Goal: Information Seeking & Learning: Check status

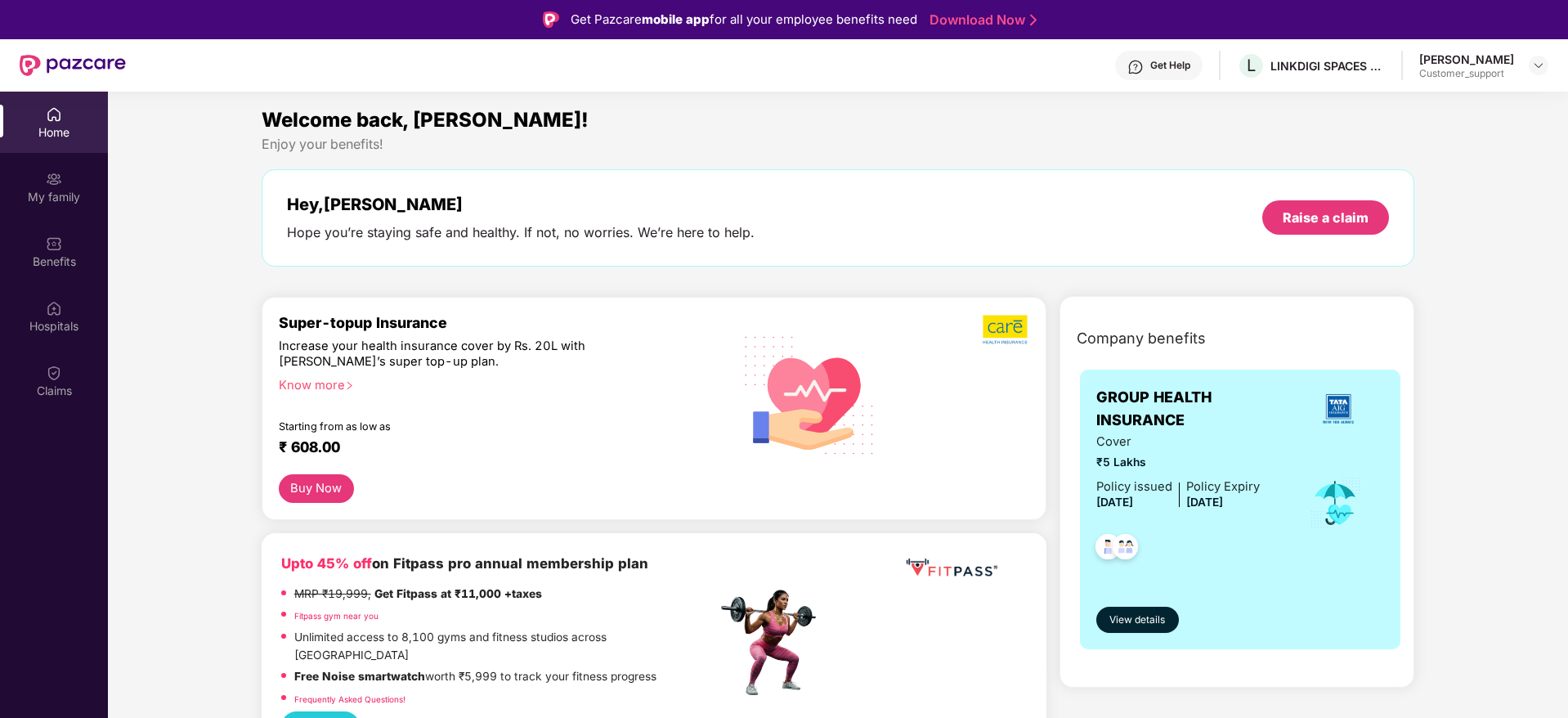
scroll to position [2, 0]
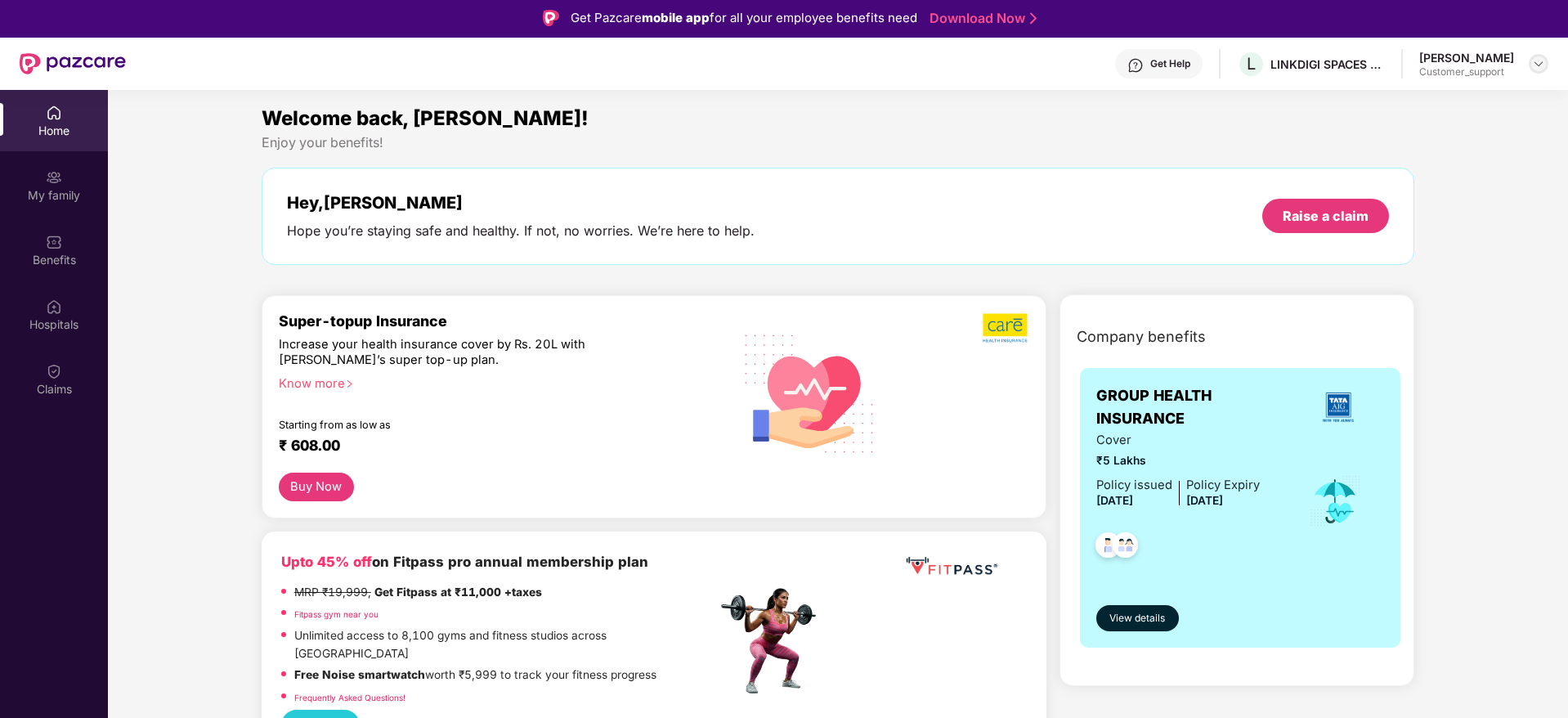
click at [1544, 68] on img at bounding box center [1538, 64] width 13 height 13
click at [1451, 105] on div "Switch to support view" at bounding box center [1462, 102] width 213 height 32
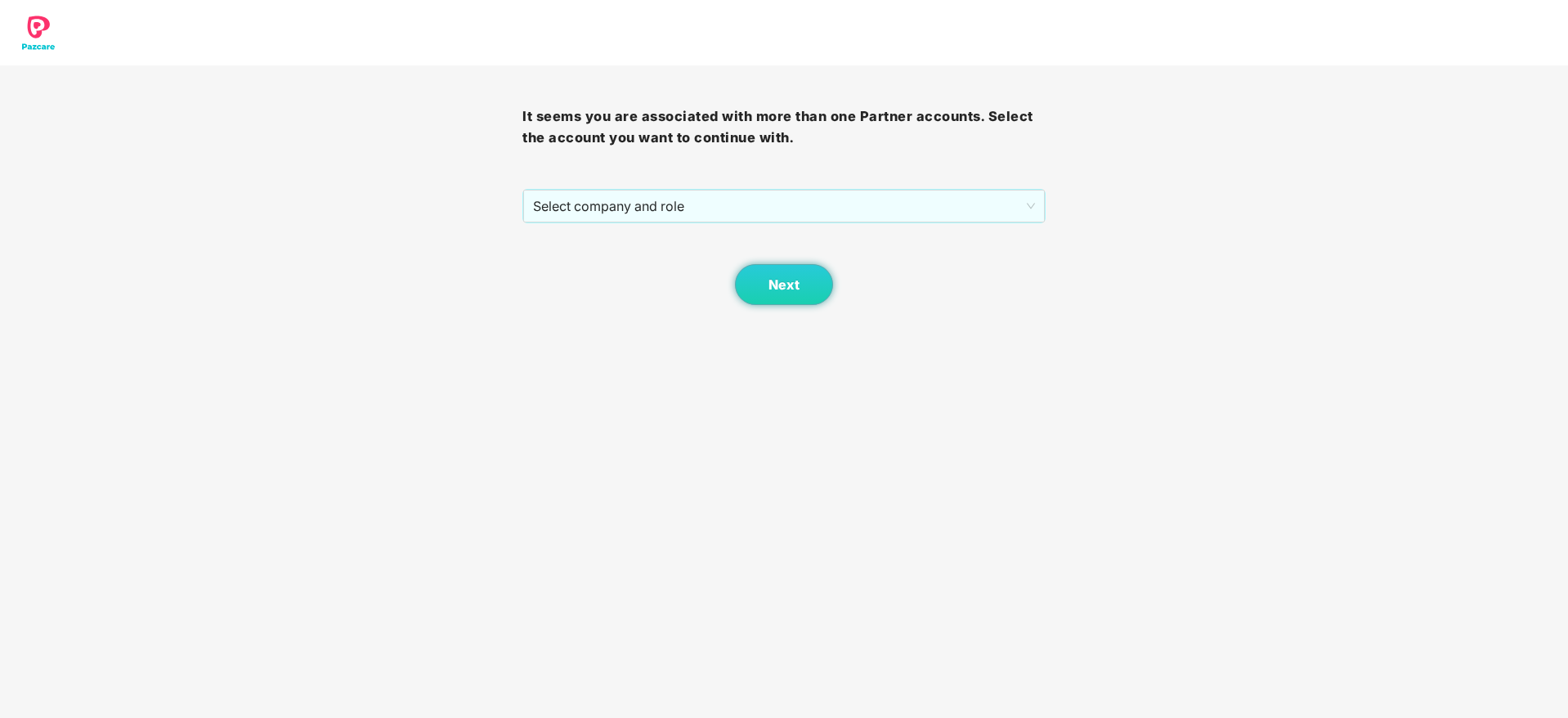
scroll to position [0, 0]
click at [862, 204] on span "Select company and role" at bounding box center [783, 206] width 501 height 31
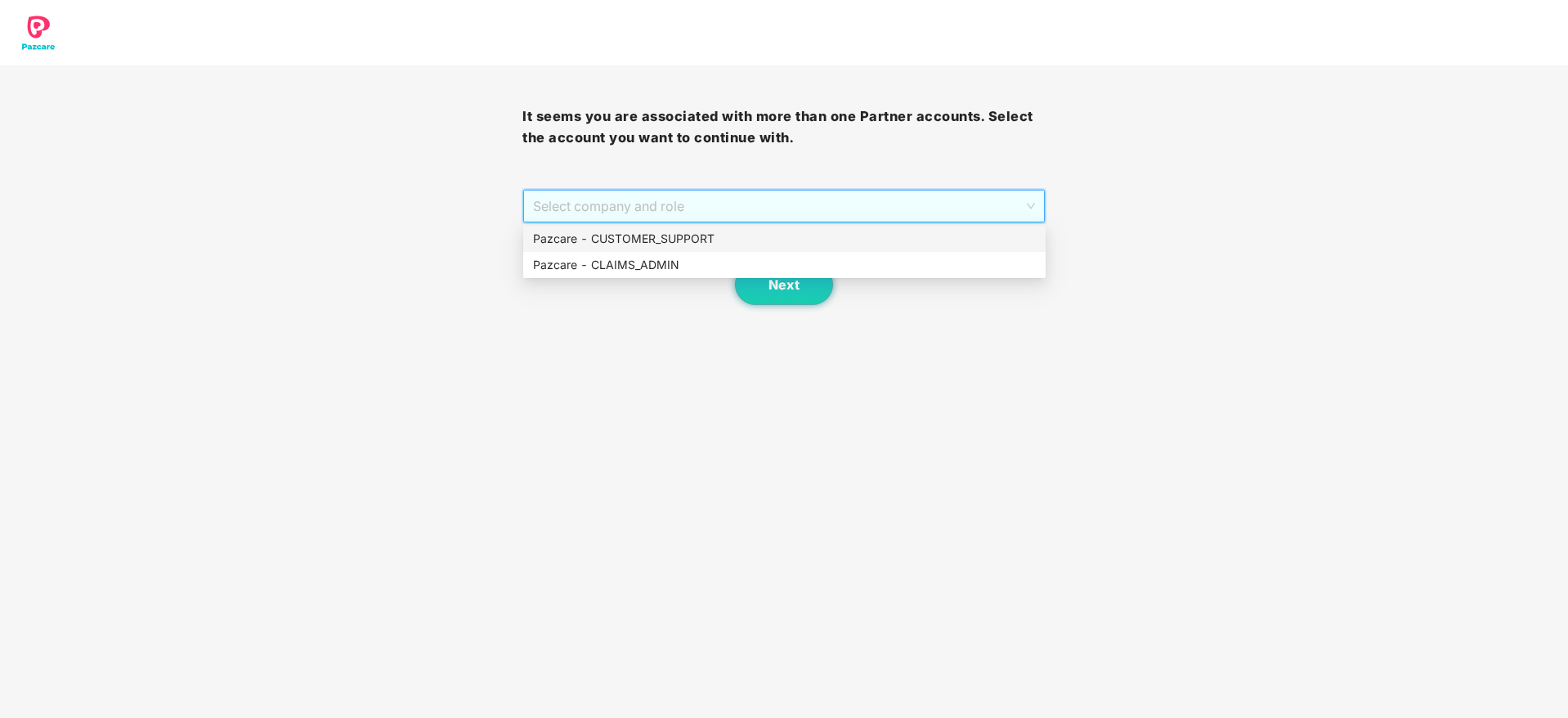
click at [671, 240] on div "Pazcare - CUSTOMER_SUPPORT" at bounding box center [784, 239] width 503 height 18
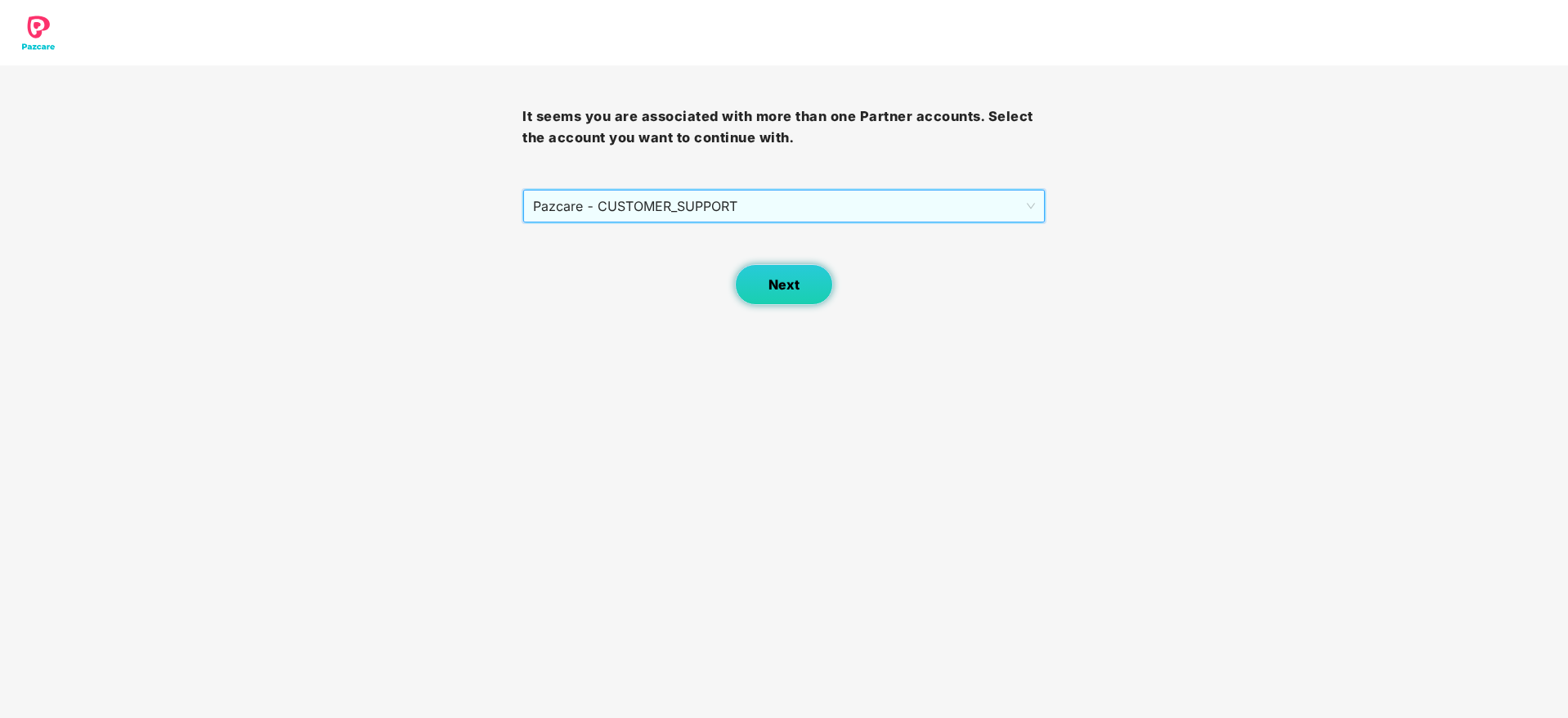
click at [768, 292] on span "Next" at bounding box center [784, 285] width 31 height 16
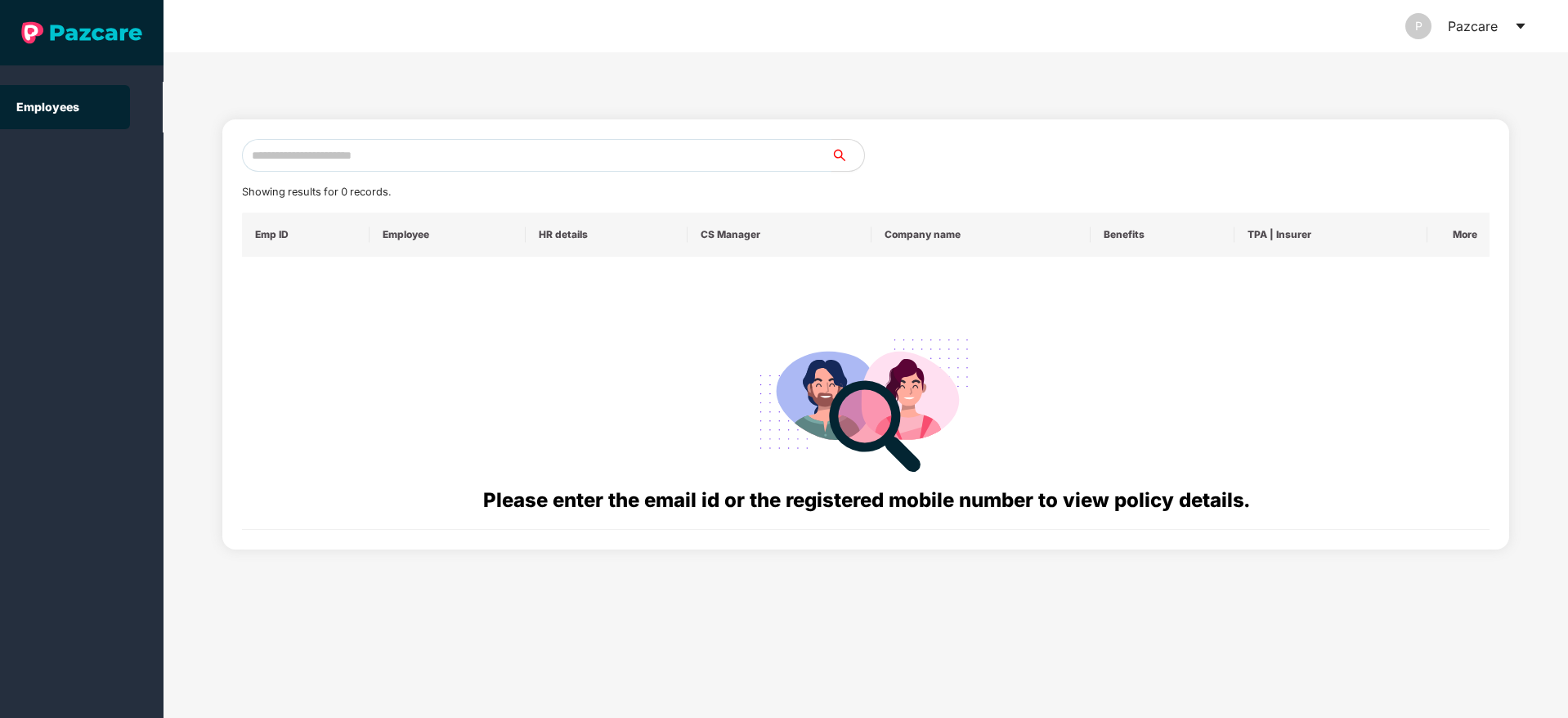
click at [320, 158] on input "text" at bounding box center [536, 155] width 589 height 33
paste input "**********"
click at [266, 153] on input "**********" at bounding box center [536, 155] width 589 height 33
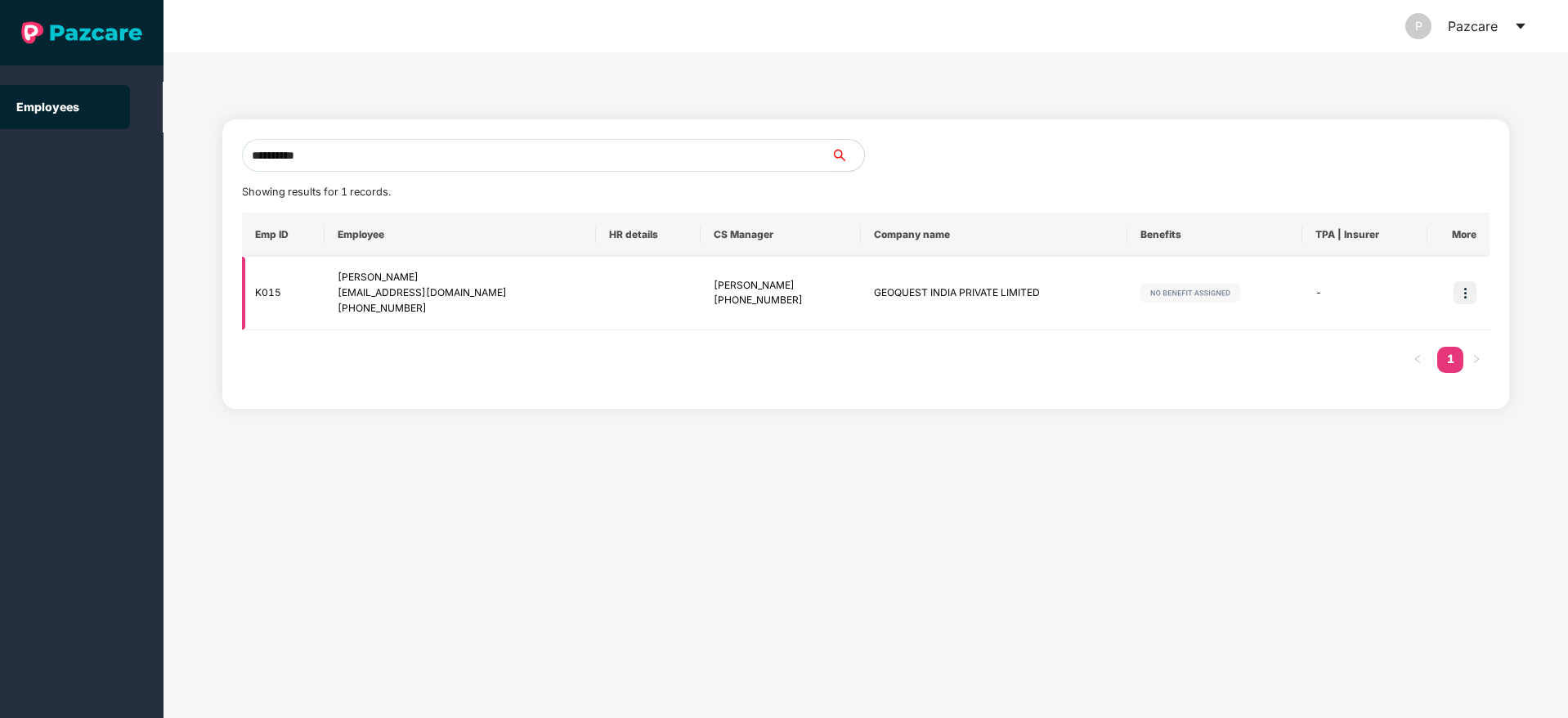
type input "**********"
click at [1464, 293] on img at bounding box center [1465, 293] width 23 height 23
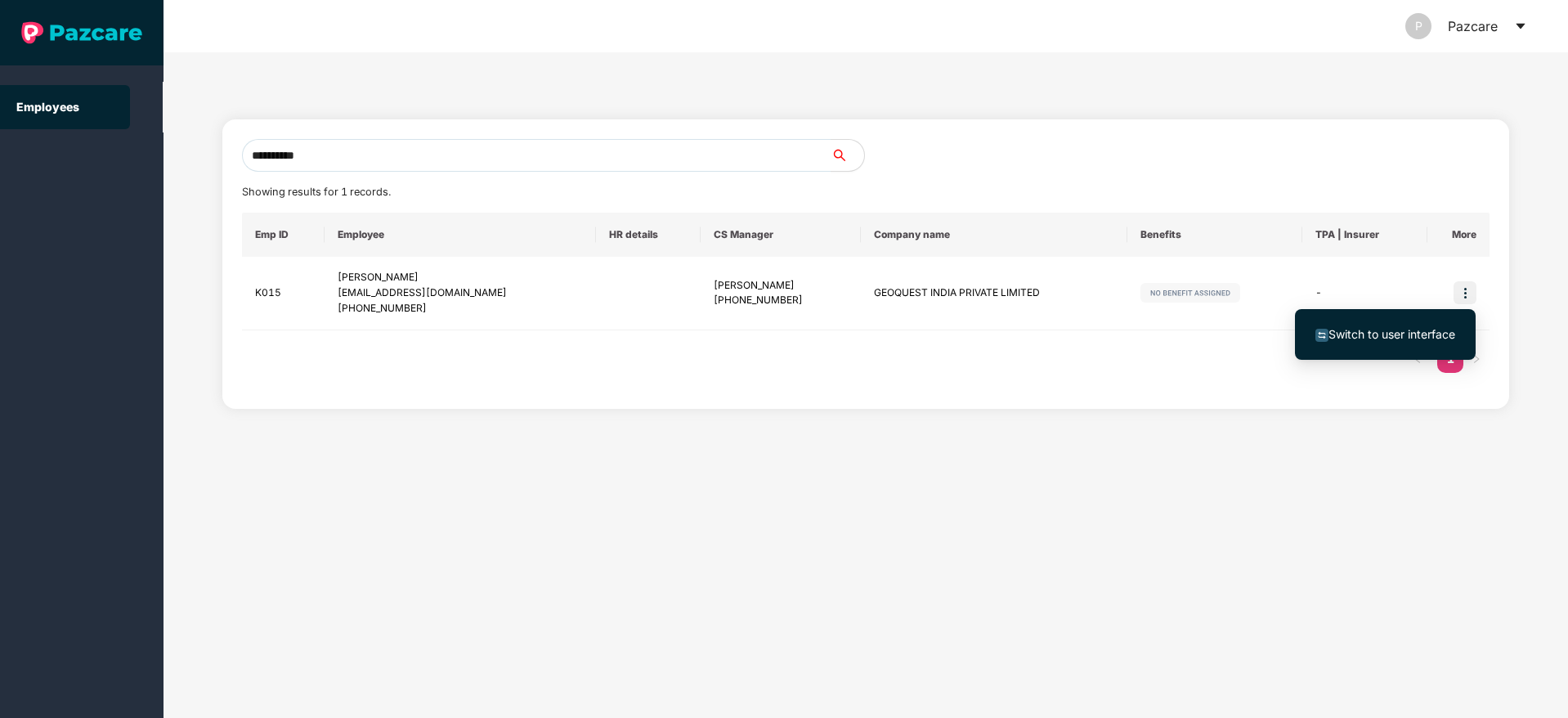
click at [1358, 339] on span "Switch to user interface" at bounding box center [1392, 333] width 127 height 14
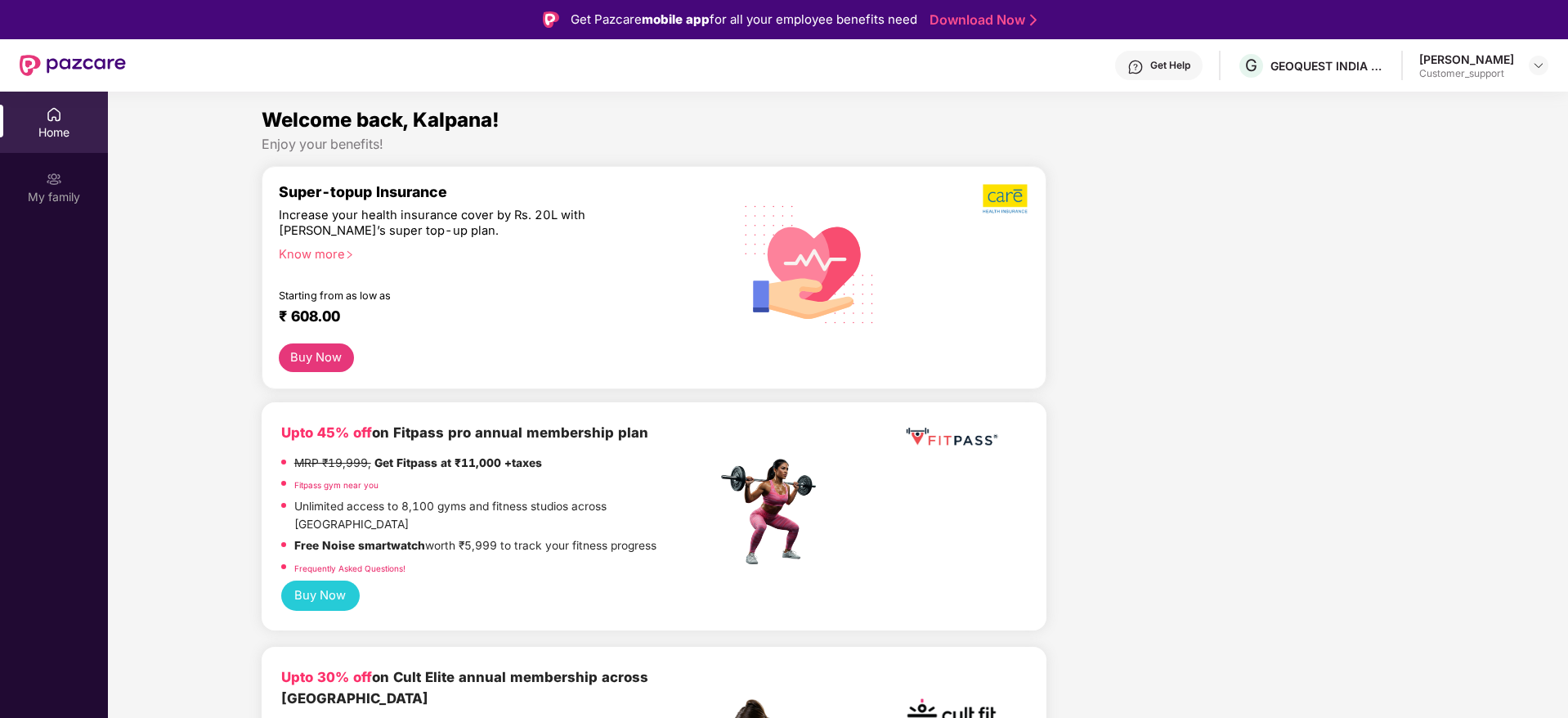
click at [1123, 76] on div "Get Help" at bounding box center [1159, 65] width 87 height 30
click at [61, 187] on div "My family" at bounding box center [54, 187] width 108 height 61
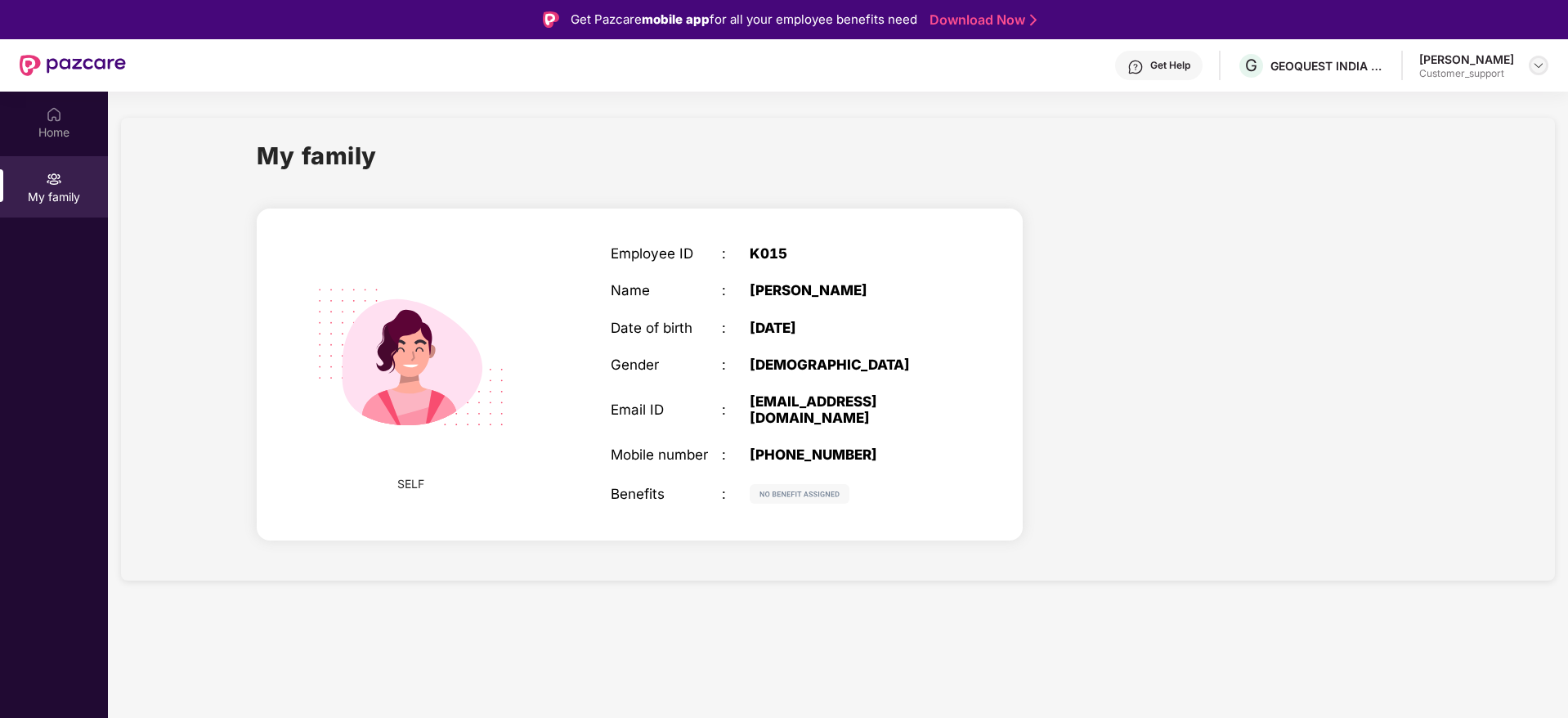
click at [1534, 64] on img at bounding box center [1538, 65] width 13 height 13
click at [1481, 109] on div "Switch to support view" at bounding box center [1462, 104] width 213 height 32
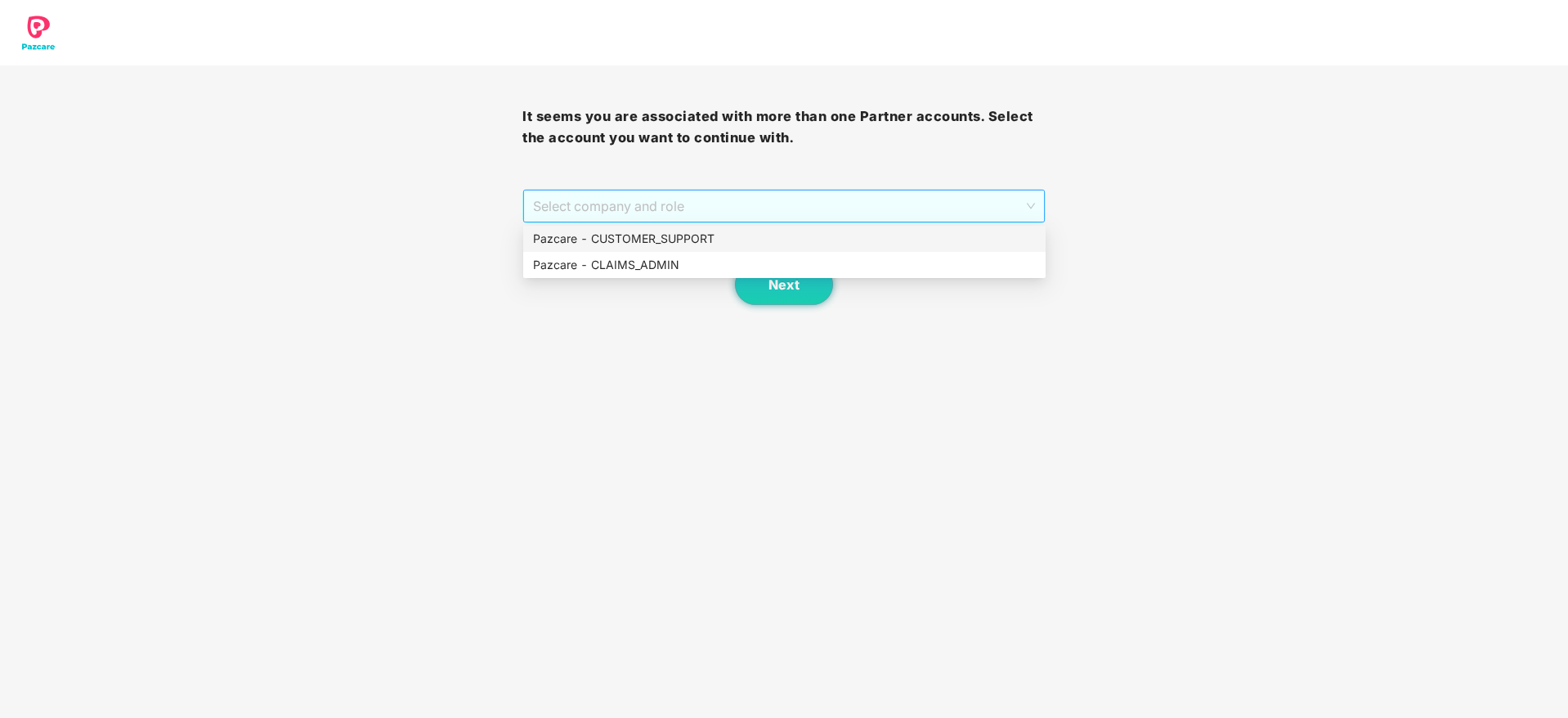
click at [926, 198] on span "Select company and role" at bounding box center [783, 206] width 501 height 31
click at [751, 244] on div "Pazcare - CUSTOMER_SUPPORT" at bounding box center [784, 239] width 503 height 18
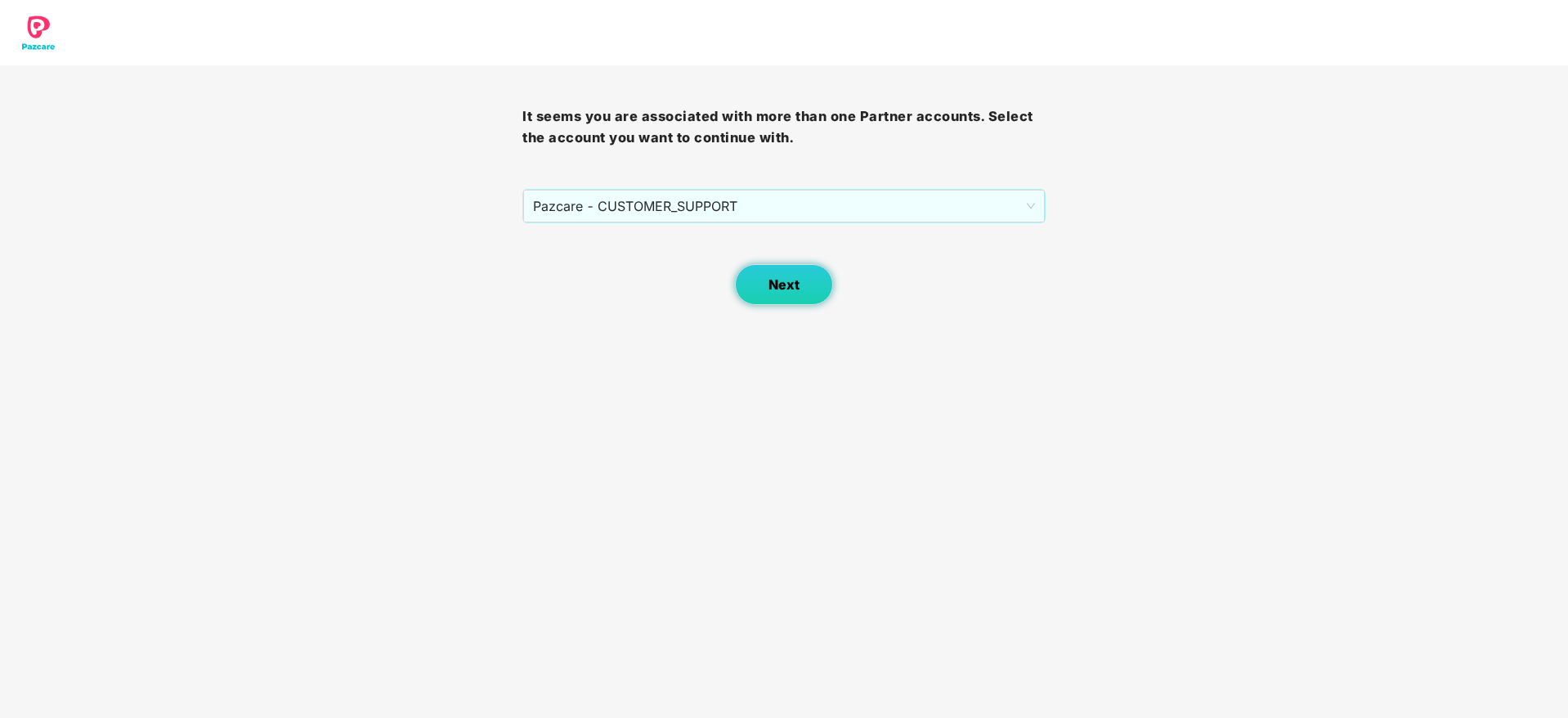
click at [772, 285] on span "Next" at bounding box center [784, 285] width 31 height 16
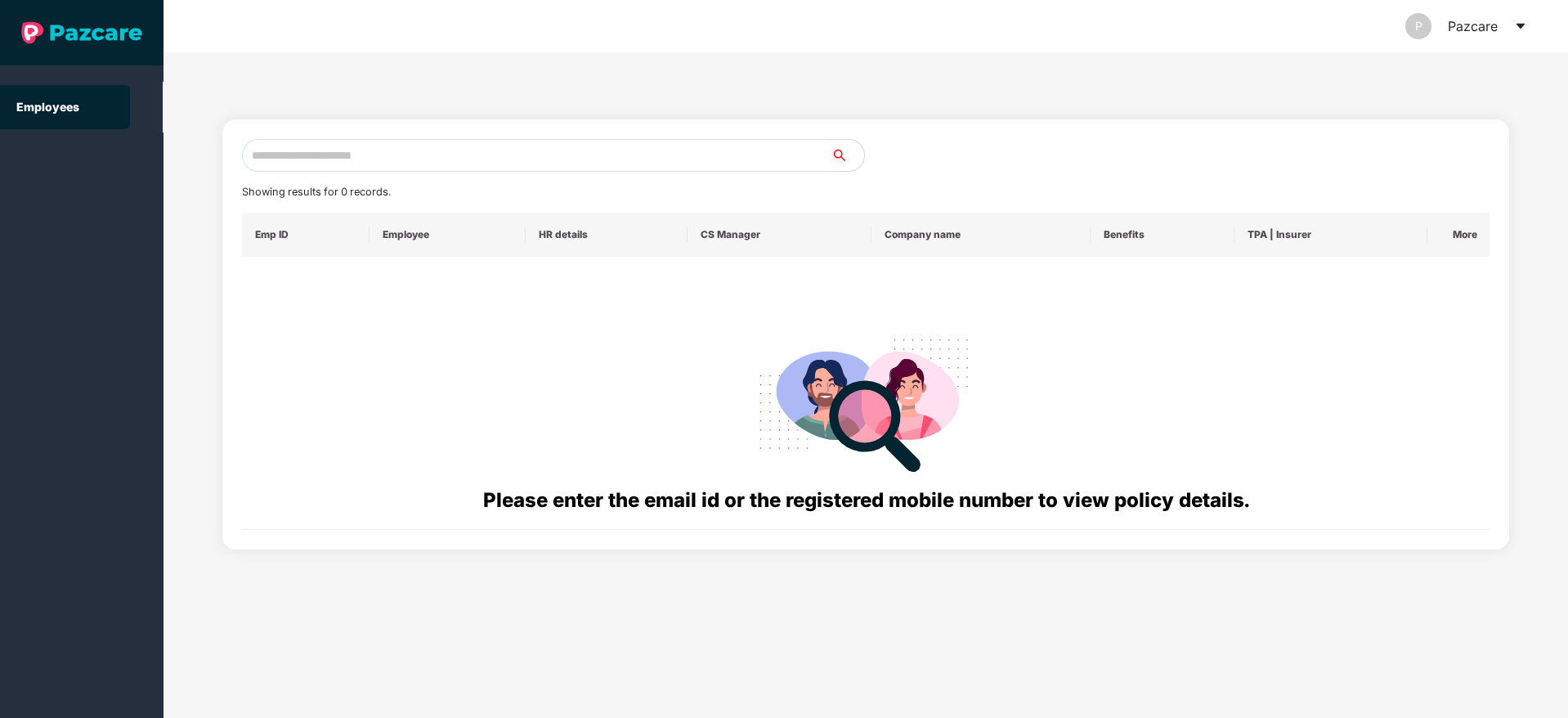
click at [411, 157] on input "text" at bounding box center [536, 155] width 589 height 33
paste input "**********"
click at [266, 156] on input "**********" at bounding box center [536, 155] width 589 height 33
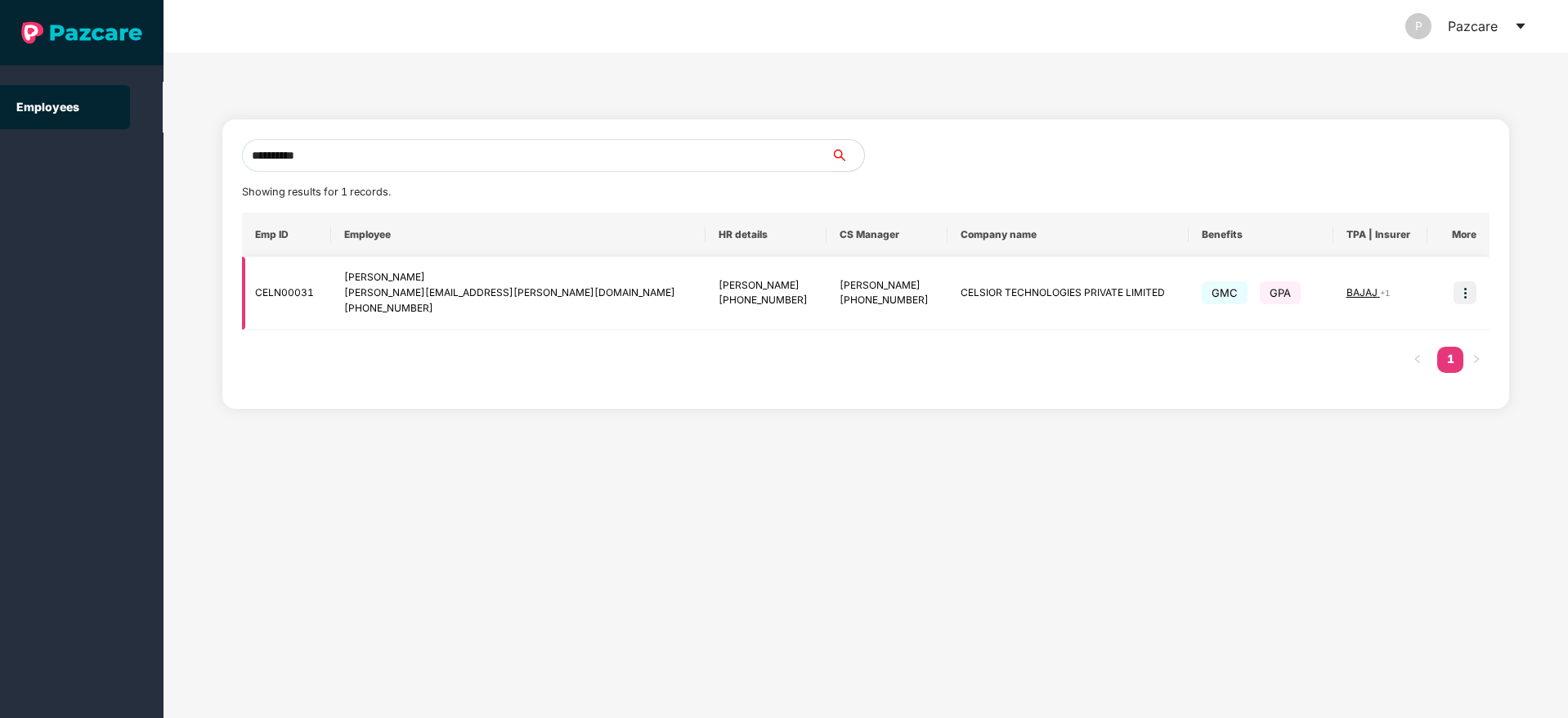
type input "**********"
click at [1470, 291] on img at bounding box center [1465, 293] width 23 height 23
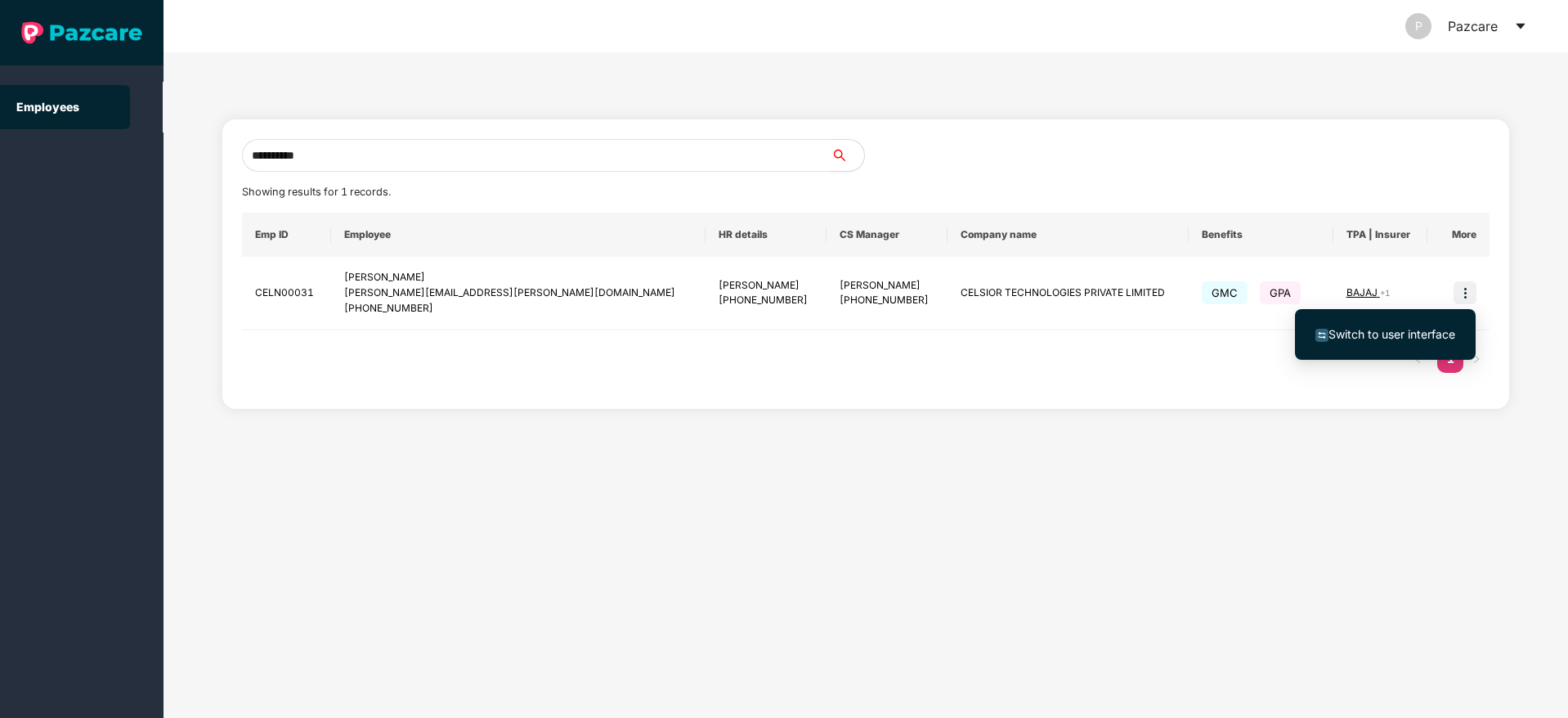
click at [1393, 338] on span "Switch to user interface" at bounding box center [1392, 333] width 127 height 14
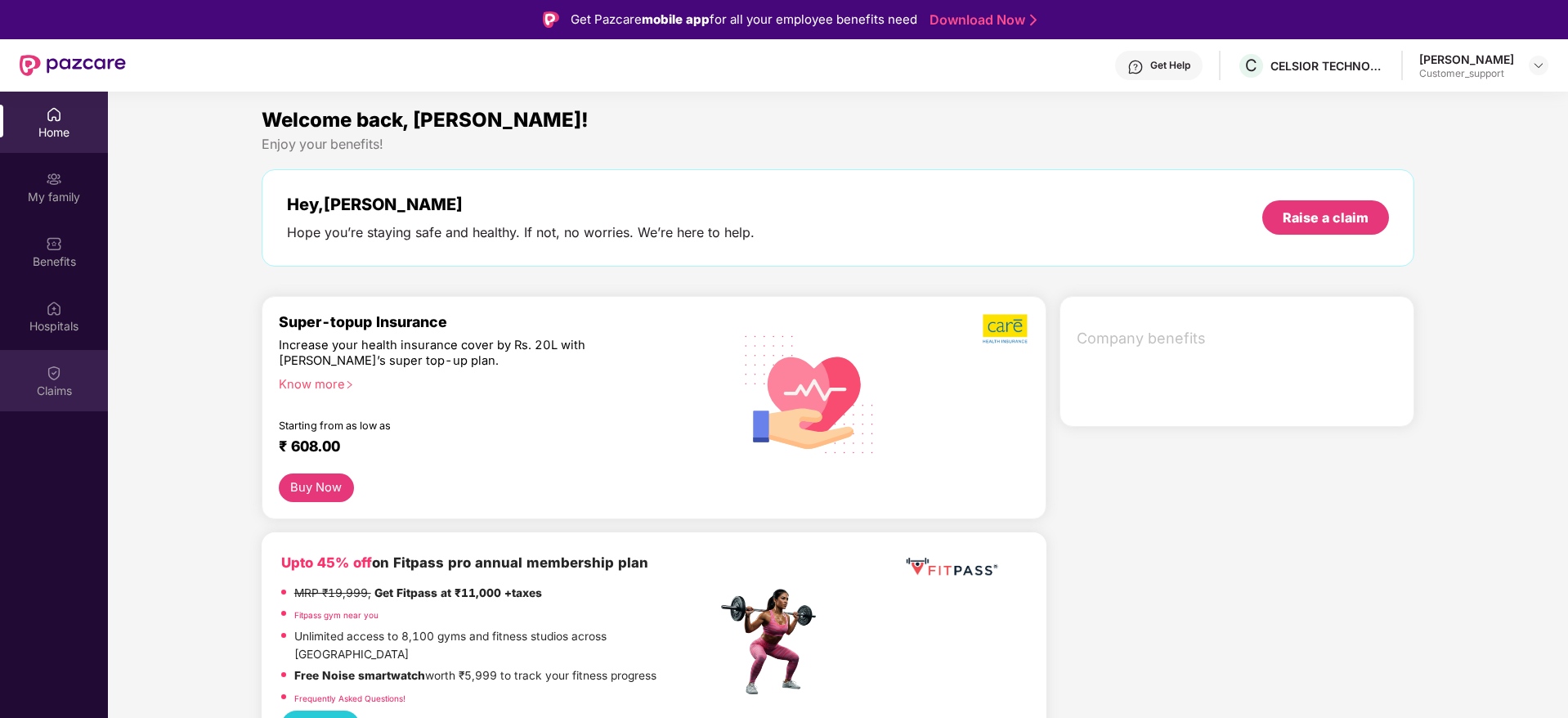
click at [46, 366] on img at bounding box center [54, 373] width 17 height 17
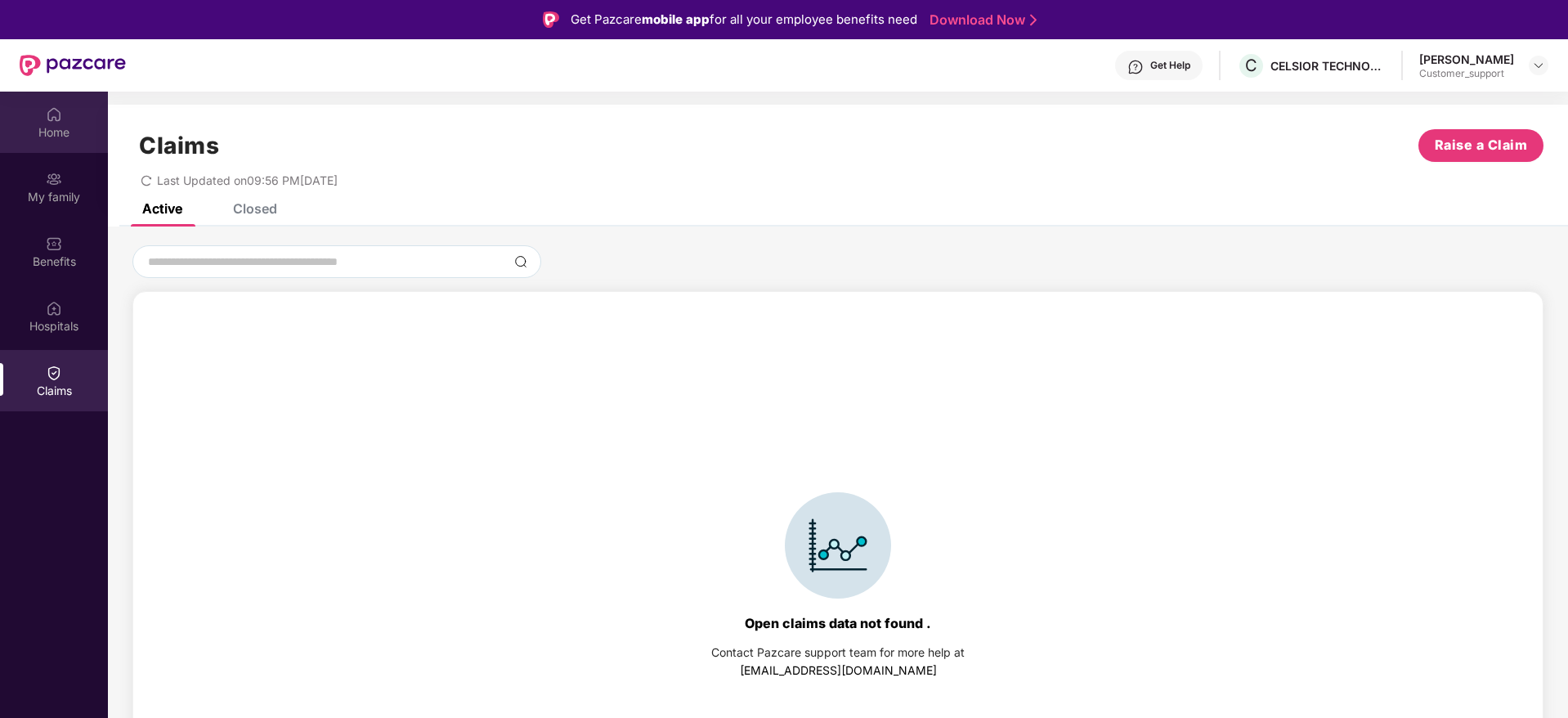
click at [58, 120] on img at bounding box center [54, 115] width 17 height 17
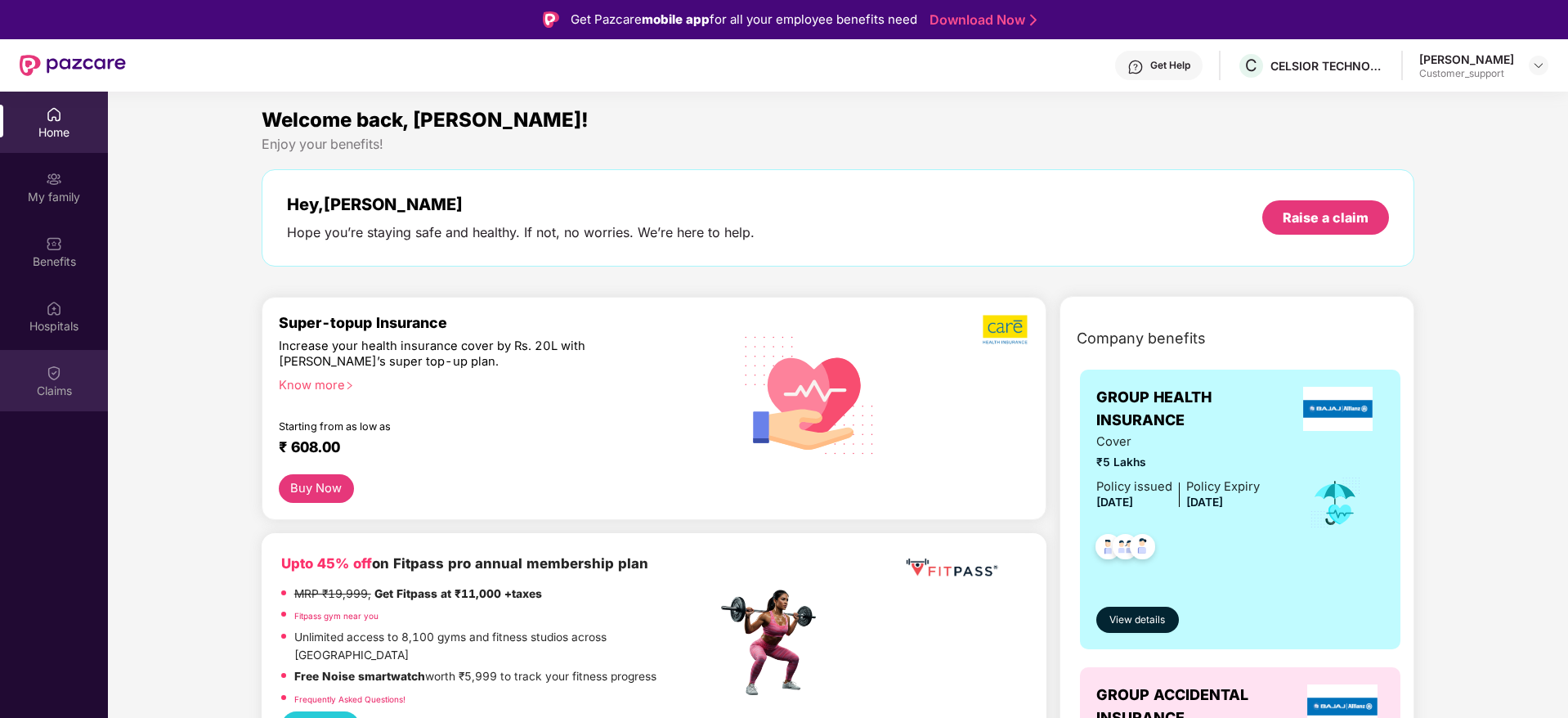
click at [56, 383] on div "Claims" at bounding box center [54, 391] width 108 height 17
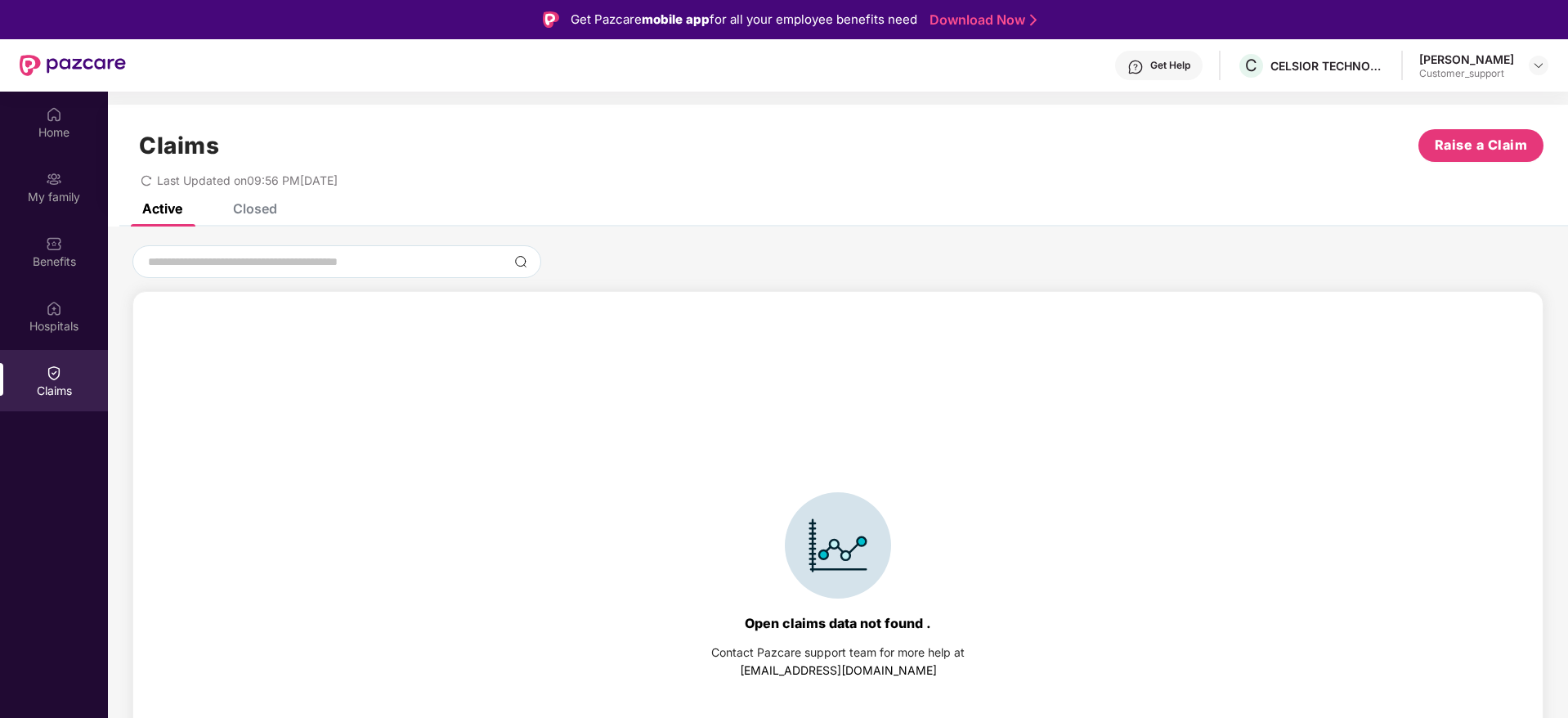
click at [272, 207] on div "Closed" at bounding box center [254, 209] width 44 height 17
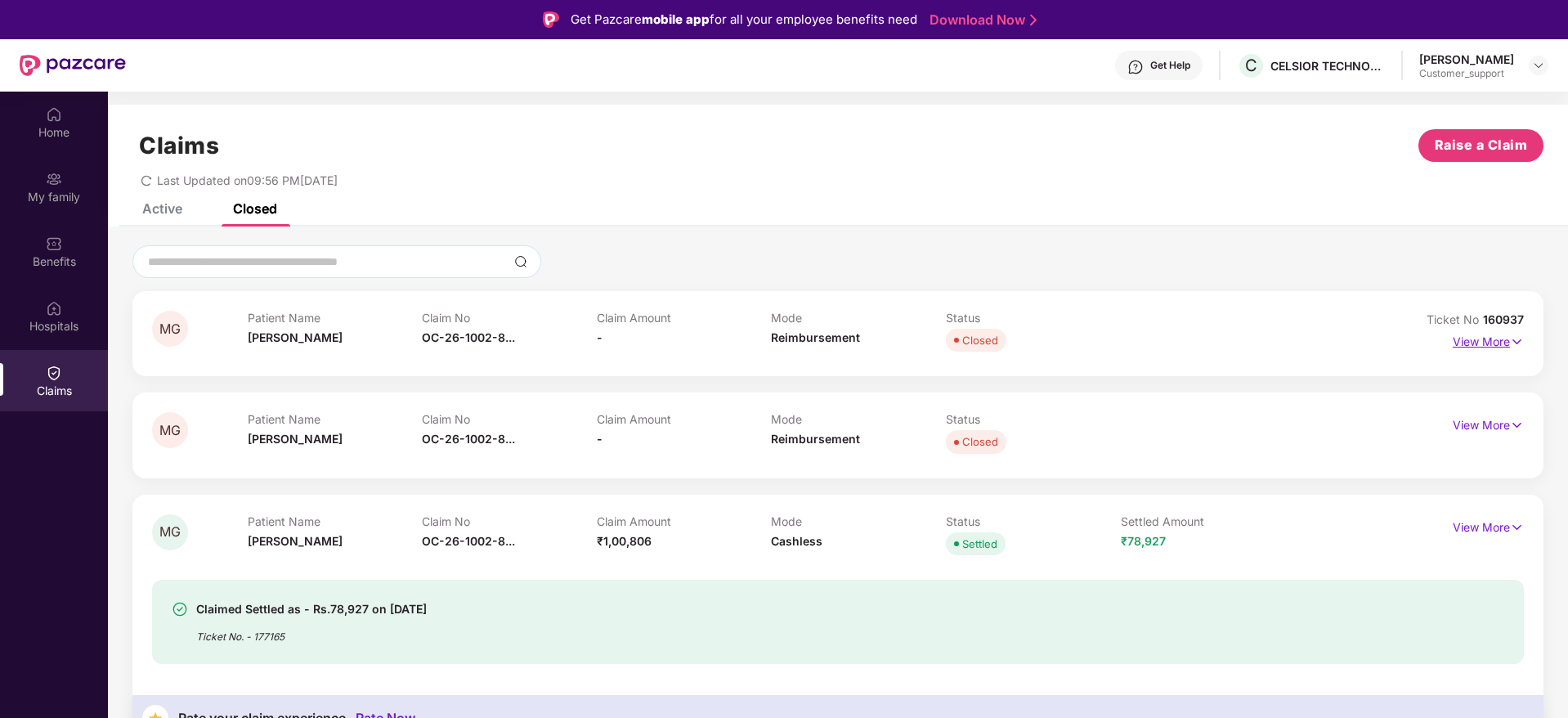
click at [1476, 337] on p "View More" at bounding box center [1488, 339] width 71 height 22
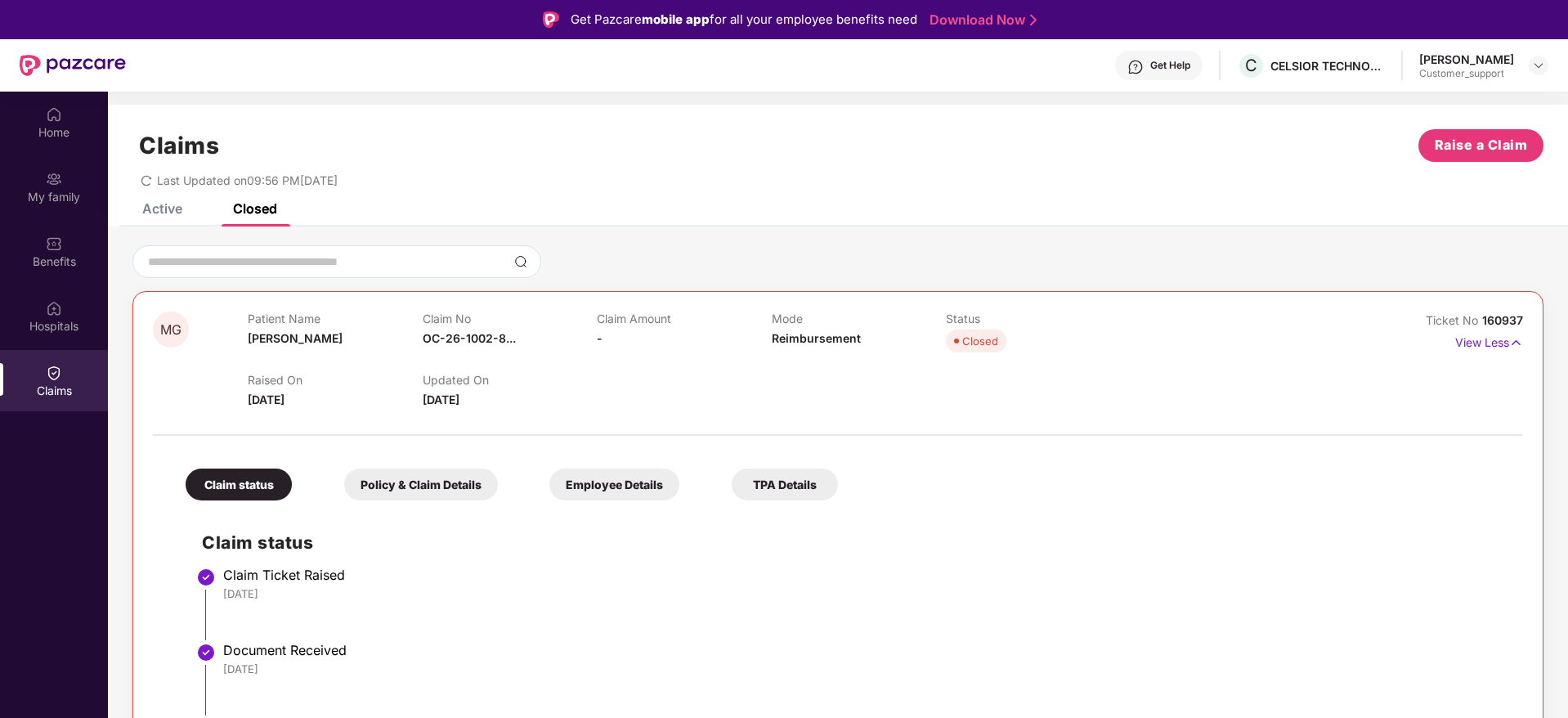
click at [1507, 318] on span "160937" at bounding box center [1503, 319] width 41 height 14
click at [1495, 250] on div at bounding box center [838, 262] width 1411 height 33
drag, startPoint x: 1481, startPoint y: 314, endPoint x: 1537, endPoint y: 319, distance: 56.2
click at [1537, 319] on div "MG Patient Name [PERSON_NAME] Claim No OC-26-1002-8... Claim Amount - Mode Reim…" at bounding box center [838, 687] width 1411 height 792
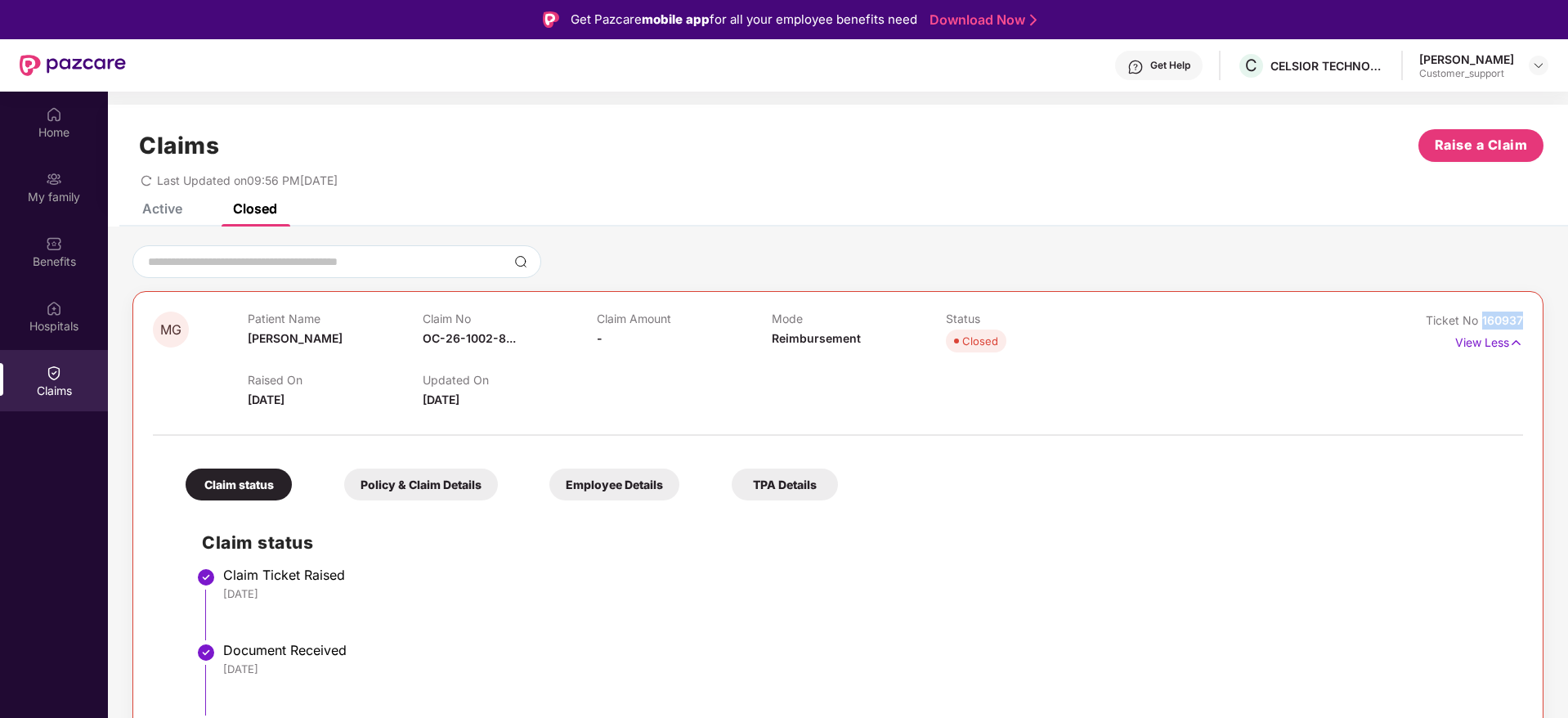
copy span "160937"
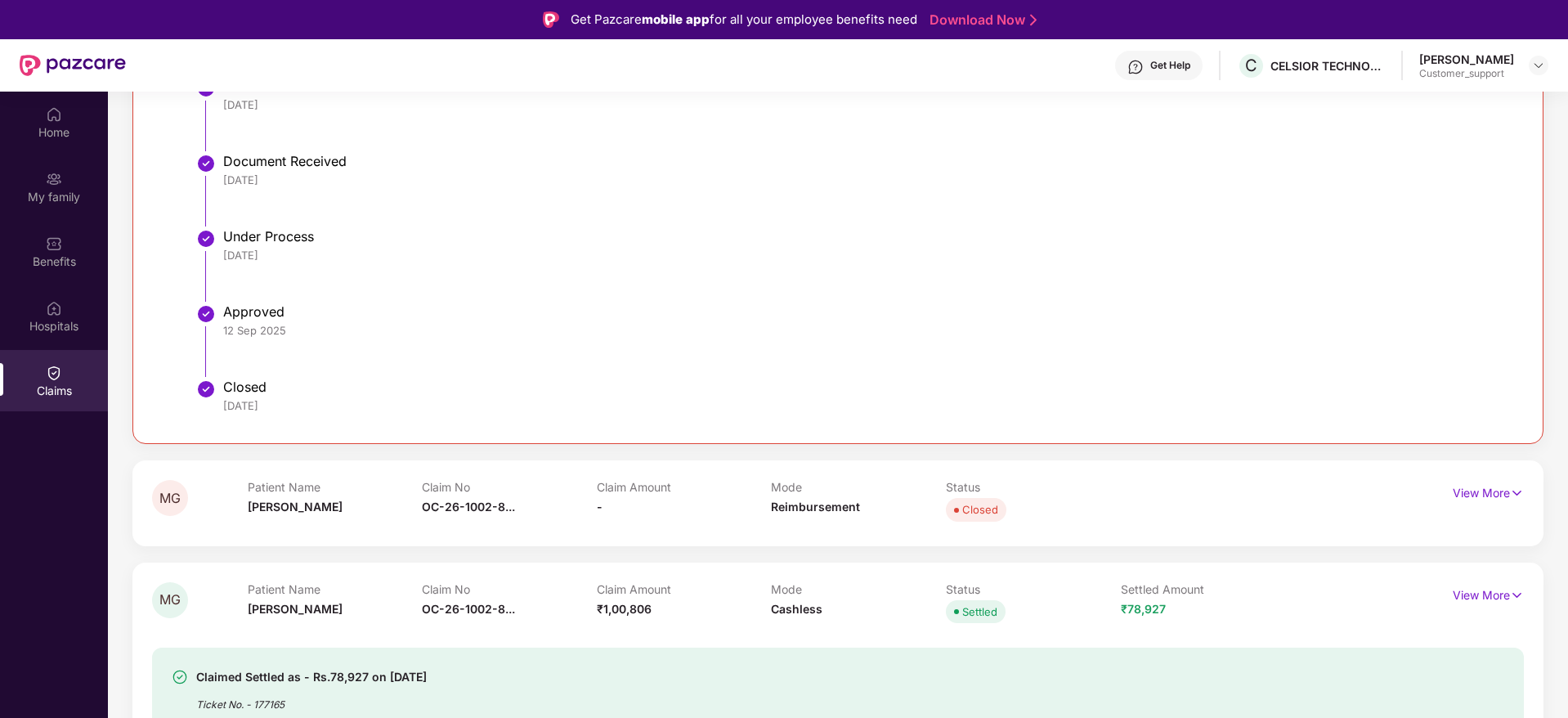
scroll to position [640, 0]
click at [1474, 501] on div "View More" at bounding box center [1488, 492] width 71 height 26
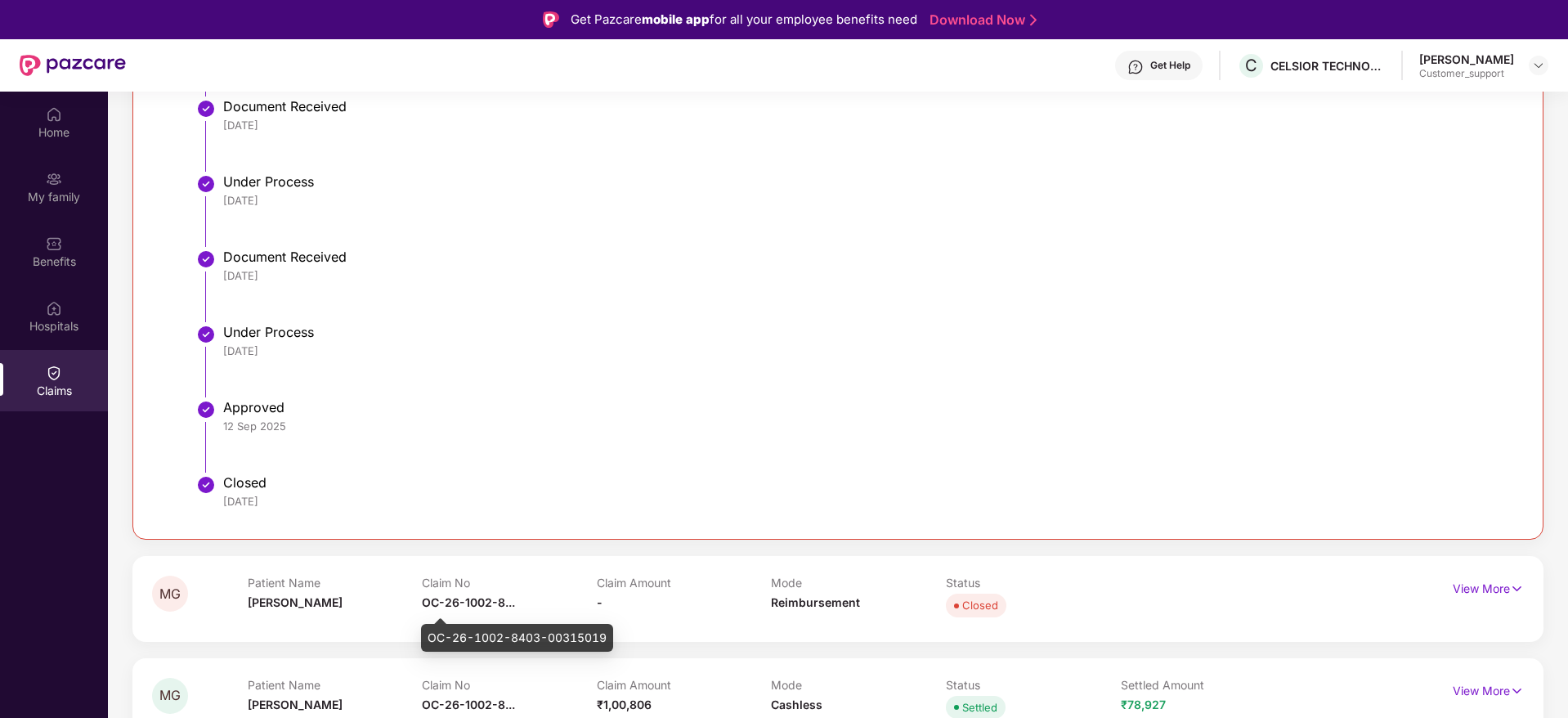
scroll to position [0, 0]
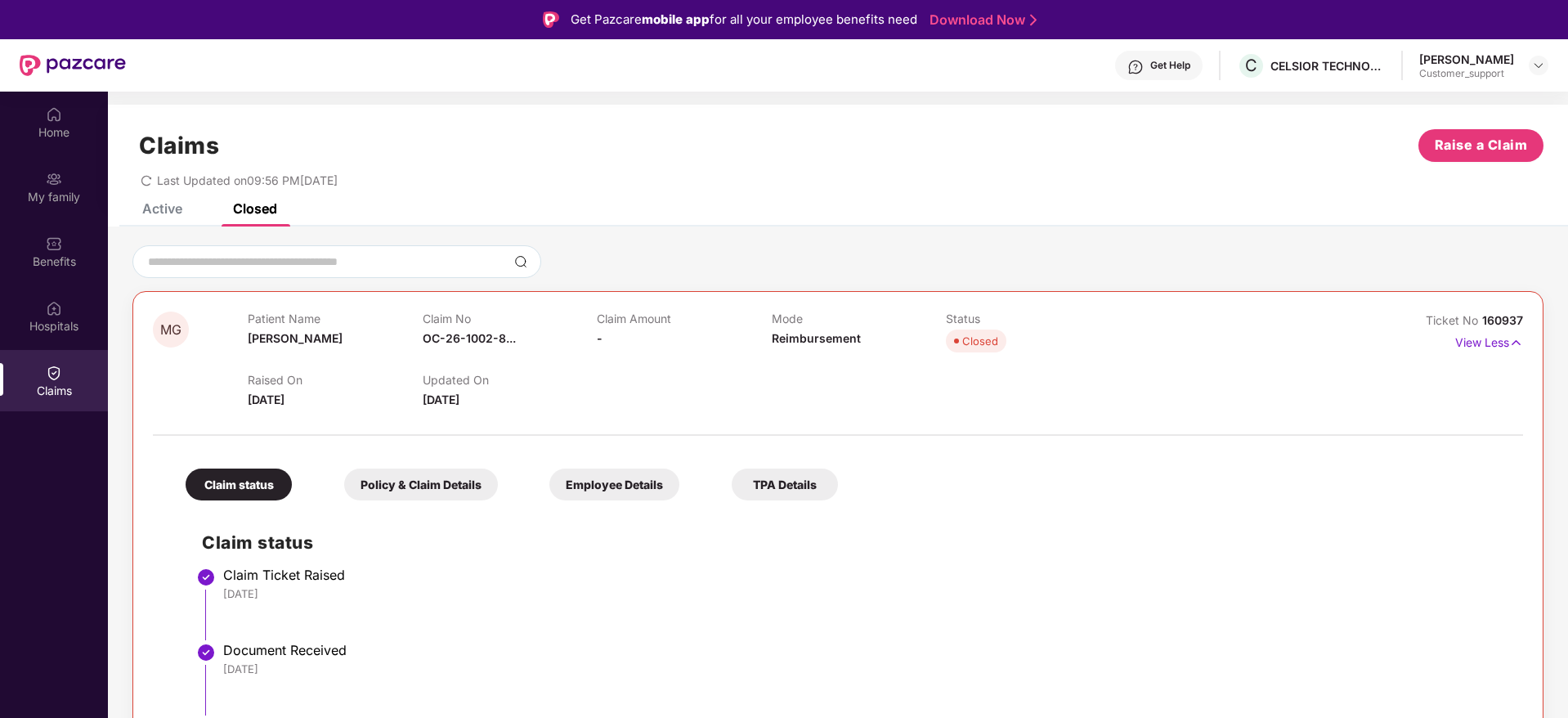
click at [1500, 314] on span "160937" at bounding box center [1503, 319] width 41 height 14
copy div "No 160937"
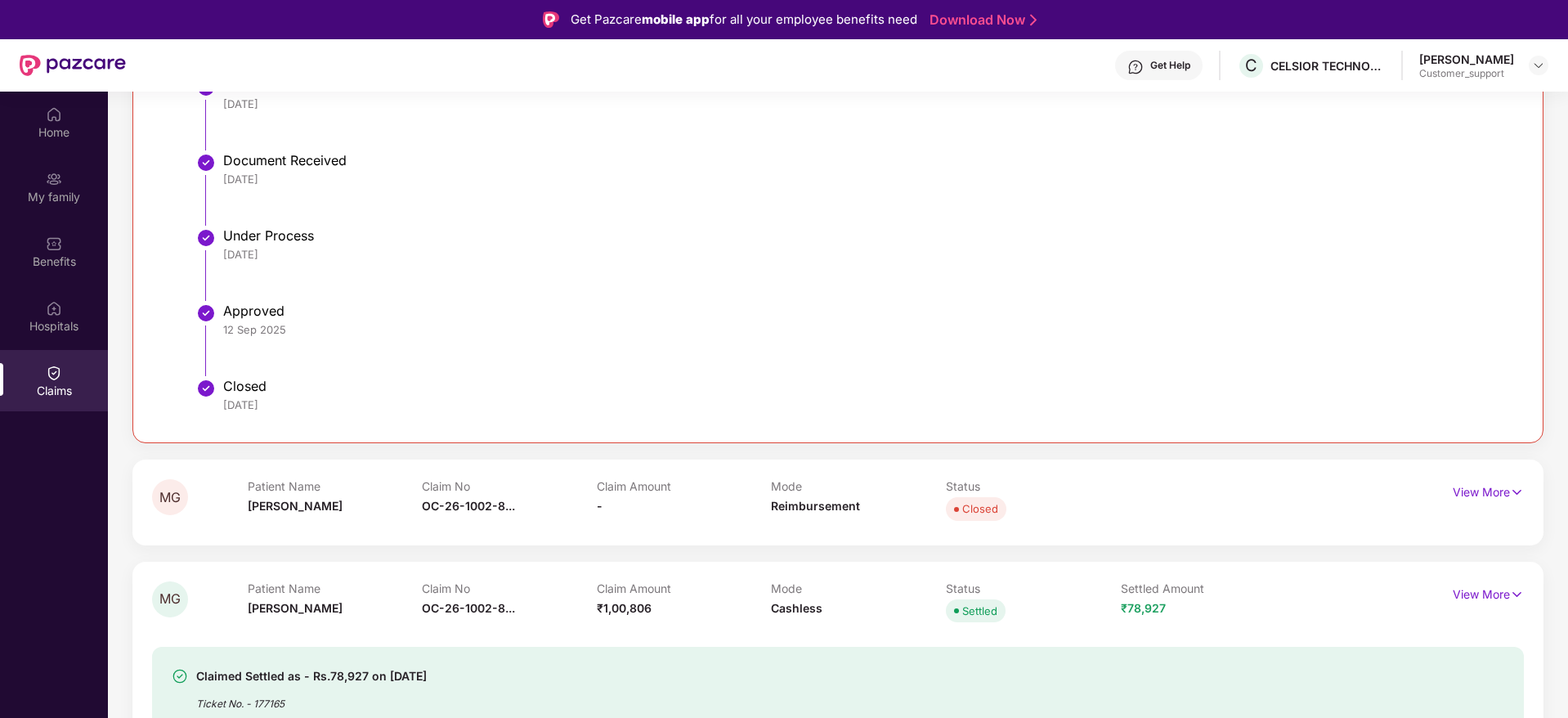
scroll to position [642, 0]
click at [1479, 484] on p "View More" at bounding box center [1488, 488] width 71 height 22
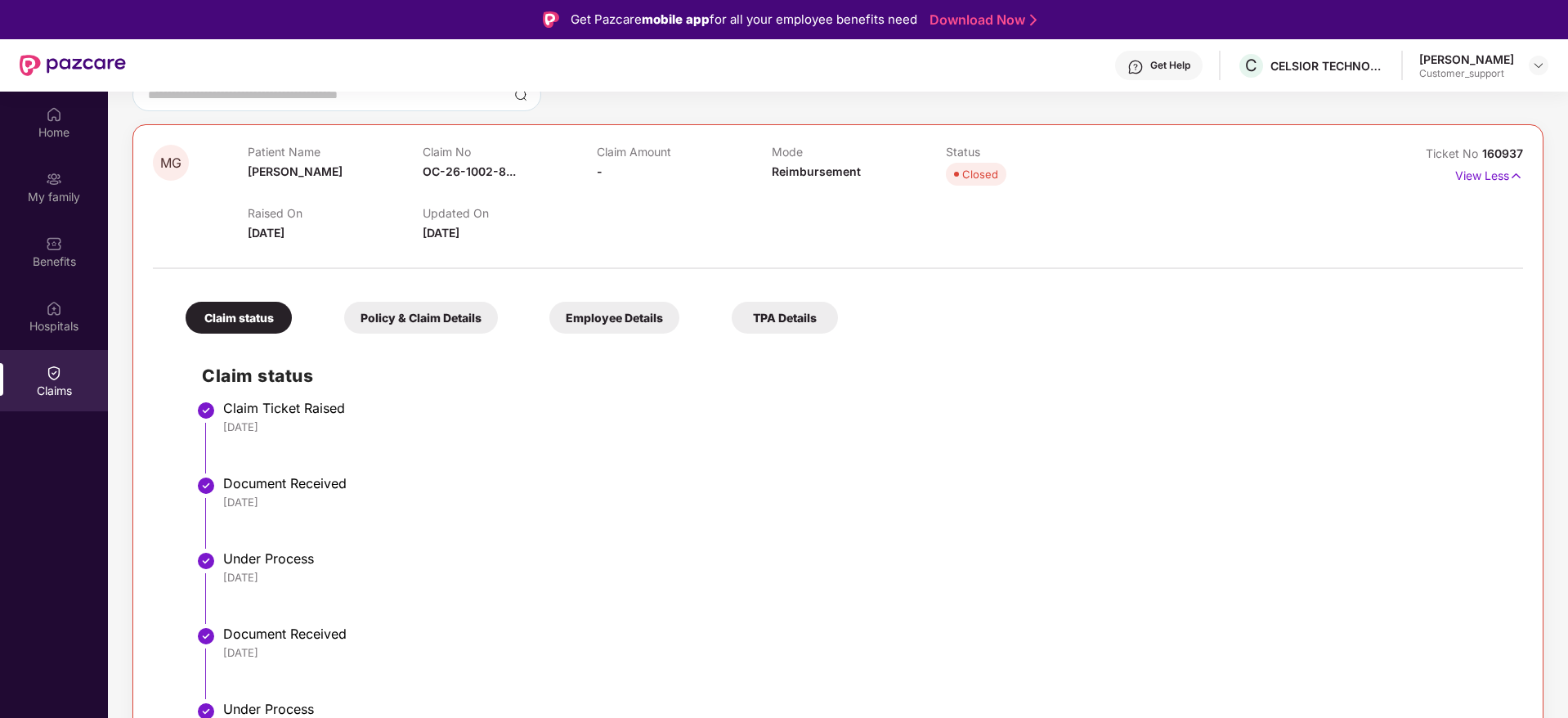
scroll to position [97, 0]
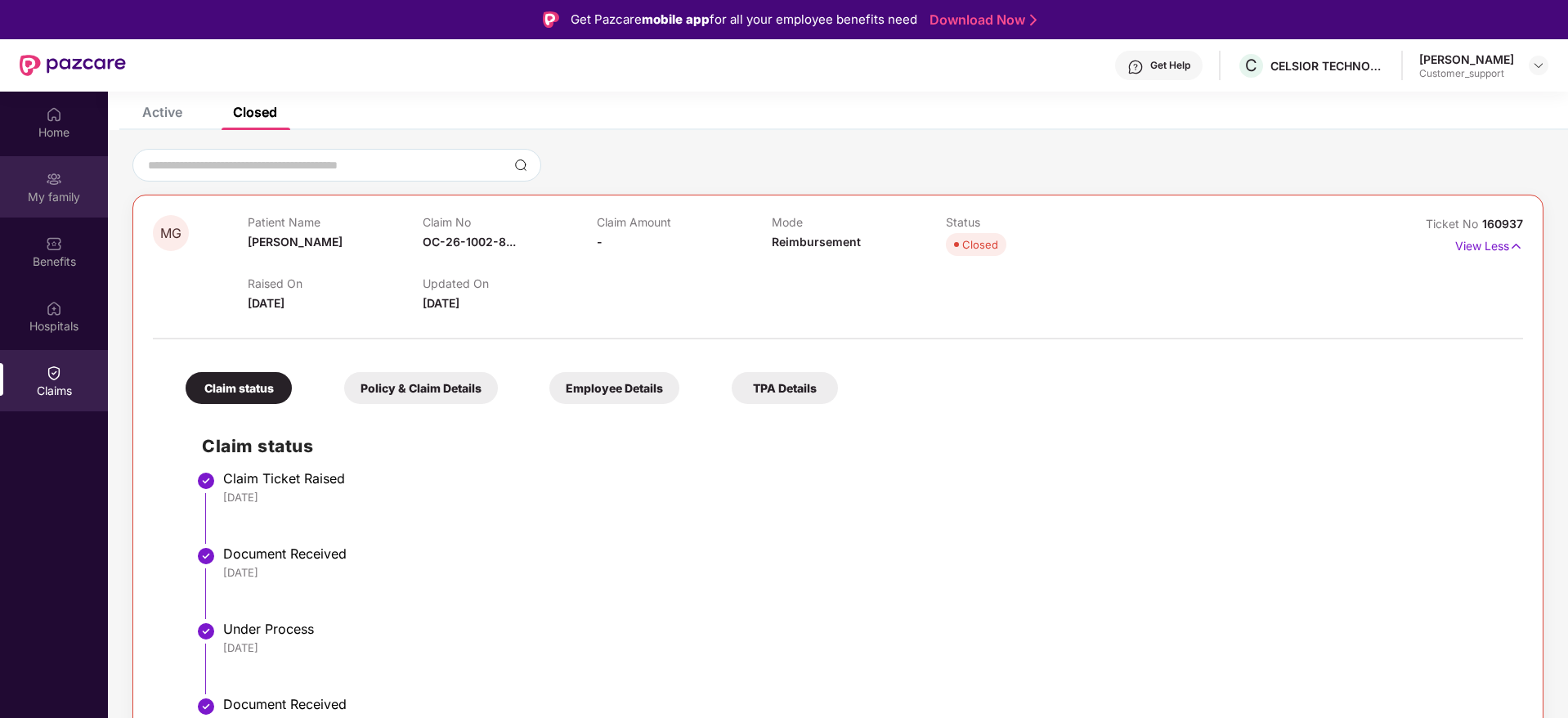
click at [50, 191] on div "My family" at bounding box center [54, 197] width 108 height 17
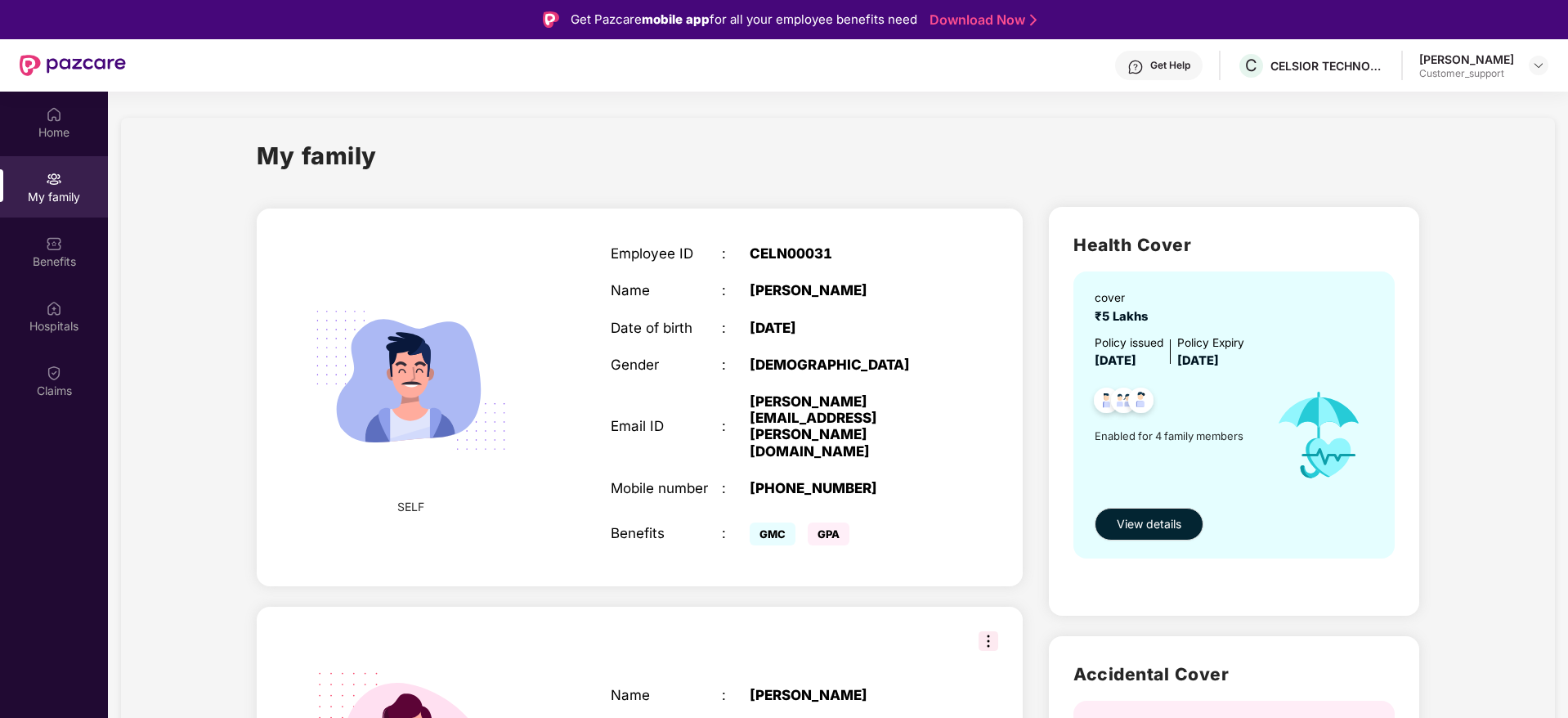
click at [803, 479] on div "[PHONE_NUMBER]" at bounding box center [847, 488] width 195 height 17
copy div "919953539343"
click at [1531, 66] on div at bounding box center [1538, 65] width 20 height 20
click at [1433, 102] on div "Switch to support view" at bounding box center [1462, 104] width 213 height 32
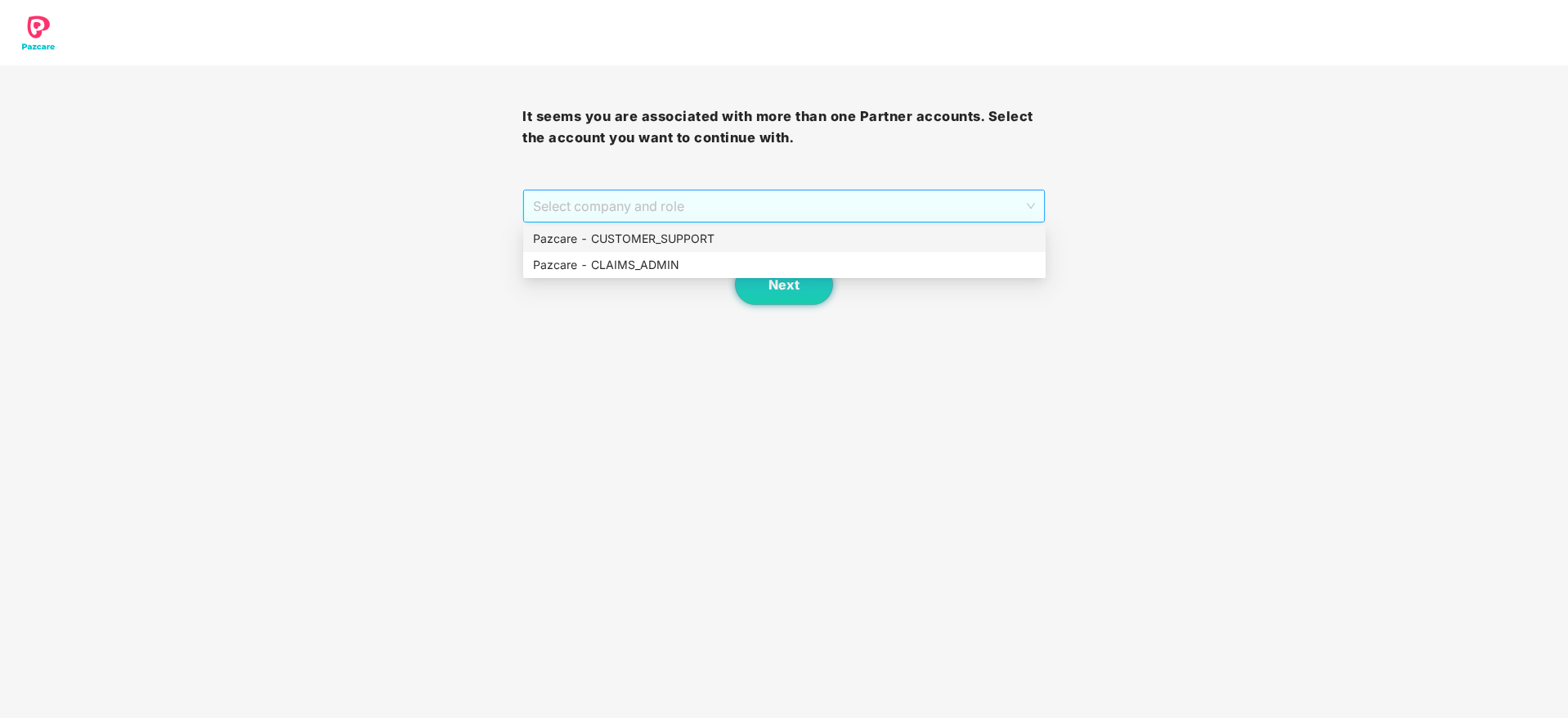
click at [692, 209] on span "Select company and role" at bounding box center [783, 206] width 501 height 31
click at [662, 235] on div "Pazcare - CUSTOMER_SUPPORT" at bounding box center [784, 239] width 503 height 18
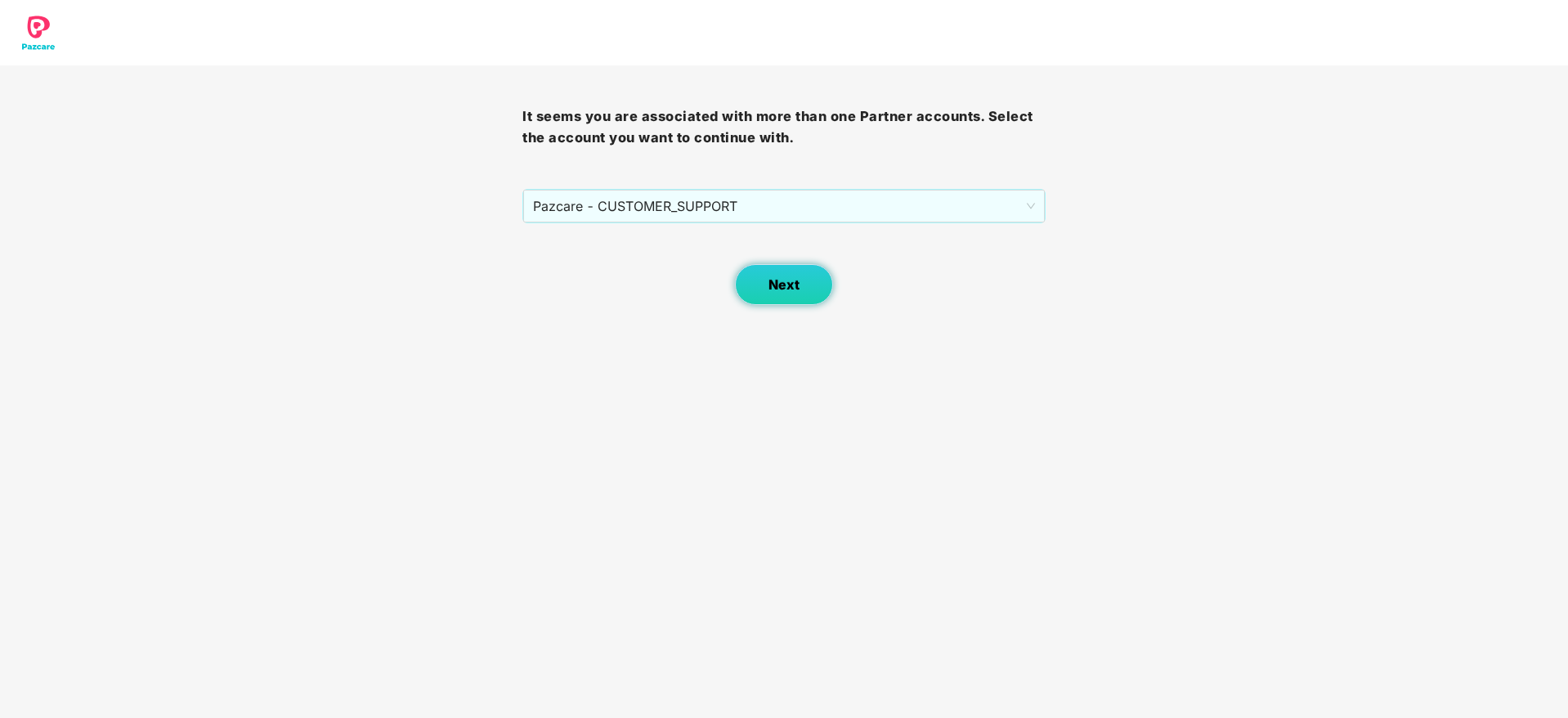
click at [777, 280] on span "Next" at bounding box center [784, 285] width 31 height 16
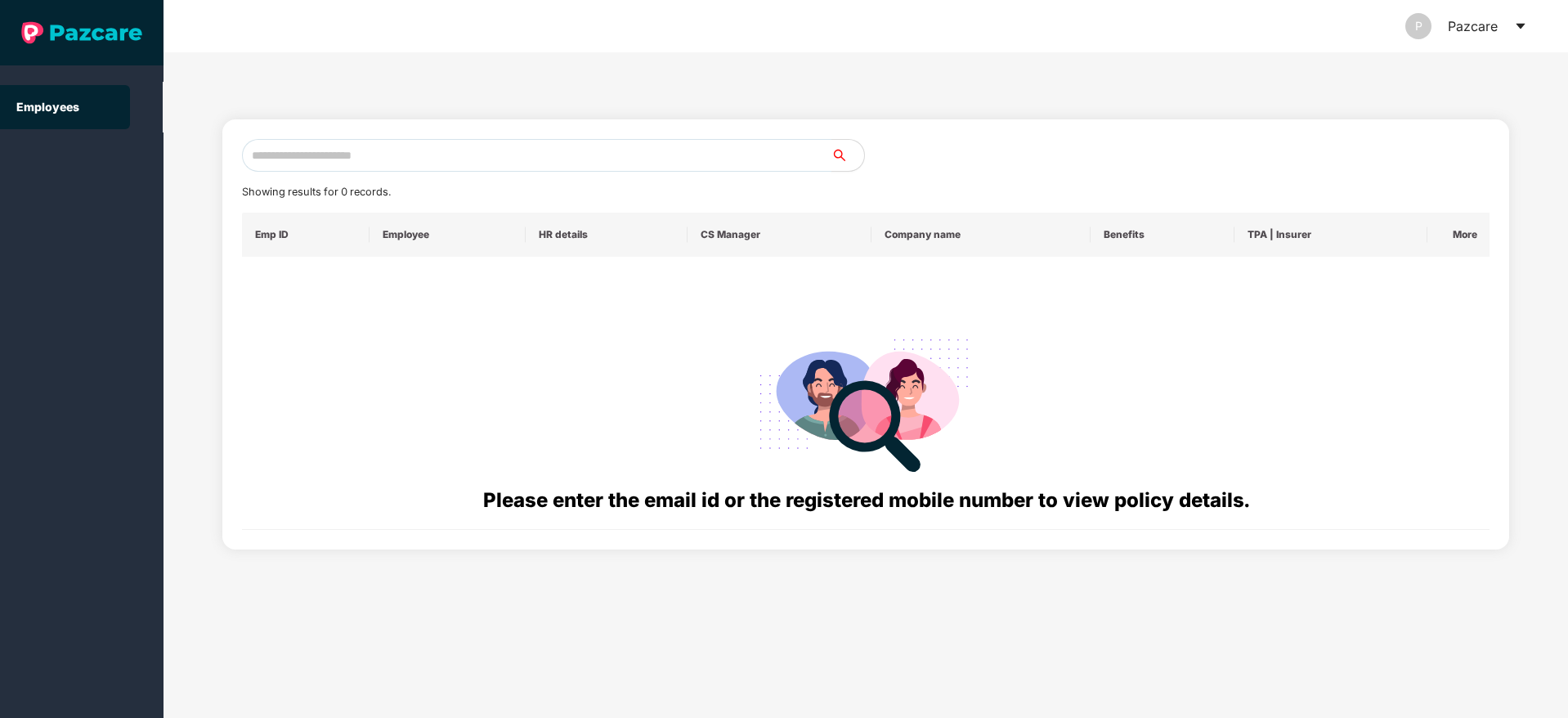
click at [354, 154] on input "text" at bounding box center [536, 155] width 589 height 33
paste input "**********"
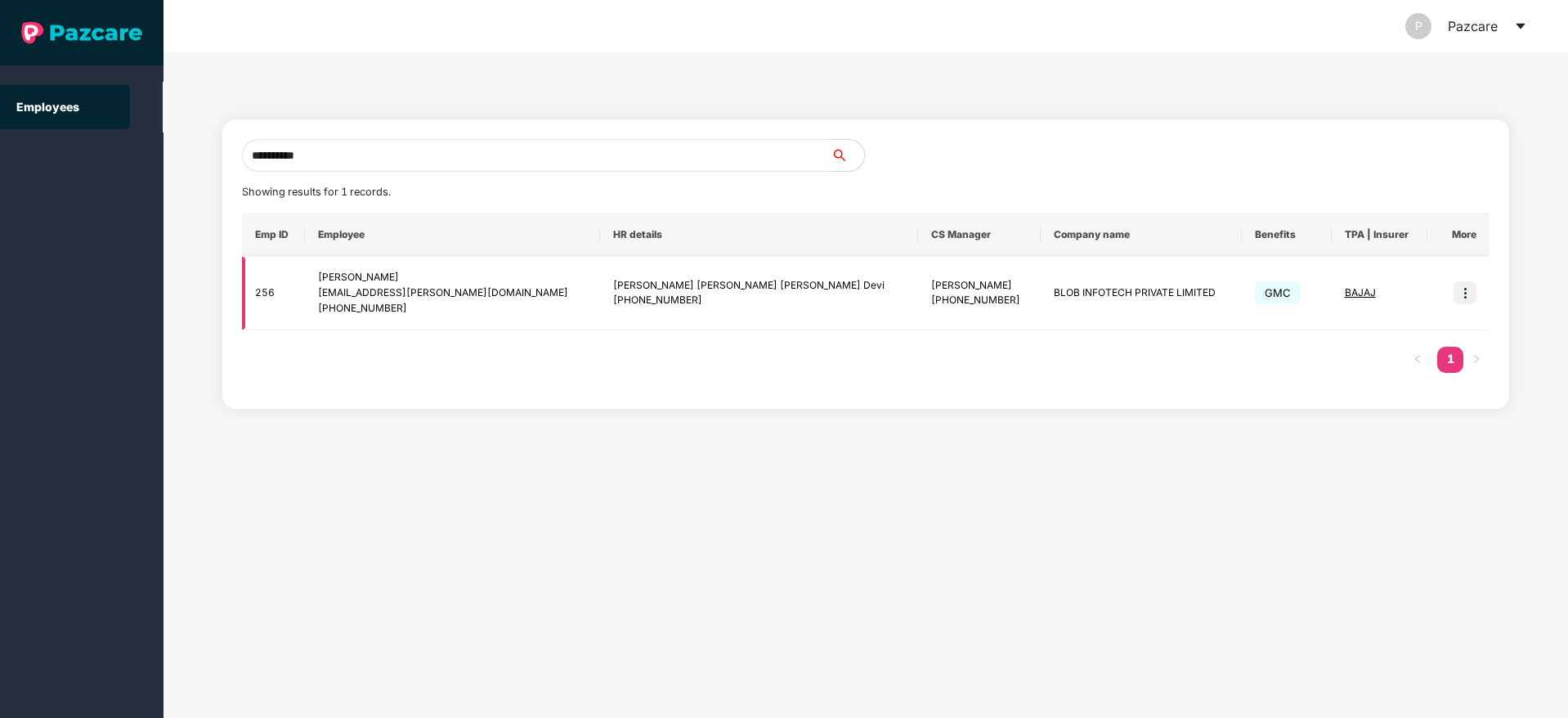
type input "**********"
click at [1460, 301] on img at bounding box center [1465, 293] width 23 height 23
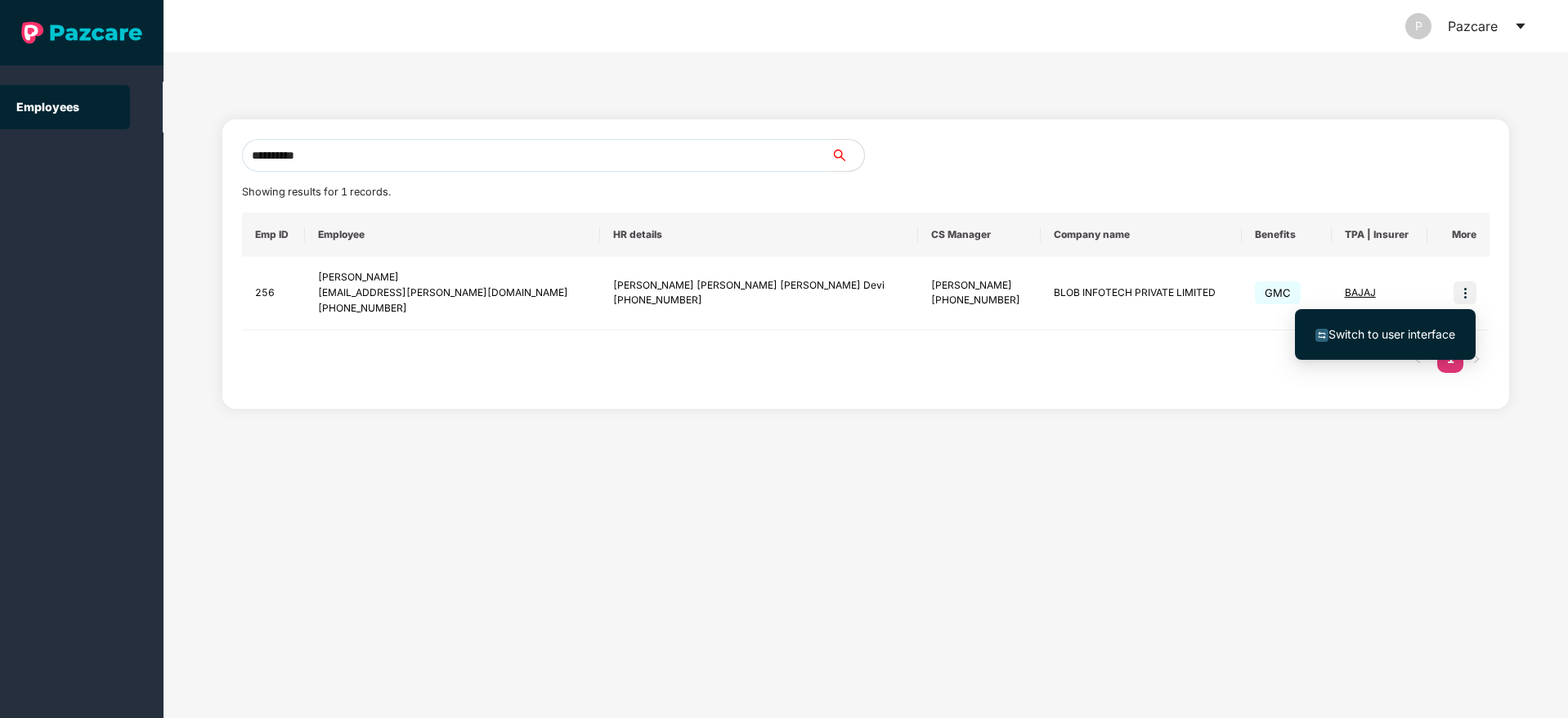
click at [1372, 338] on span "Switch to user interface" at bounding box center [1392, 333] width 127 height 14
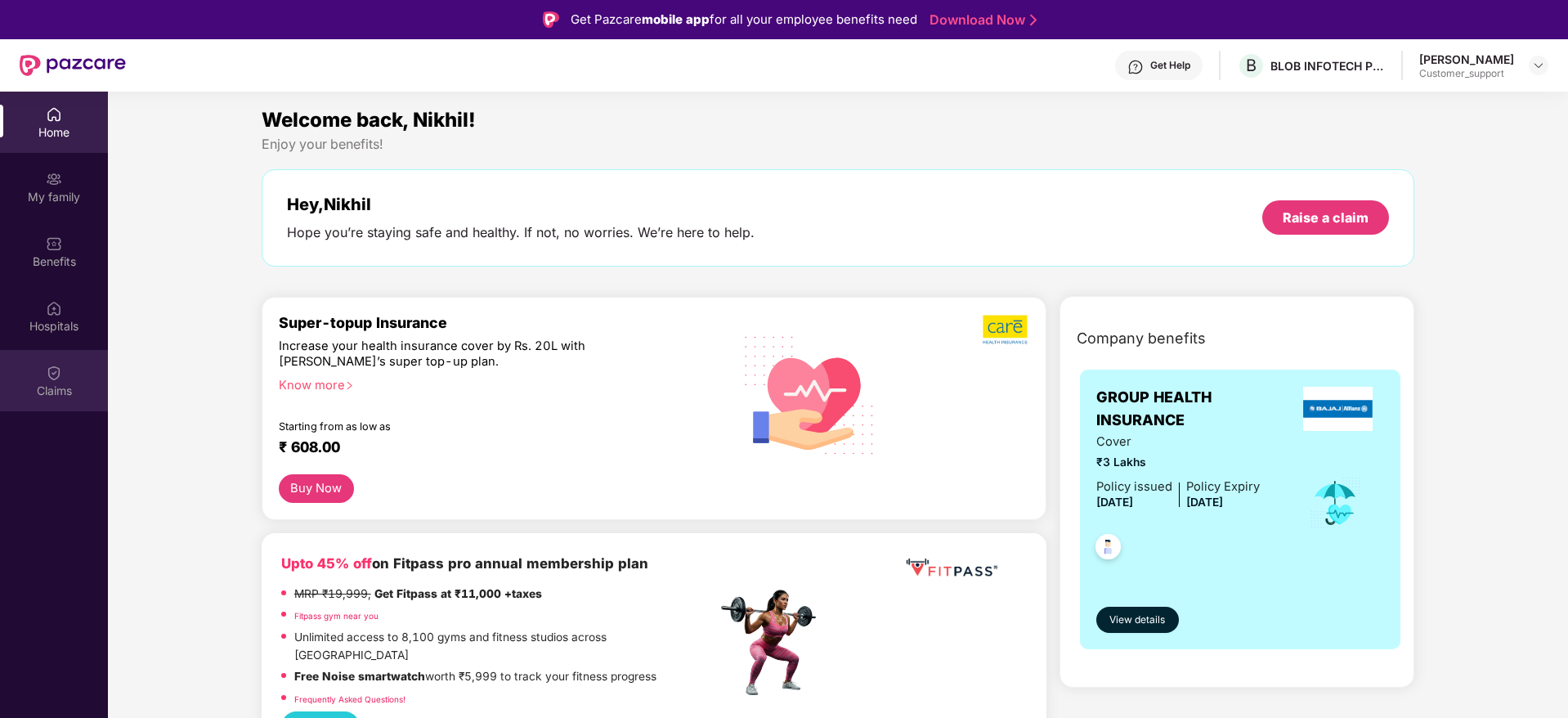
click at [50, 380] on img at bounding box center [54, 373] width 17 height 17
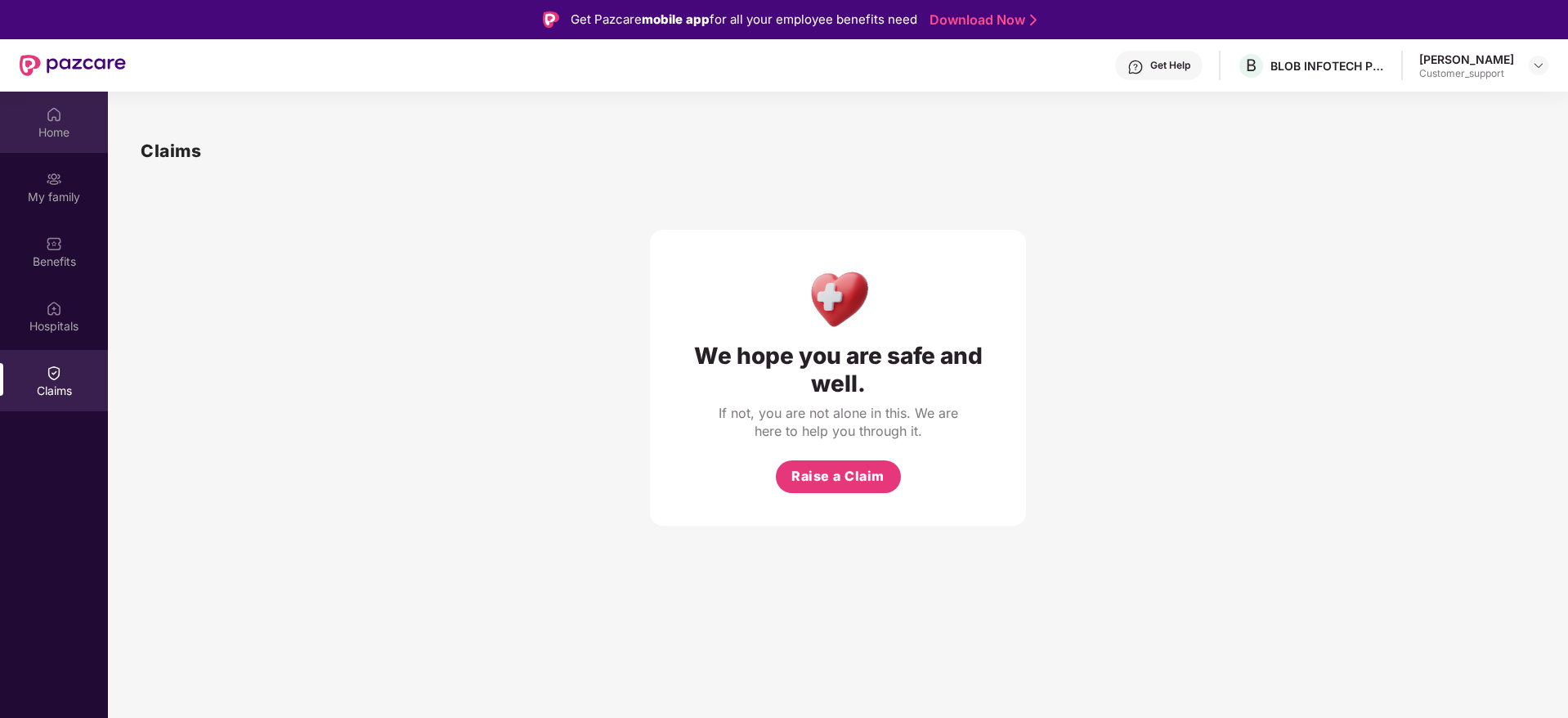
click at [51, 137] on div "Home" at bounding box center [54, 133] width 108 height 17
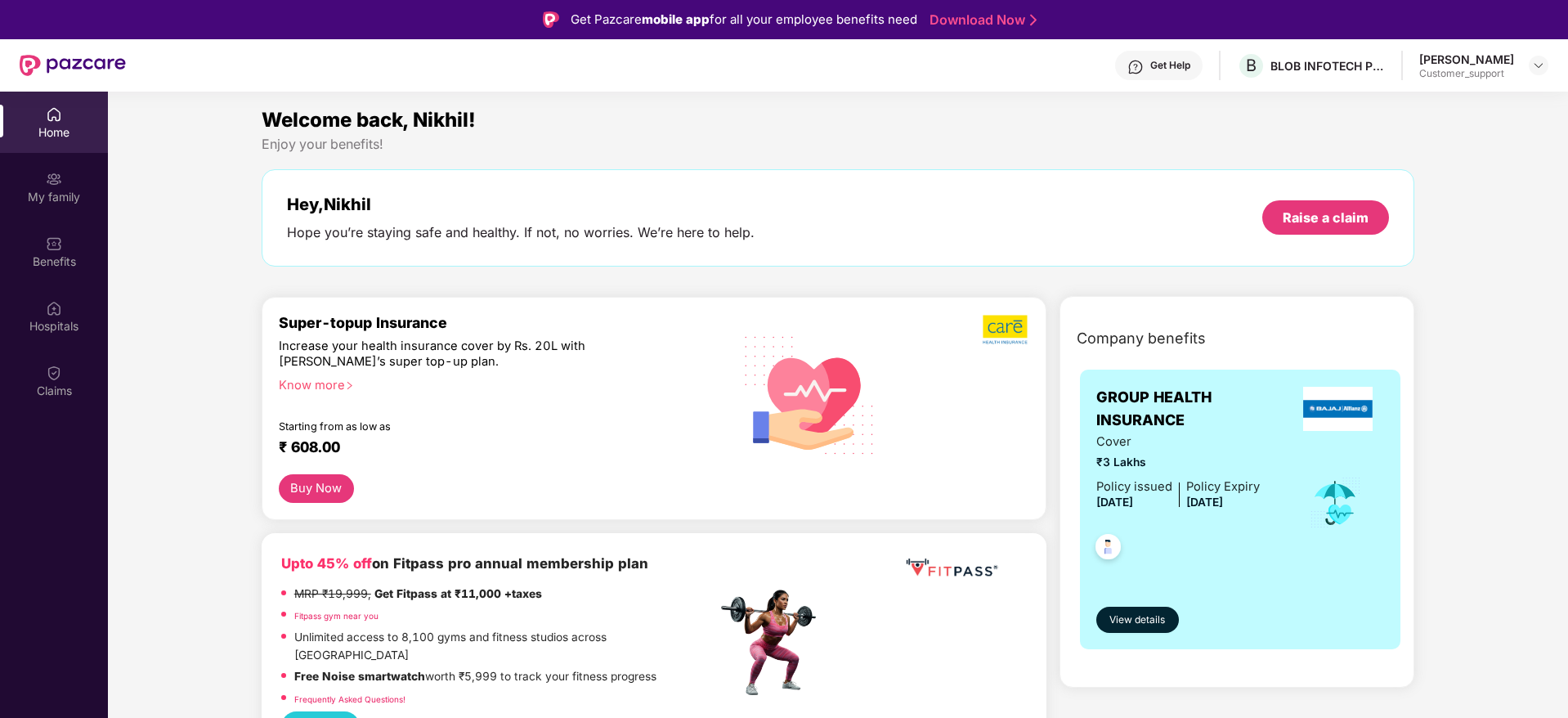
click at [1144, 73] on img at bounding box center [1136, 67] width 17 height 17
click at [867, 130] on div "Welcome back, Nikhil!" at bounding box center [838, 120] width 1154 height 31
click at [1537, 66] on img at bounding box center [1538, 65] width 13 height 13
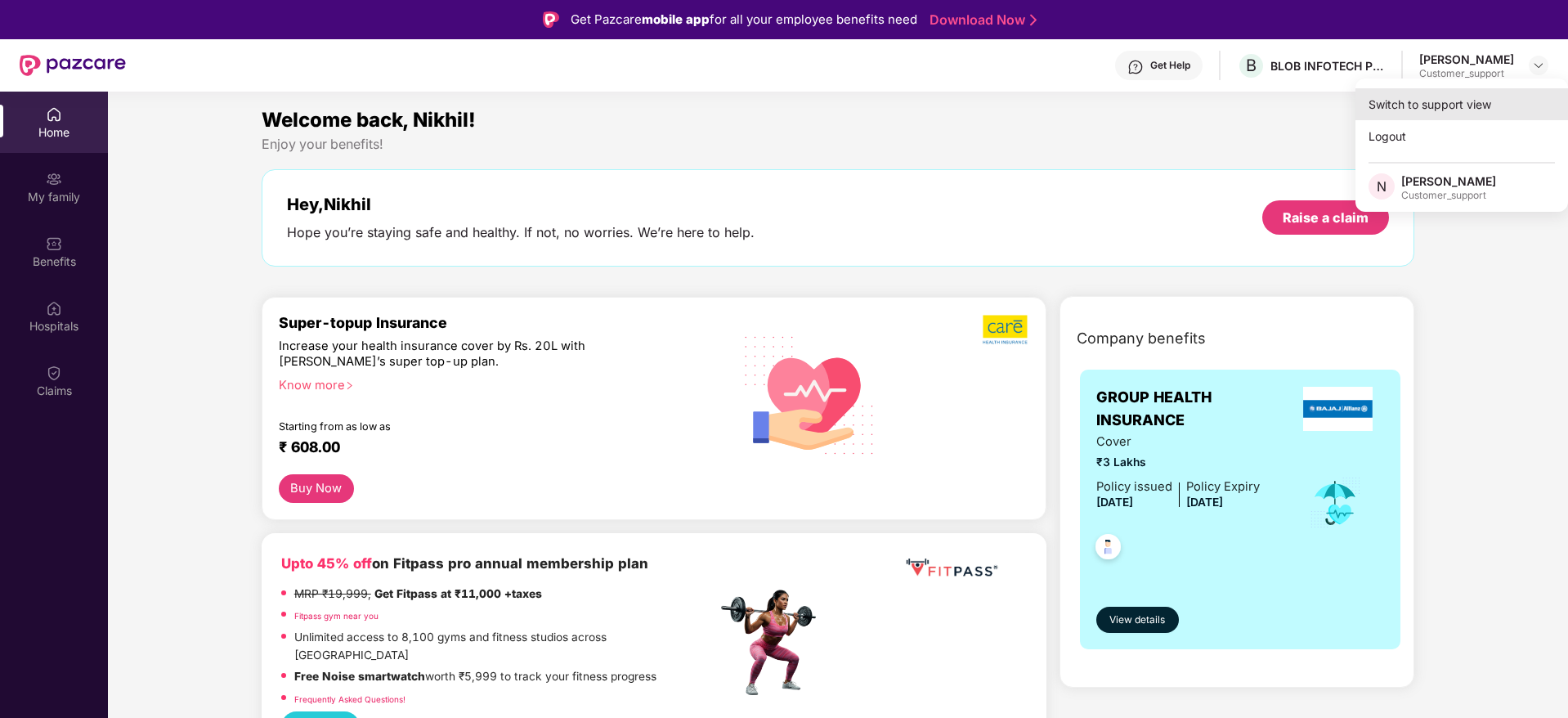
click at [1424, 108] on div "Switch to support view" at bounding box center [1462, 104] width 213 height 32
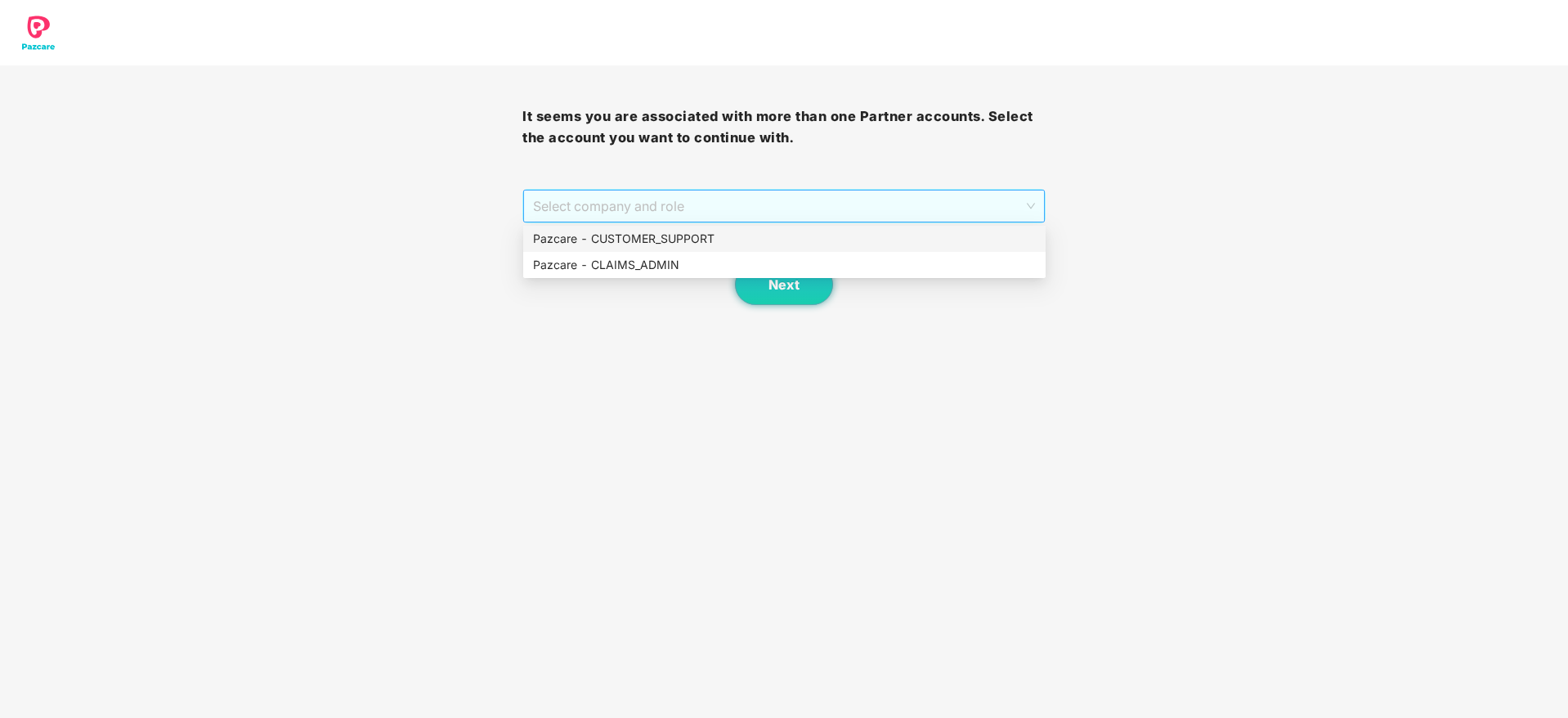
click at [875, 210] on span "Select company and role" at bounding box center [783, 206] width 501 height 31
click at [785, 235] on div "Pazcare - CUSTOMER_SUPPORT" at bounding box center [784, 239] width 503 height 18
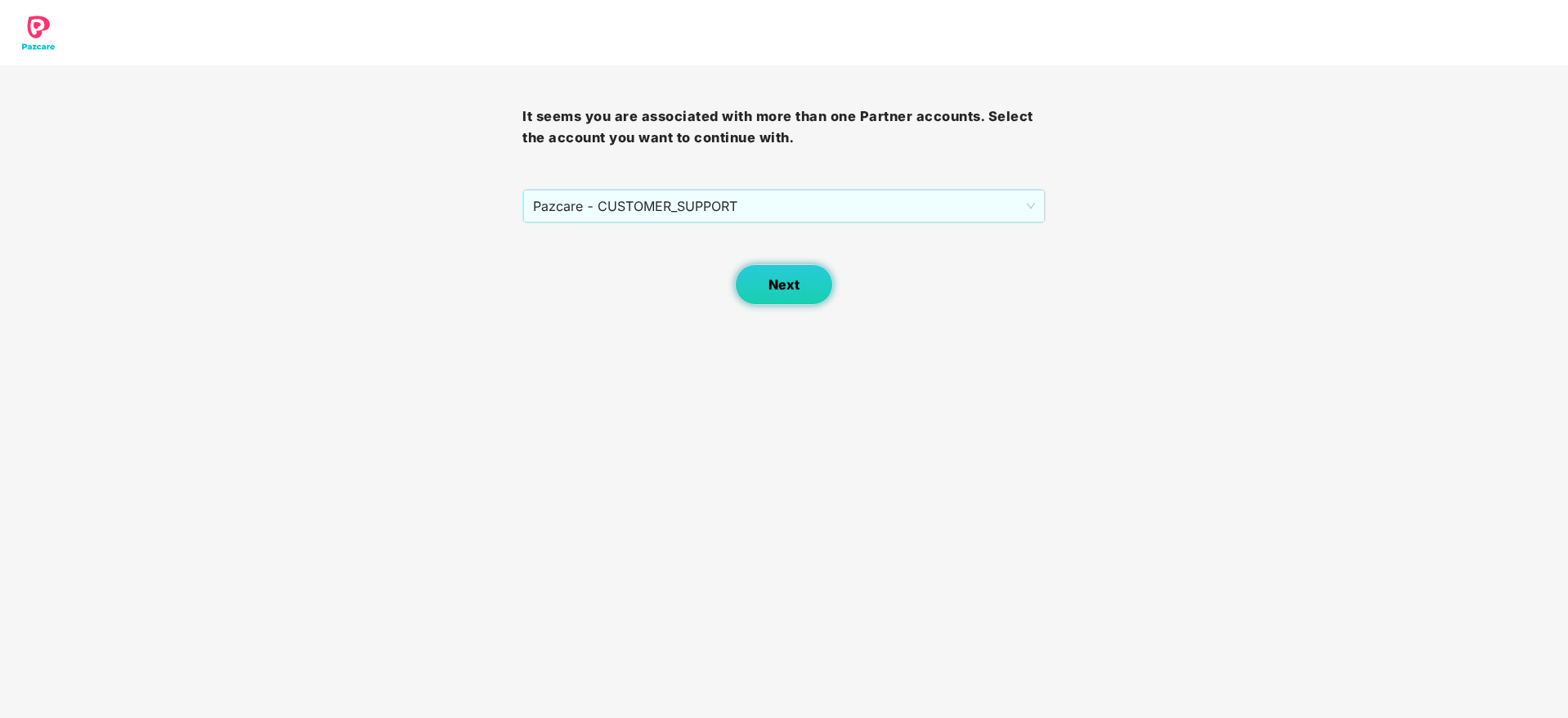
click at [784, 273] on button "Next" at bounding box center [783, 285] width 98 height 41
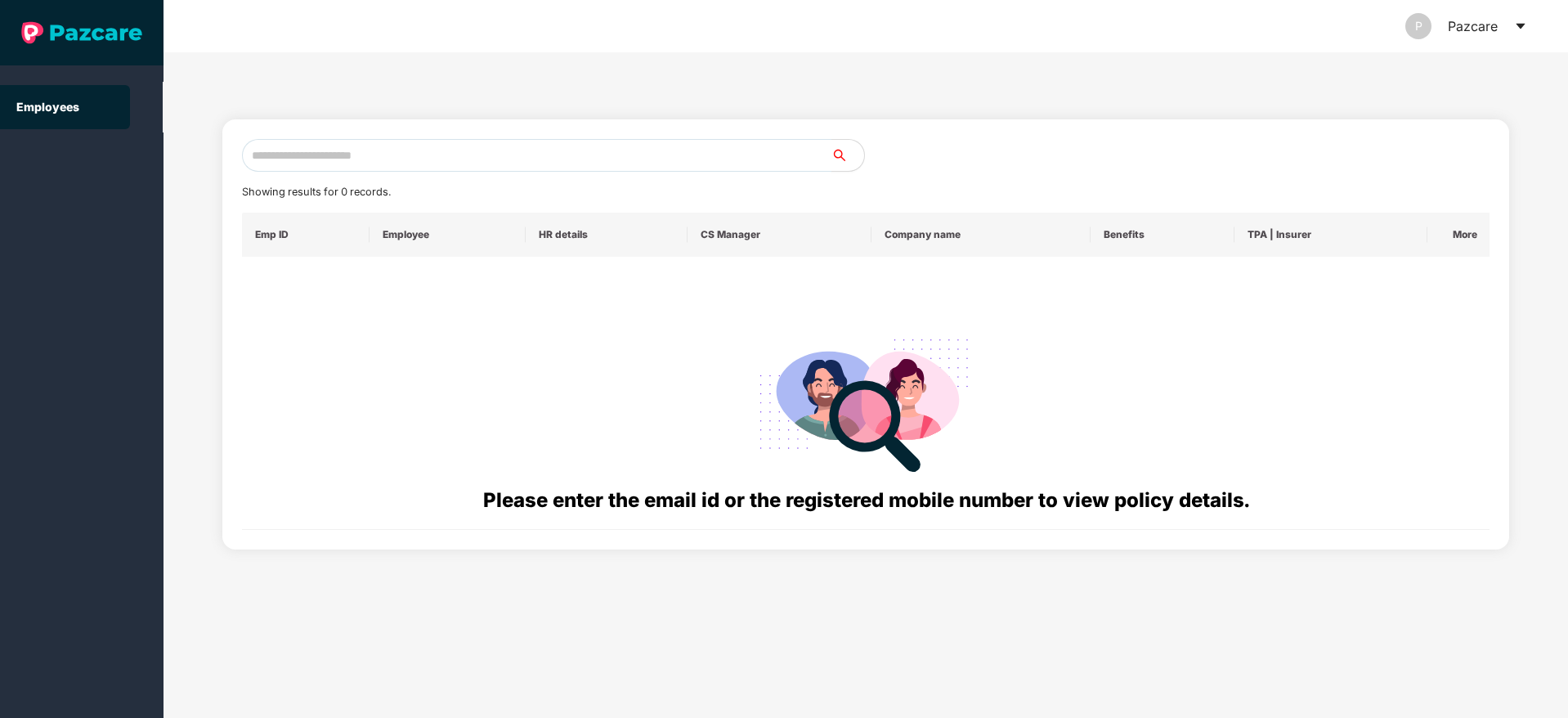
click at [375, 155] on input "text" at bounding box center [536, 155] width 589 height 33
paste input "**********"
click at [264, 151] on input "**********" at bounding box center [536, 155] width 589 height 33
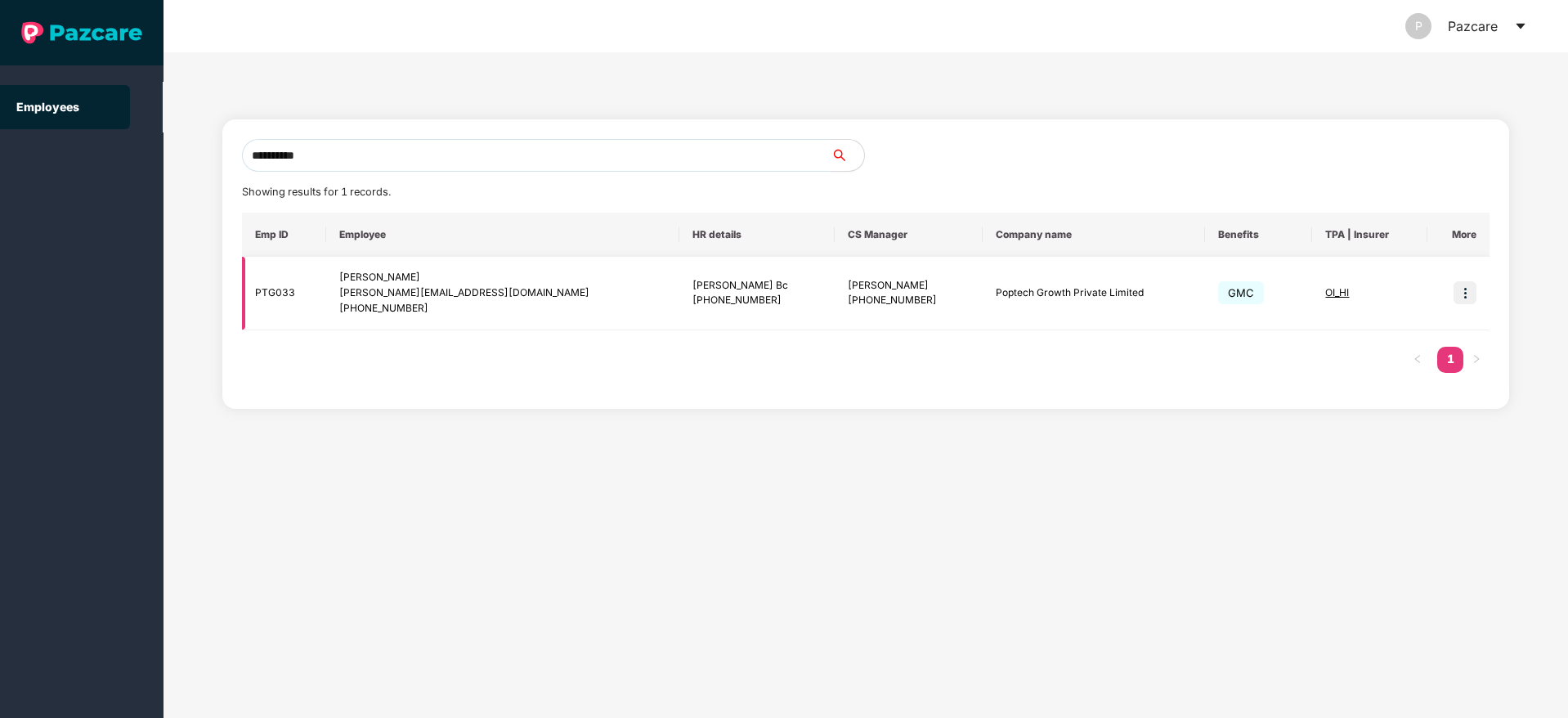
type input "**********"
click at [1468, 285] on img at bounding box center [1465, 293] width 23 height 23
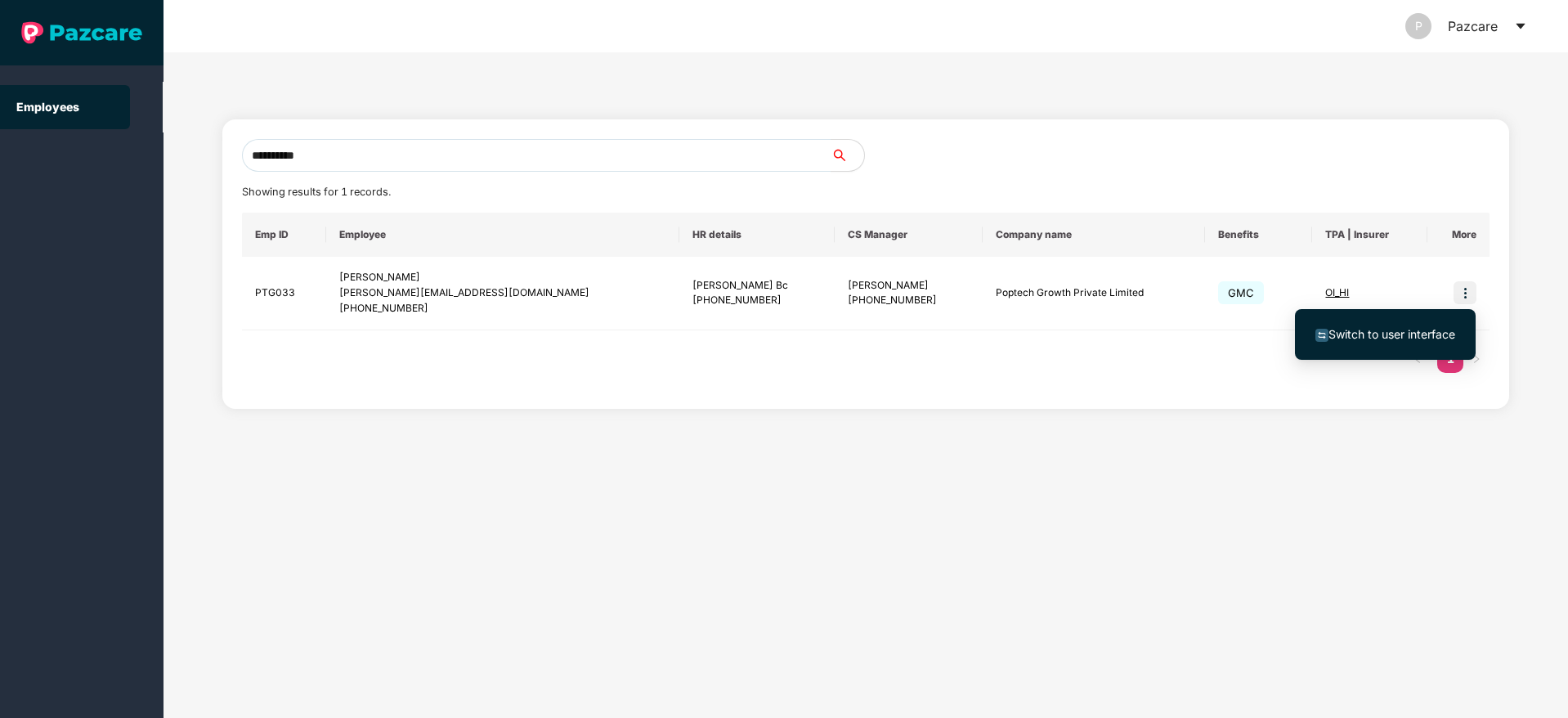
click at [1438, 333] on span "Switch to user interface" at bounding box center [1392, 333] width 127 height 14
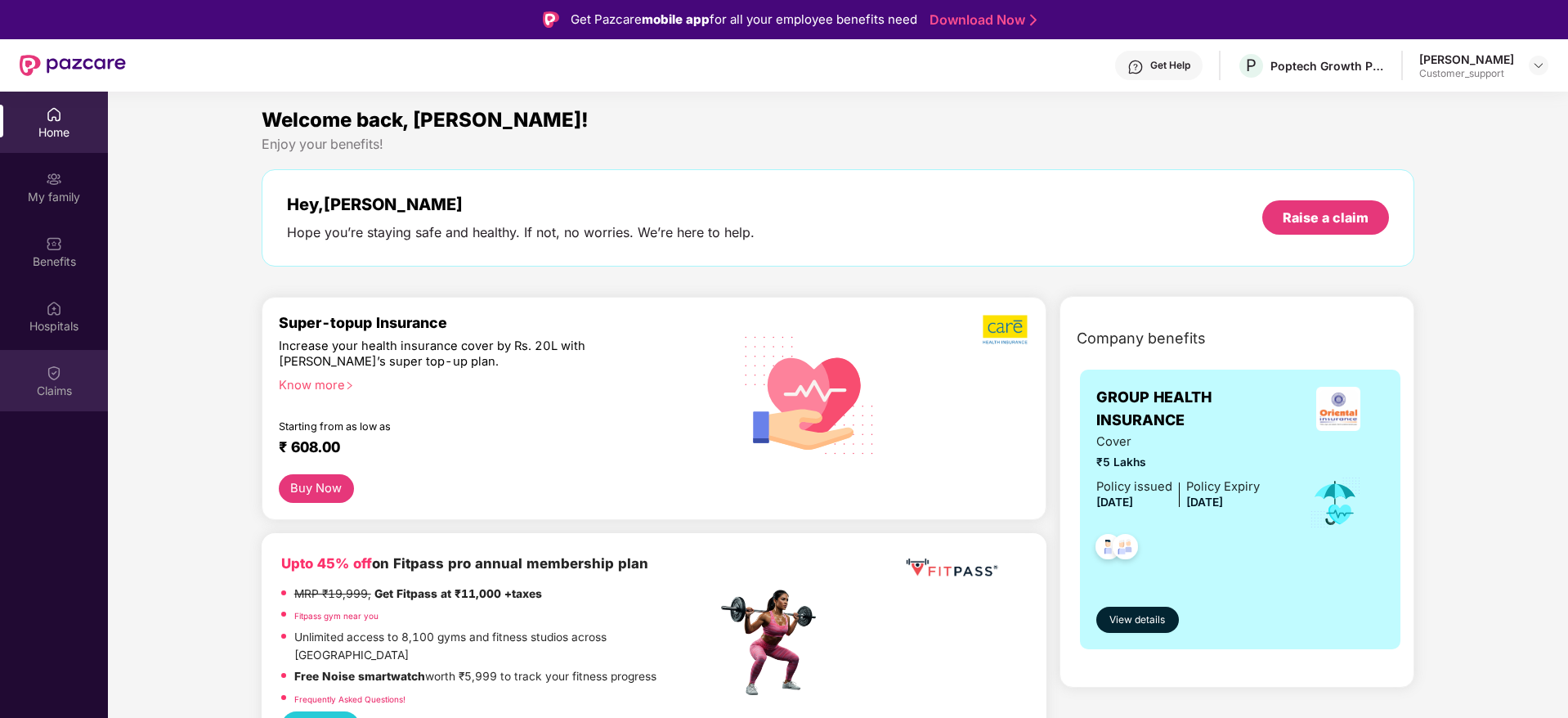
click at [45, 377] on div "Claims" at bounding box center [54, 380] width 108 height 61
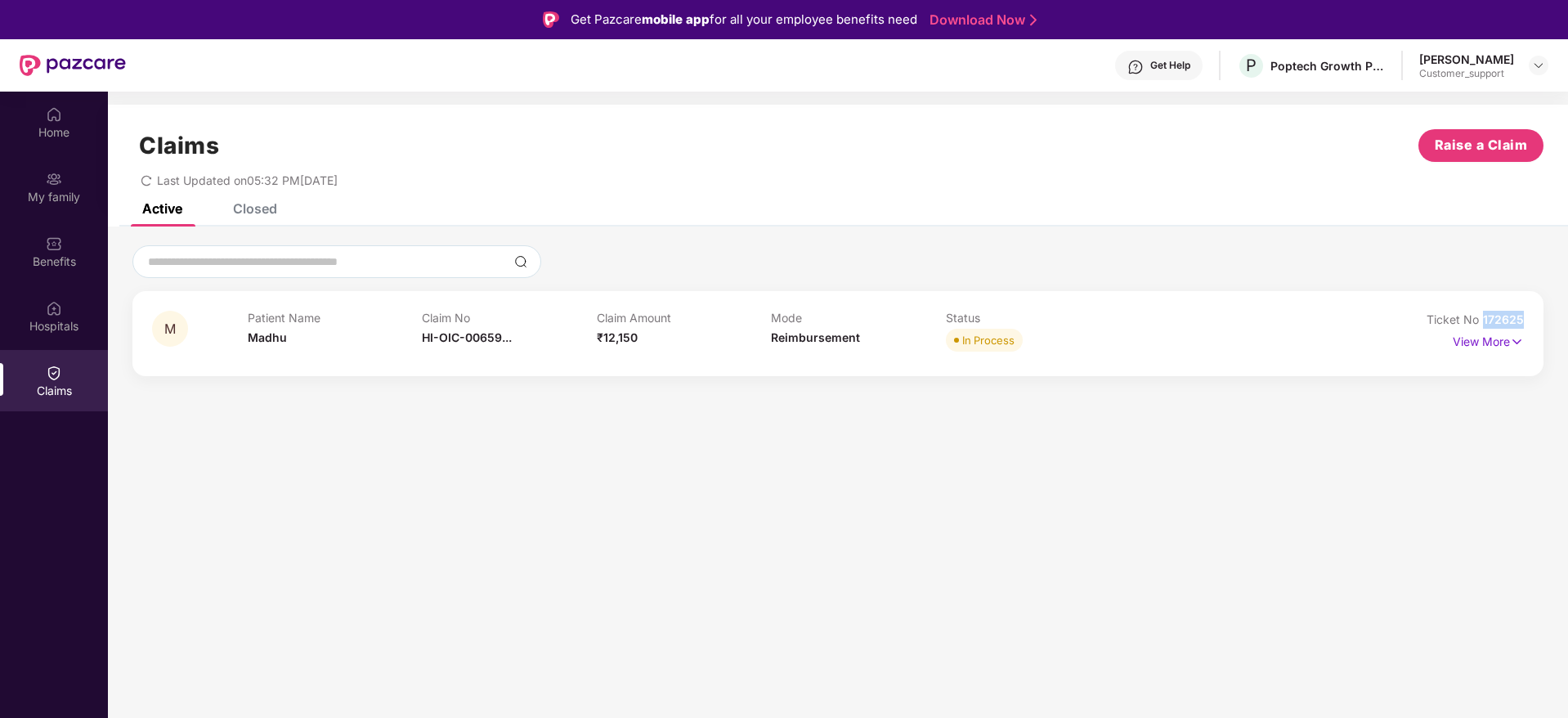
drag, startPoint x: 1483, startPoint y: 318, endPoint x: 1533, endPoint y: 318, distance: 50.0
click at [1533, 318] on div "M Patient Name Madhu Claim No HI-OIC-00659... Claim Amount ₹12,150 Mode Reimbur…" at bounding box center [838, 333] width 1411 height 85
copy span "172625"
click at [1536, 64] on img at bounding box center [1538, 65] width 13 height 13
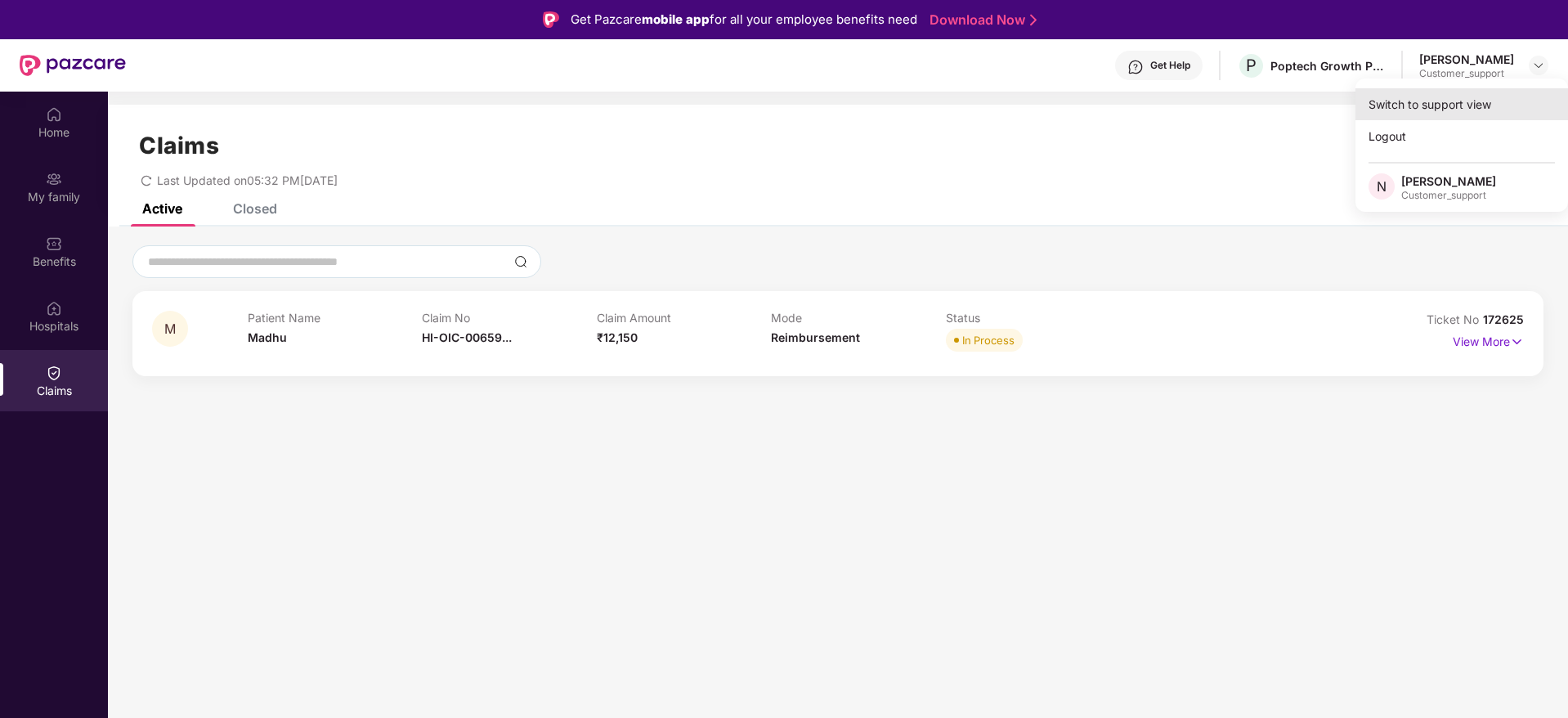
click at [1420, 114] on div "Switch to support view" at bounding box center [1462, 104] width 213 height 32
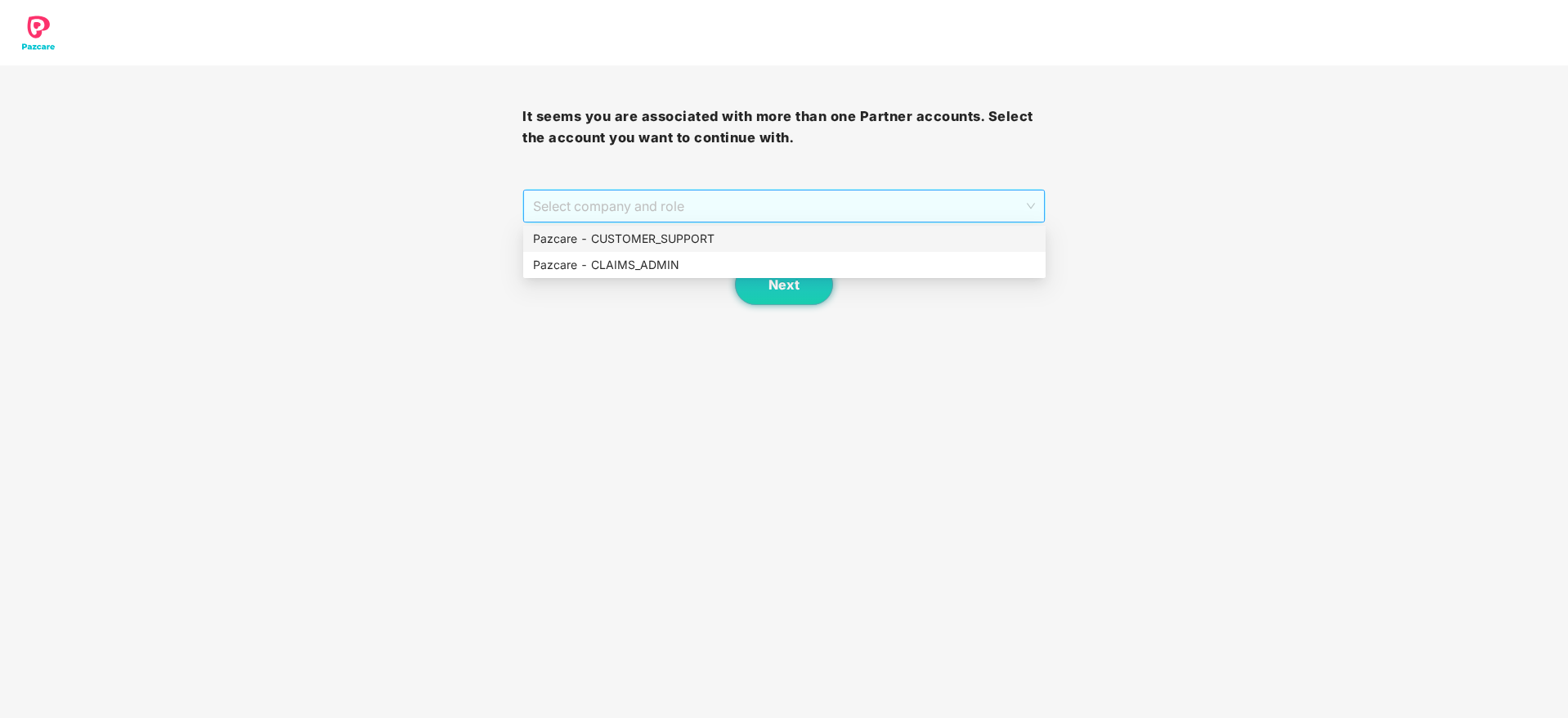
click at [895, 201] on span "Select company and role" at bounding box center [783, 206] width 501 height 31
click at [800, 244] on div "Pazcare - CUSTOMER_SUPPORT" at bounding box center [784, 239] width 503 height 18
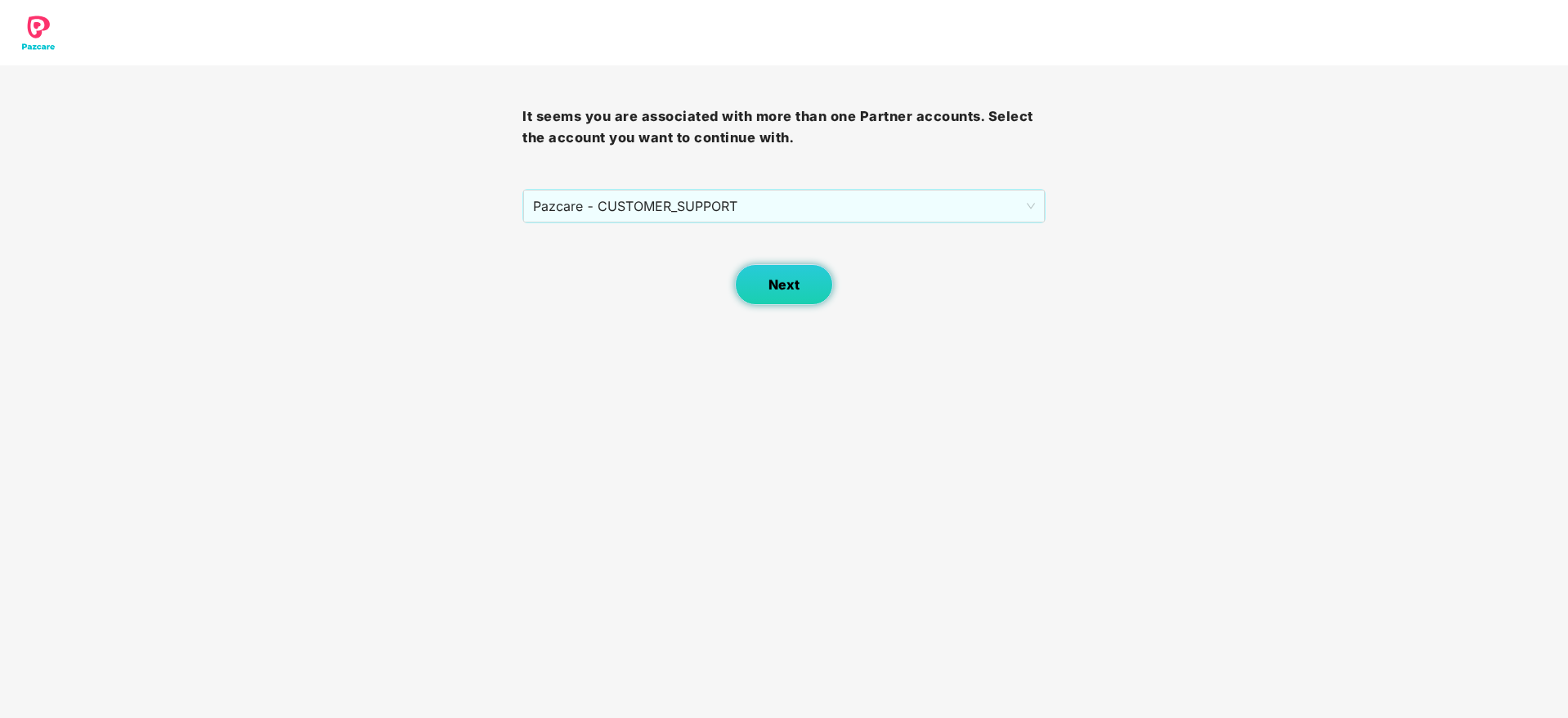
click at [777, 275] on button "Next" at bounding box center [783, 285] width 98 height 41
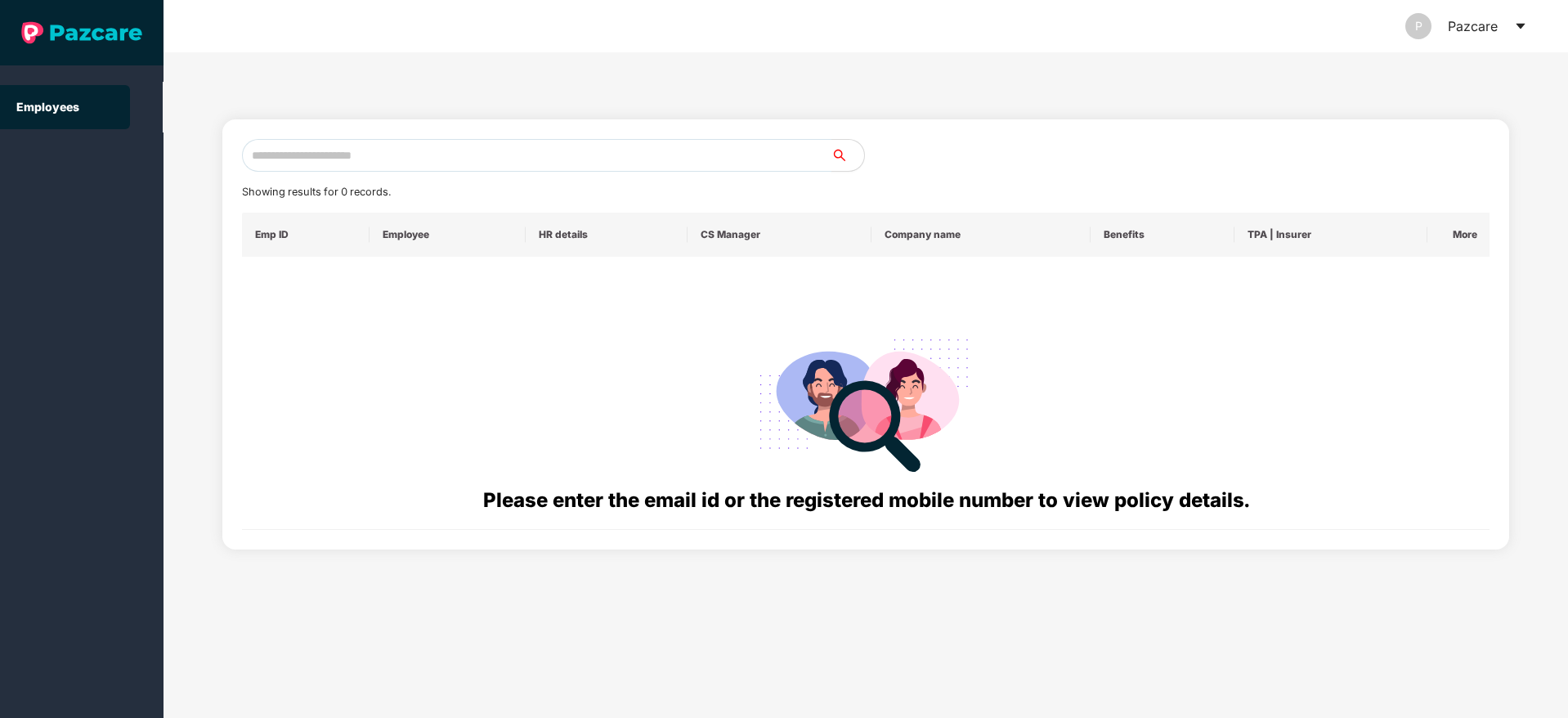
click at [381, 157] on input "text" at bounding box center [536, 155] width 589 height 33
paste input "**********"
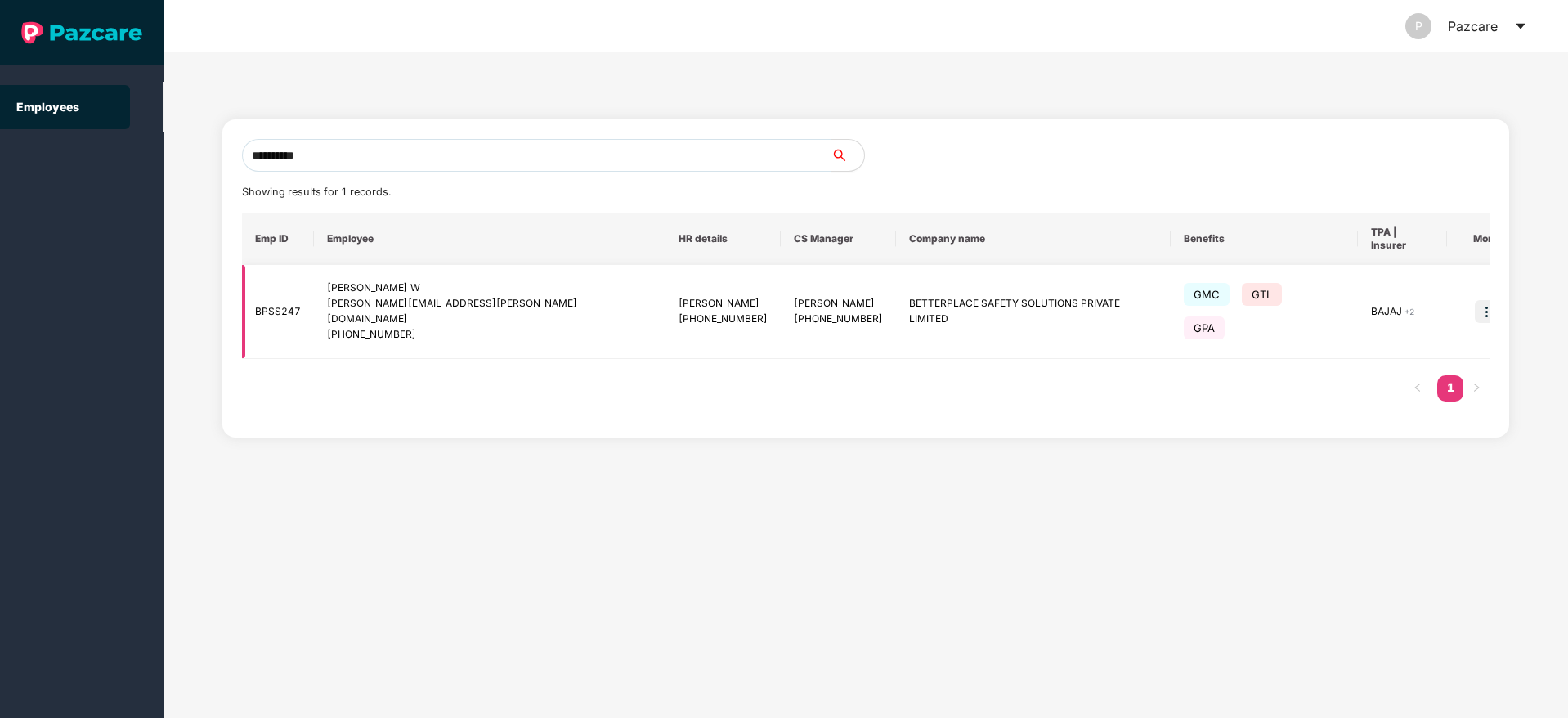
type input "**********"
click at [1475, 300] on img at bounding box center [1486, 312] width 23 height 23
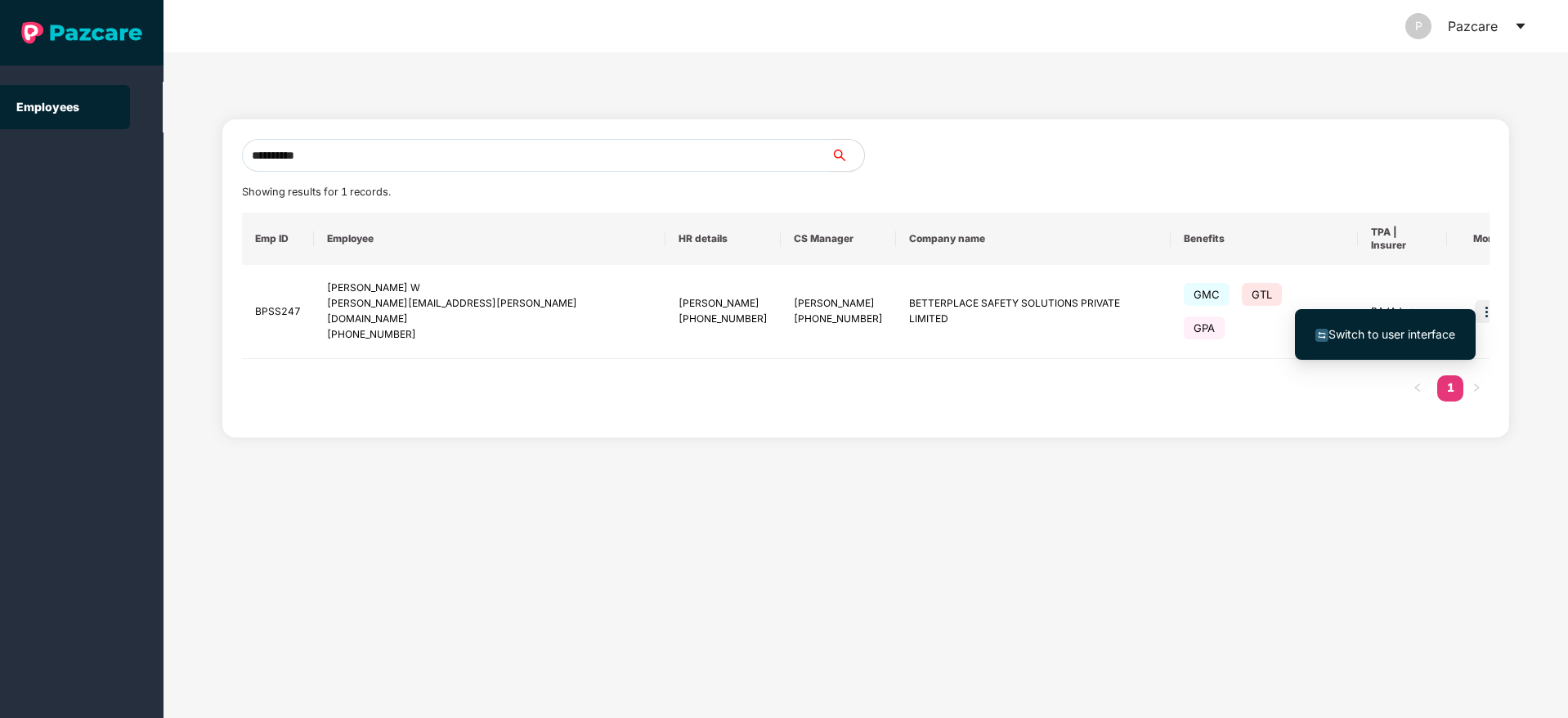
click at [1421, 342] on span "Switch to user interface" at bounding box center [1385, 334] width 139 height 18
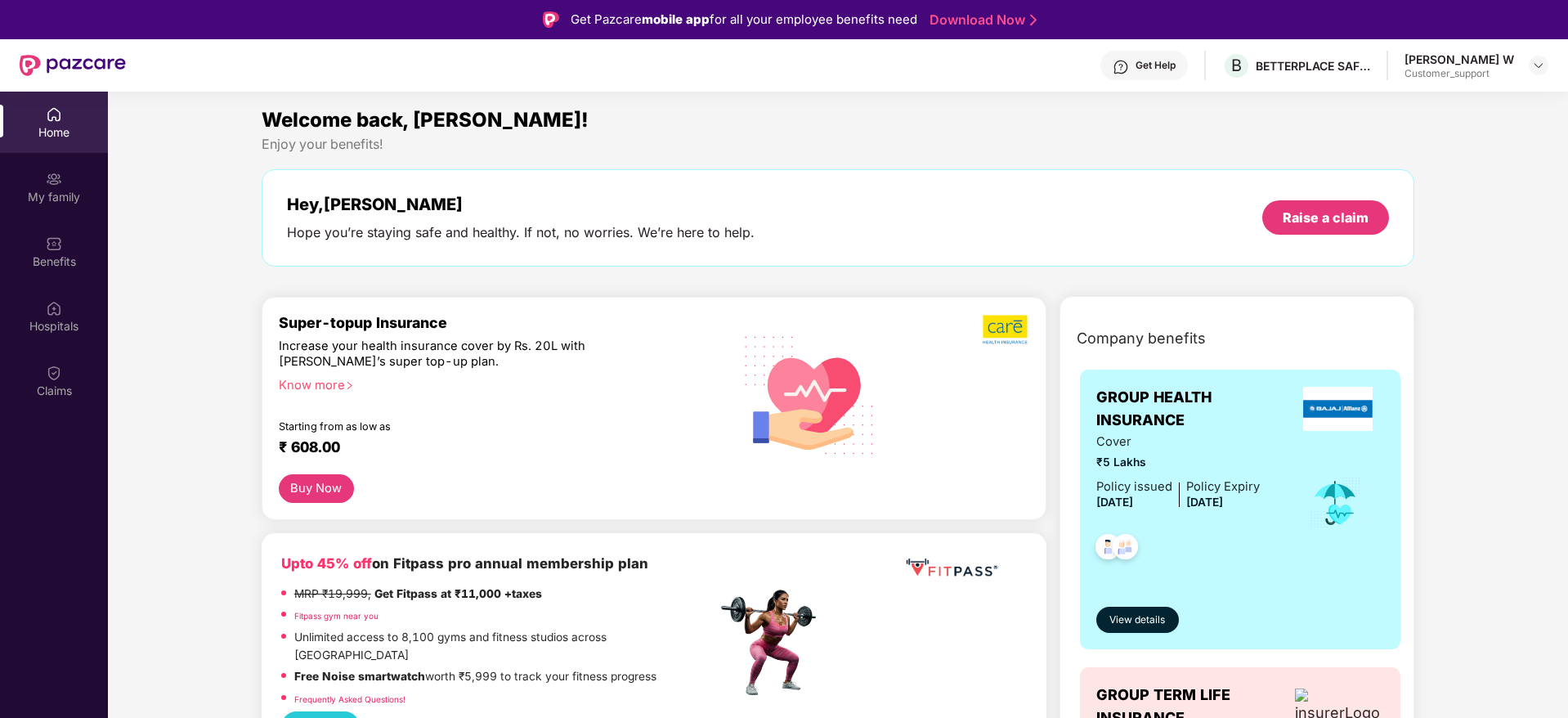
click at [1138, 74] on div "Get Help" at bounding box center [1144, 65] width 87 height 30
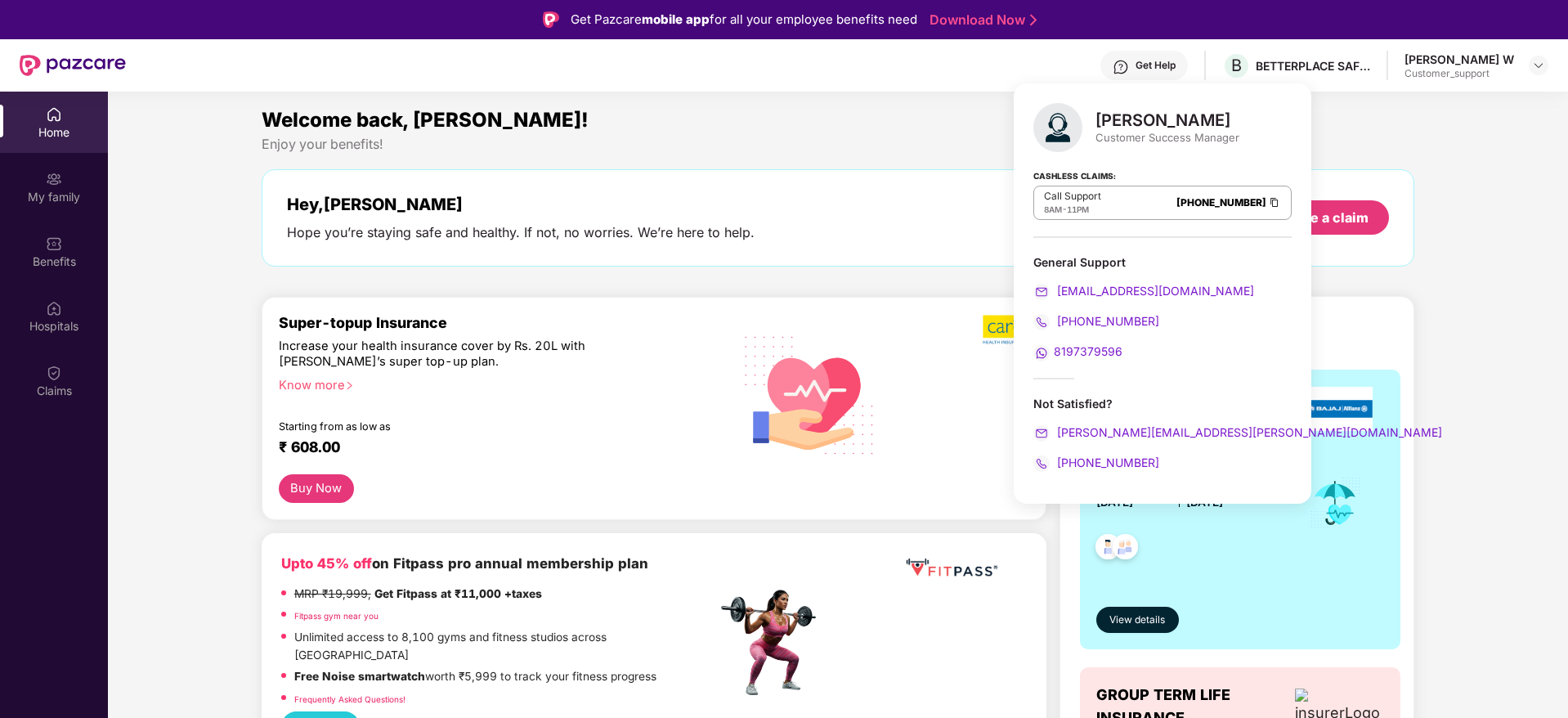
click at [730, 121] on div "Welcome back, [PERSON_NAME]!" at bounding box center [838, 120] width 1154 height 31
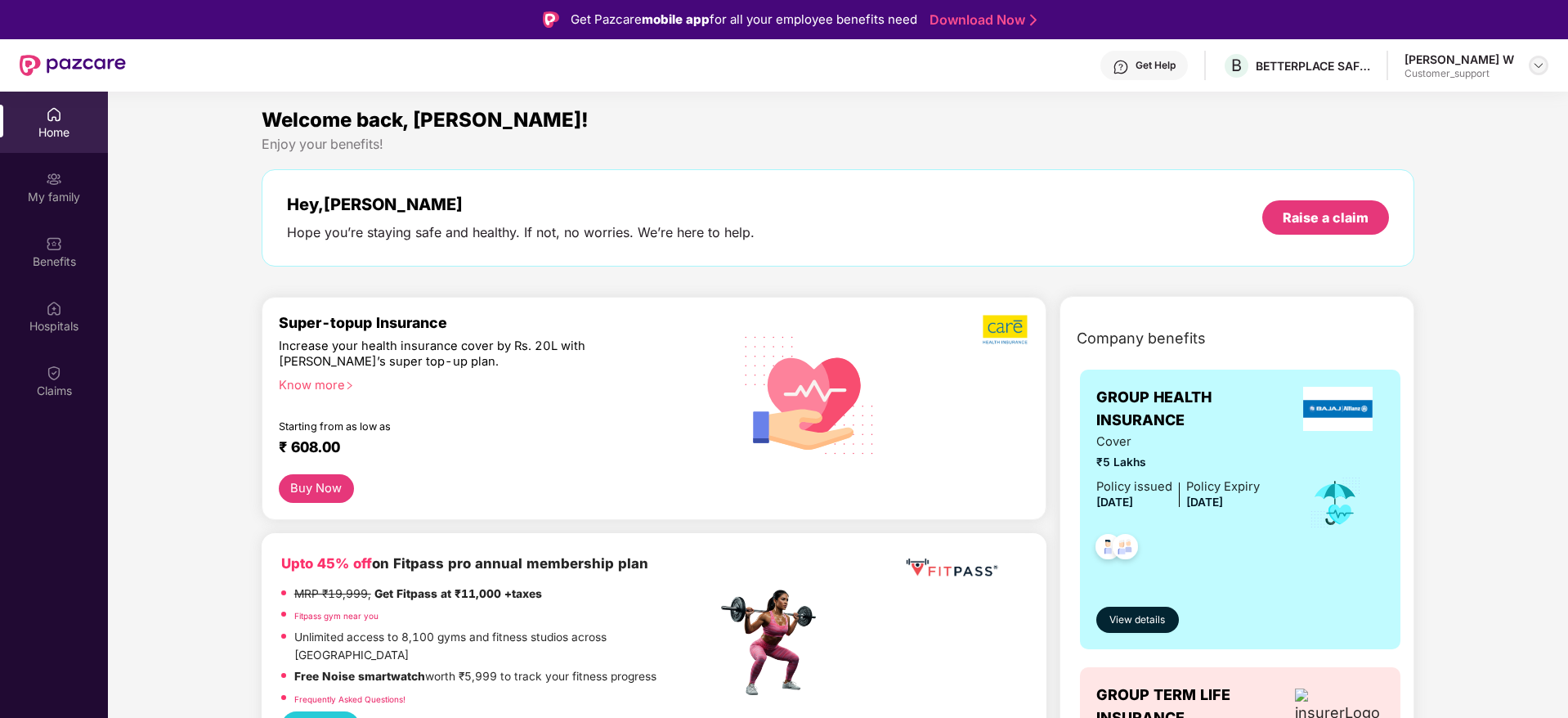
click at [1546, 65] on div at bounding box center [1538, 65] width 20 height 20
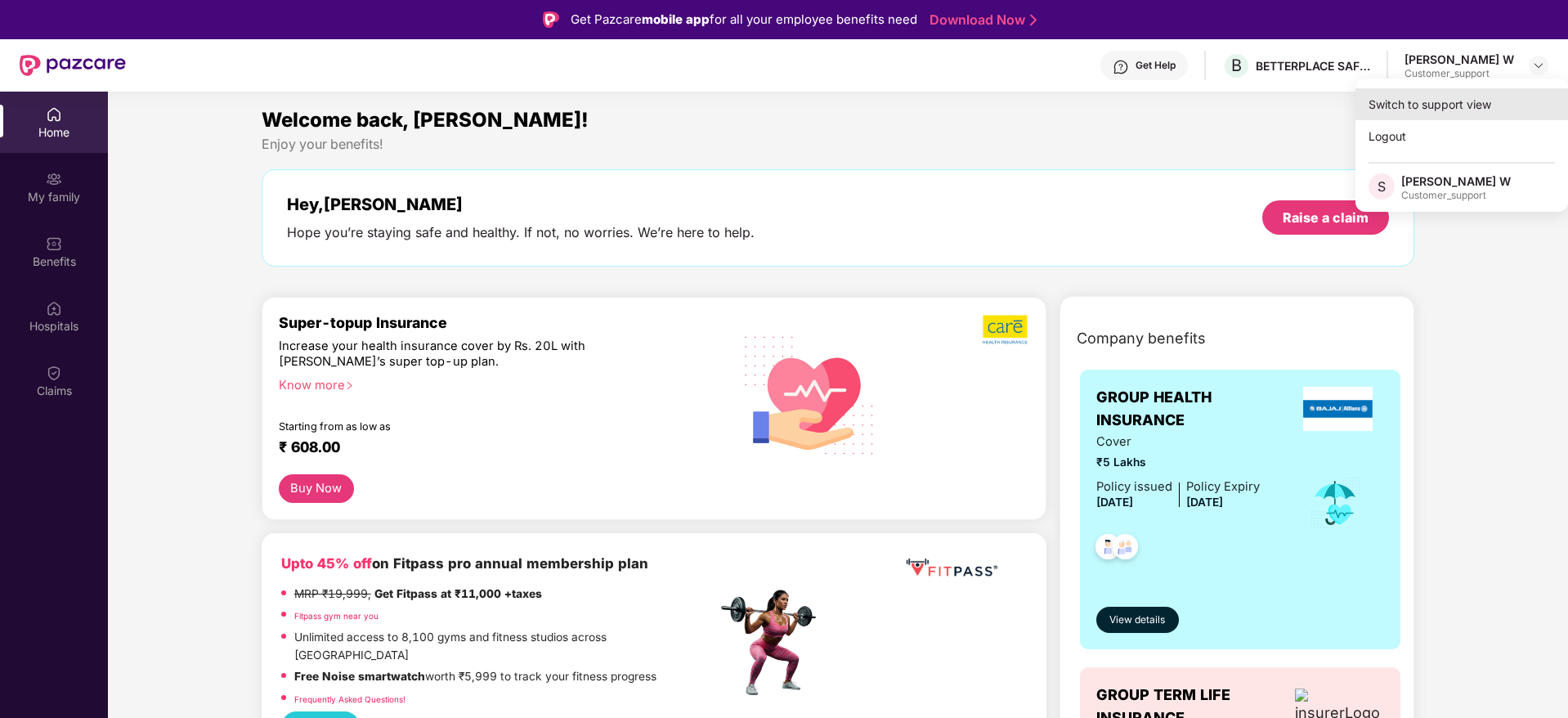
click at [1429, 105] on div "Switch to support view" at bounding box center [1462, 104] width 213 height 32
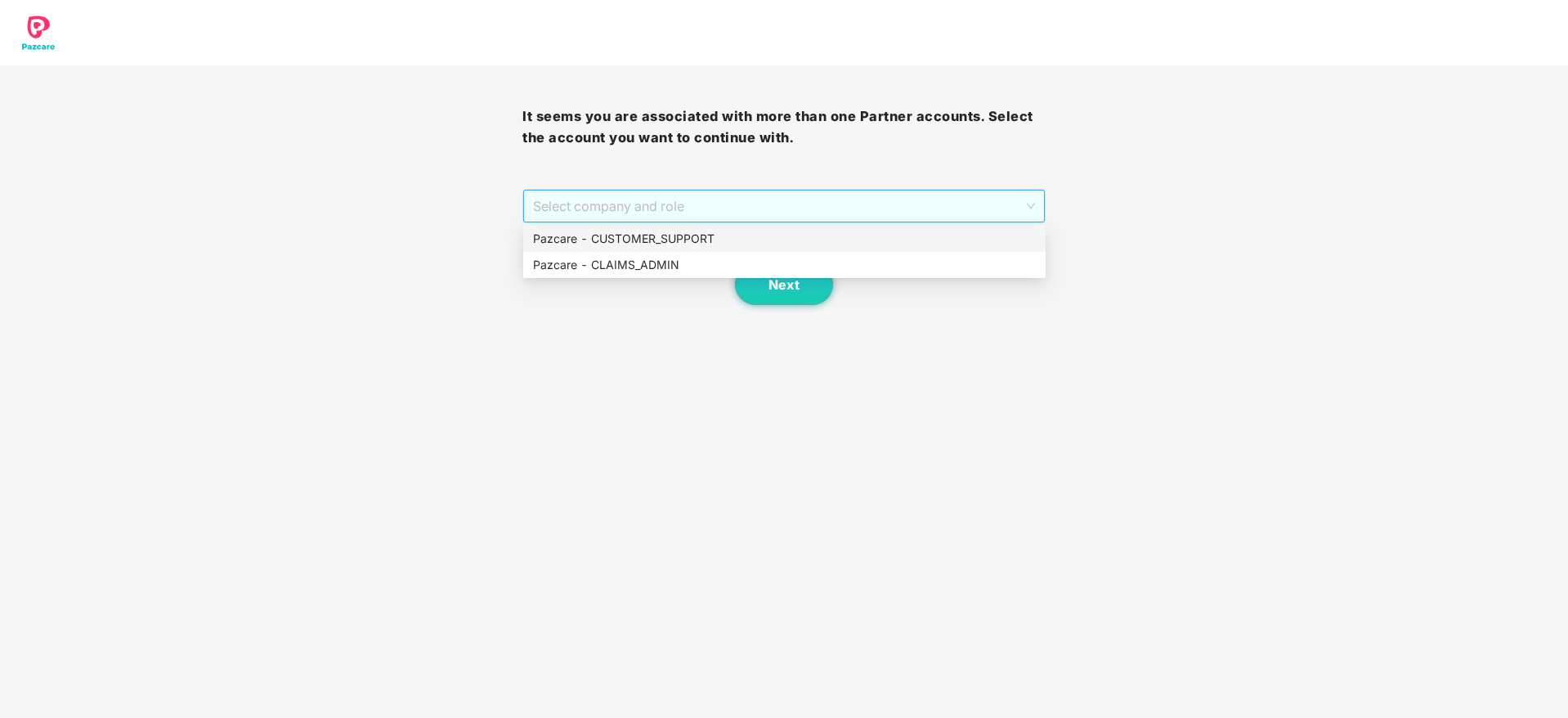
click at [805, 210] on span "Select company and role" at bounding box center [783, 206] width 501 height 31
click at [701, 242] on div "Pazcare - CUSTOMER_SUPPORT" at bounding box center [784, 239] width 503 height 18
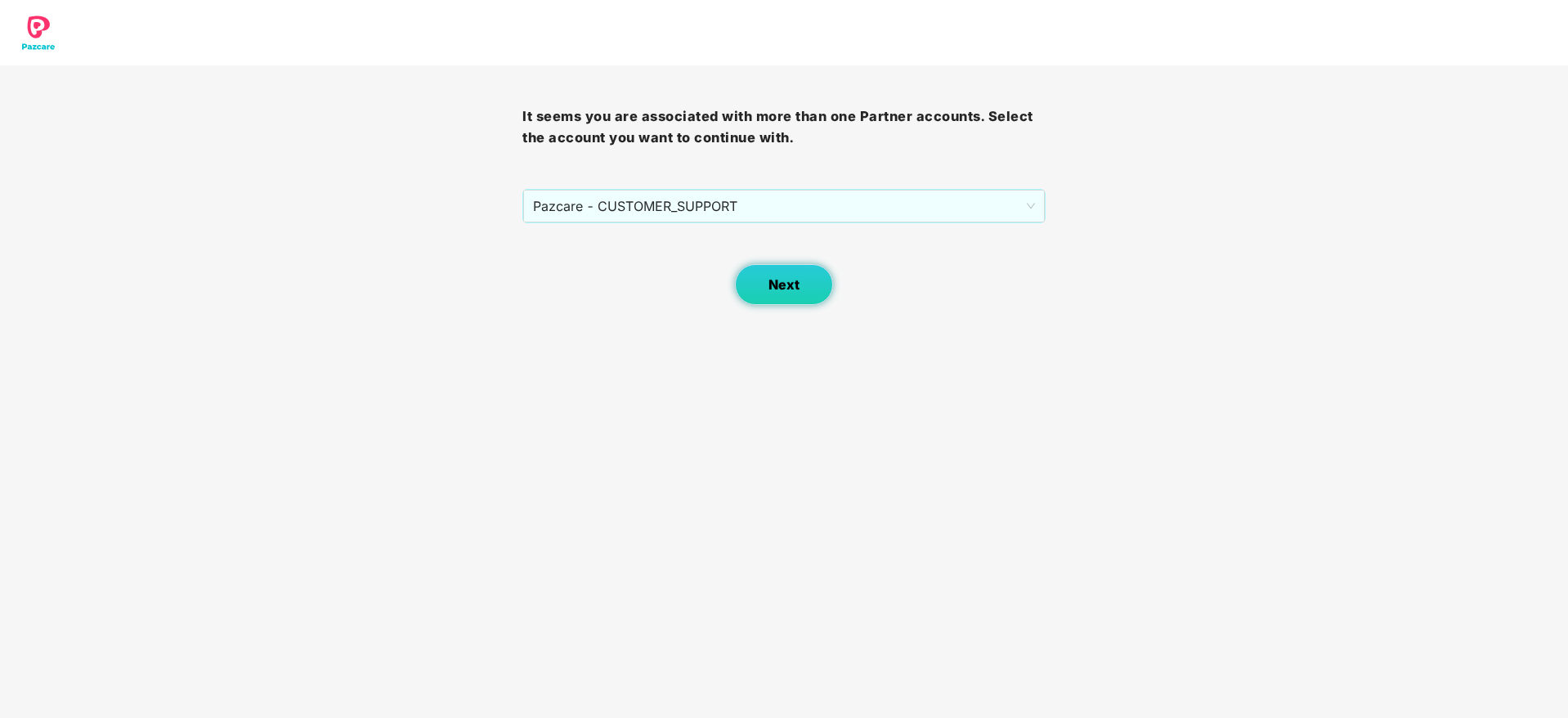
click at [773, 282] on span "Next" at bounding box center [784, 285] width 31 height 16
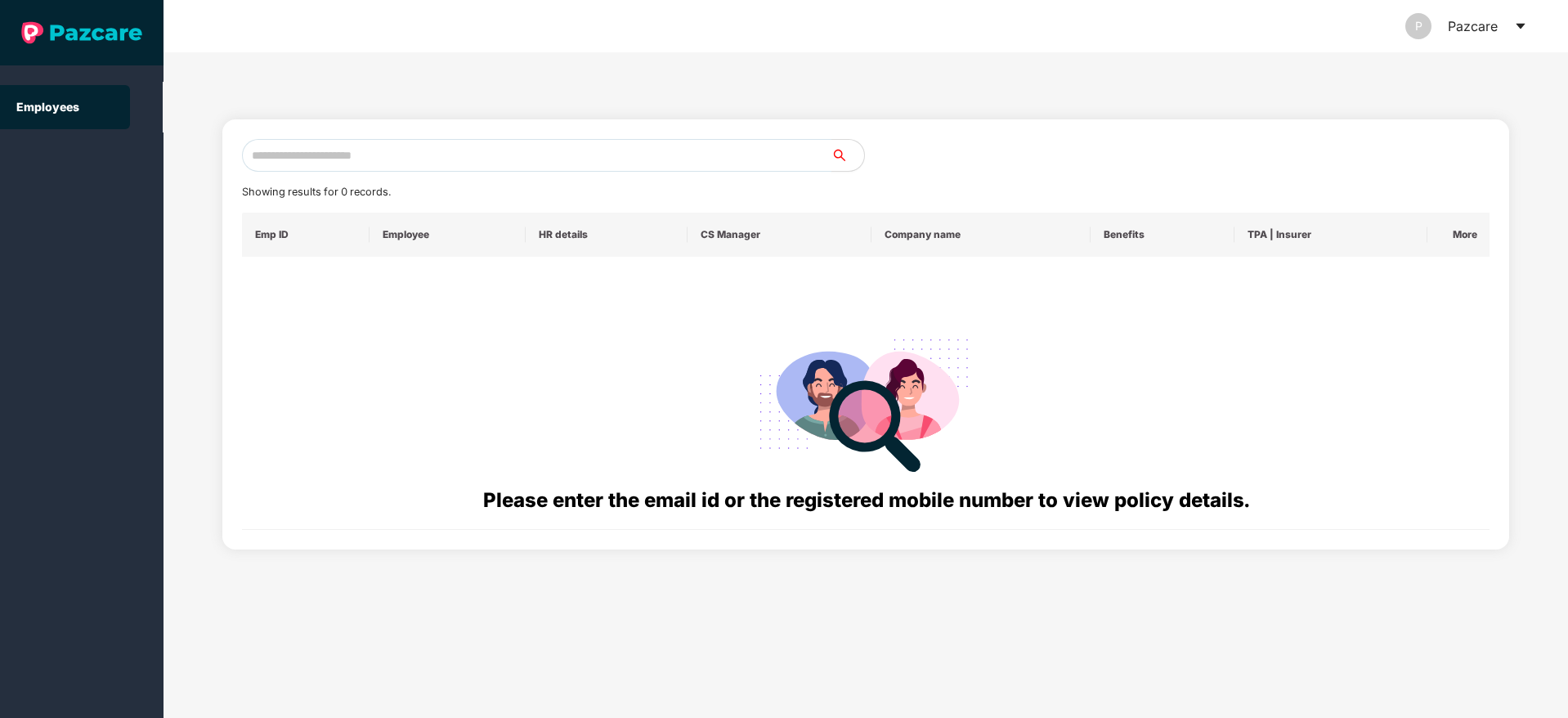
click at [420, 159] on input "text" at bounding box center [536, 155] width 589 height 33
paste input "**********"
click at [265, 153] on input "**********" at bounding box center [536, 155] width 589 height 33
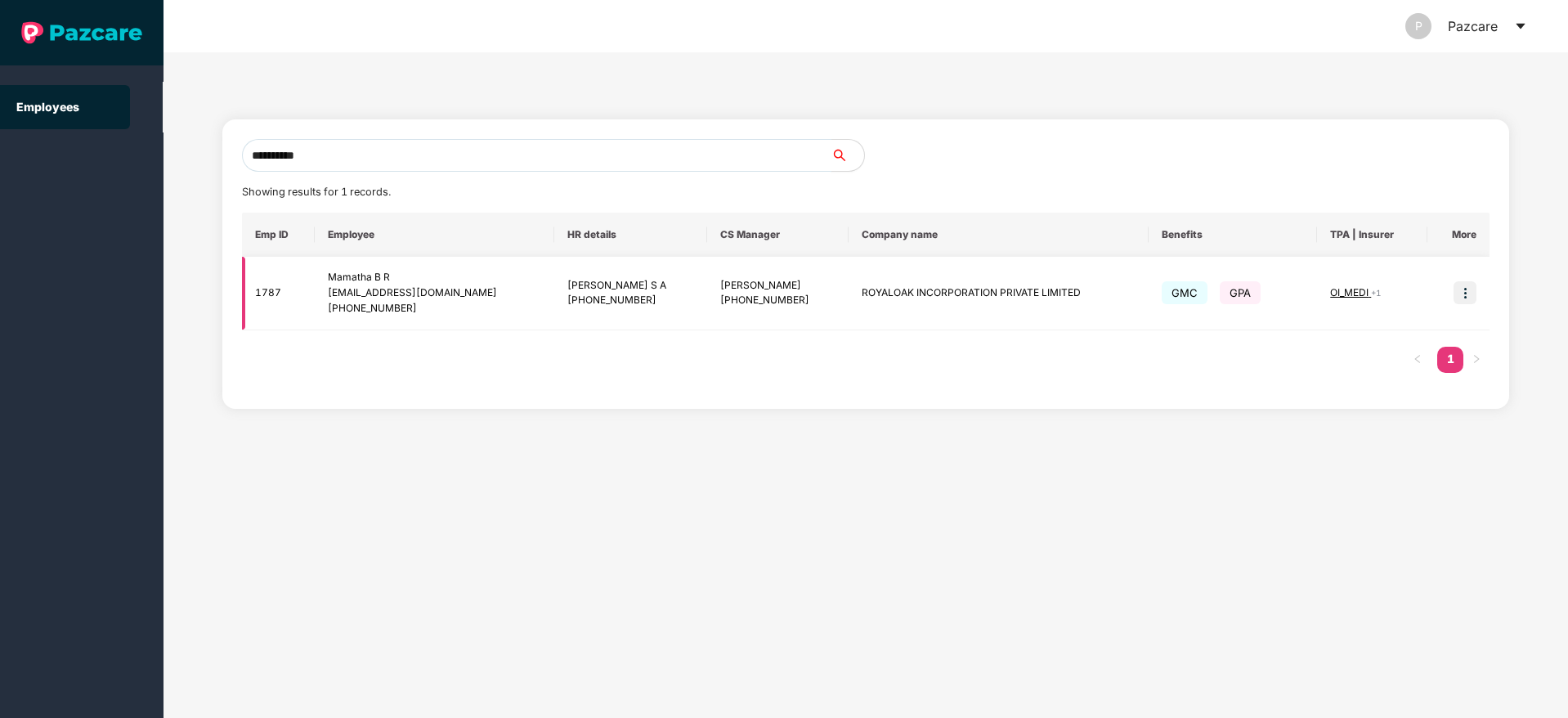
type input "**********"
click at [1460, 296] on img at bounding box center [1465, 293] width 23 height 23
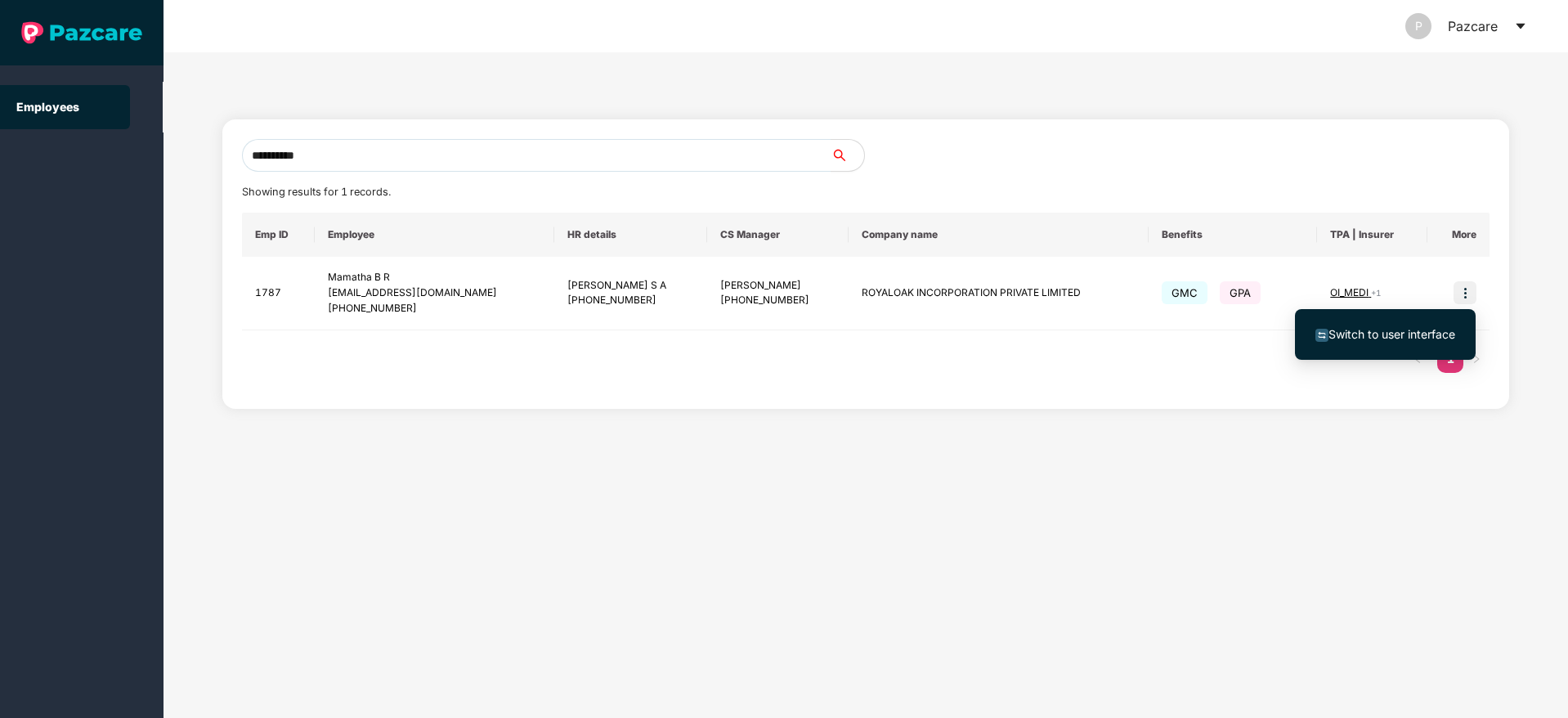
click at [1376, 341] on span "Switch to user interface" at bounding box center [1385, 334] width 139 height 18
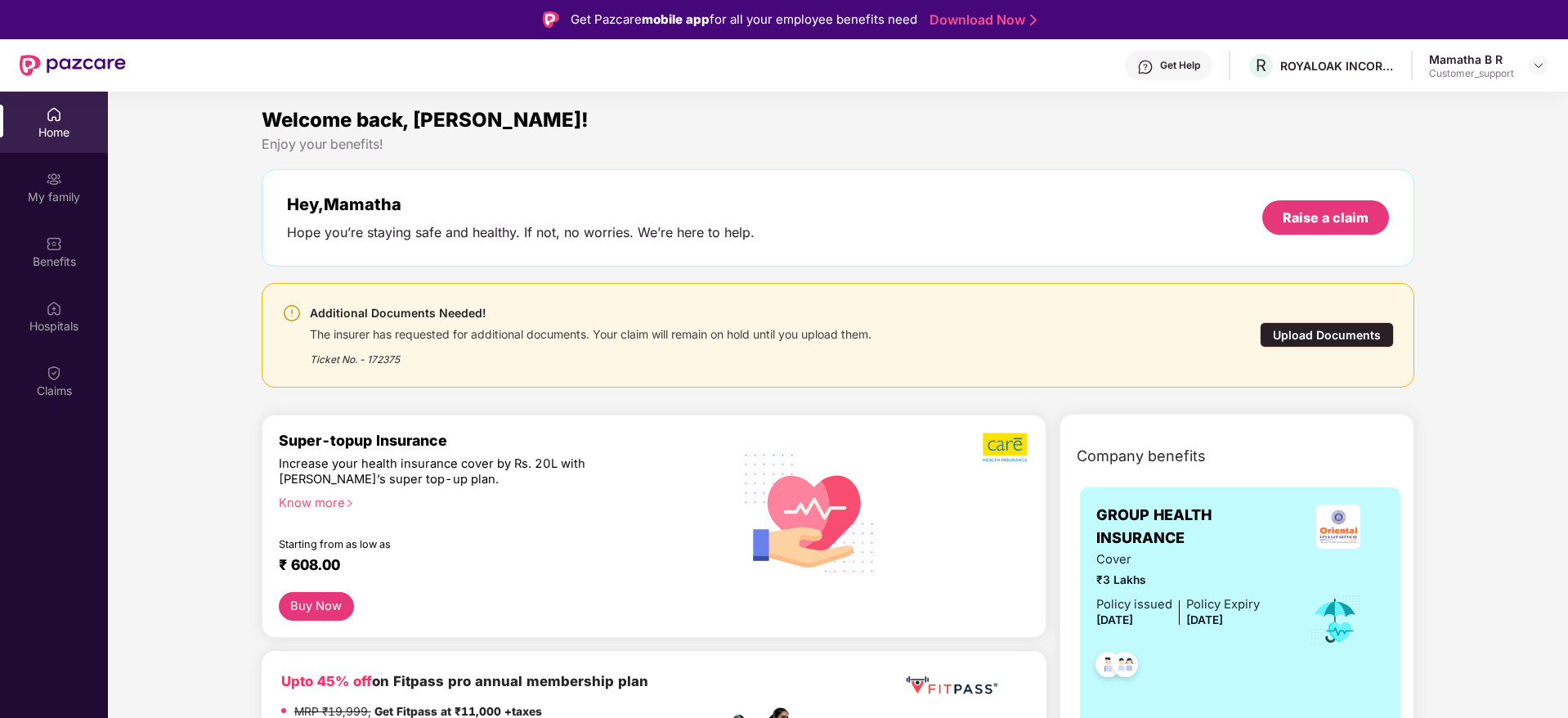
click at [1324, 331] on div "Upload Documents" at bounding box center [1326, 334] width 134 height 26
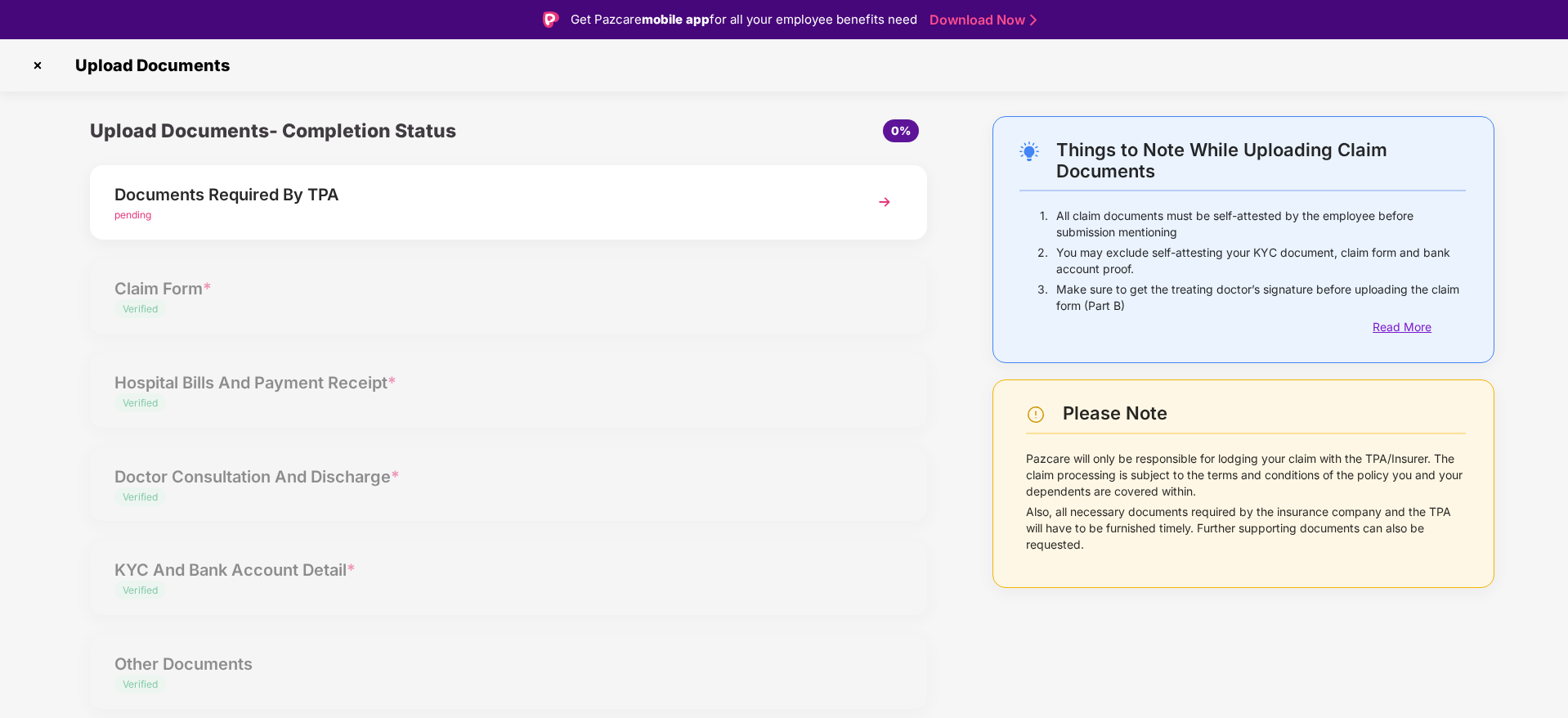
click at [1429, 324] on div "Read More" at bounding box center [1419, 327] width 93 height 18
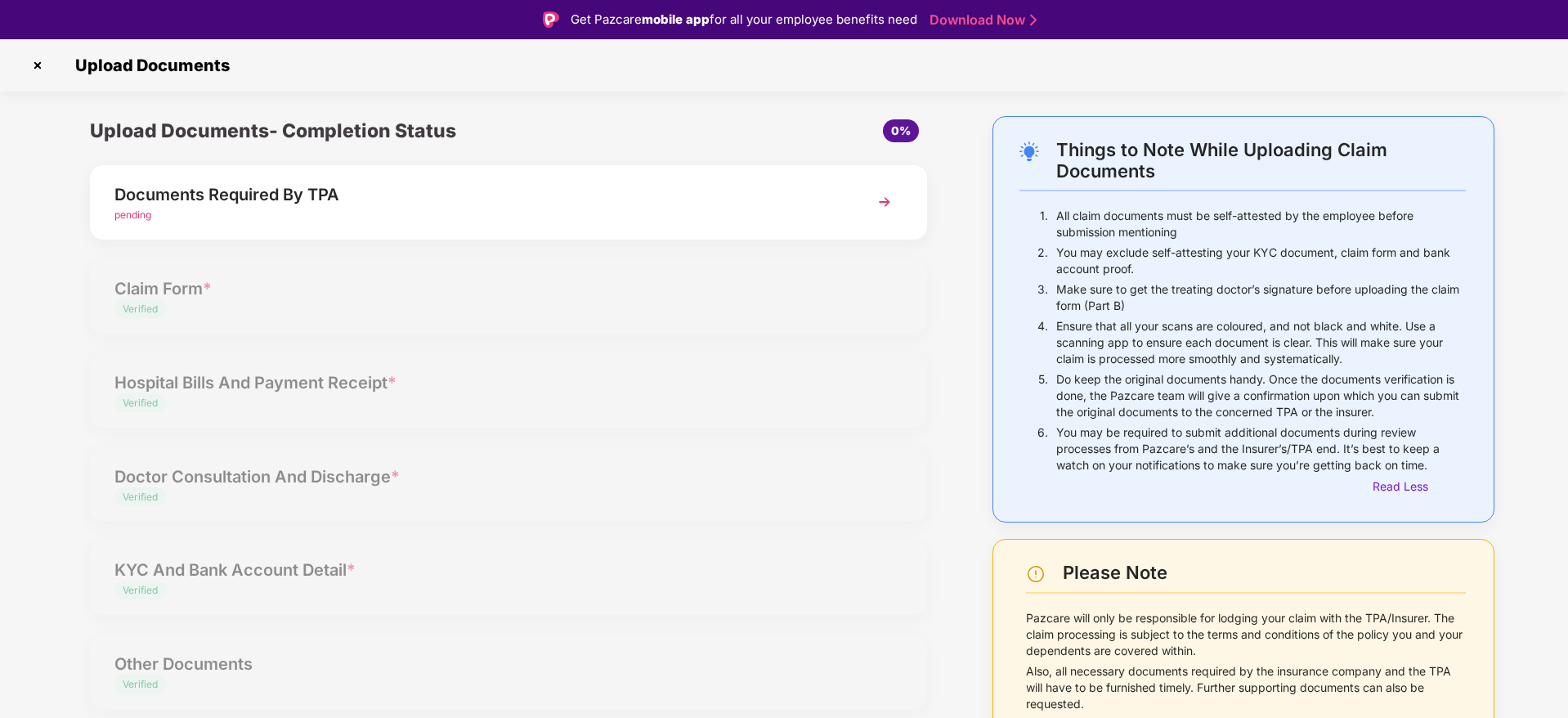
click at [37, 59] on img at bounding box center [38, 65] width 26 height 26
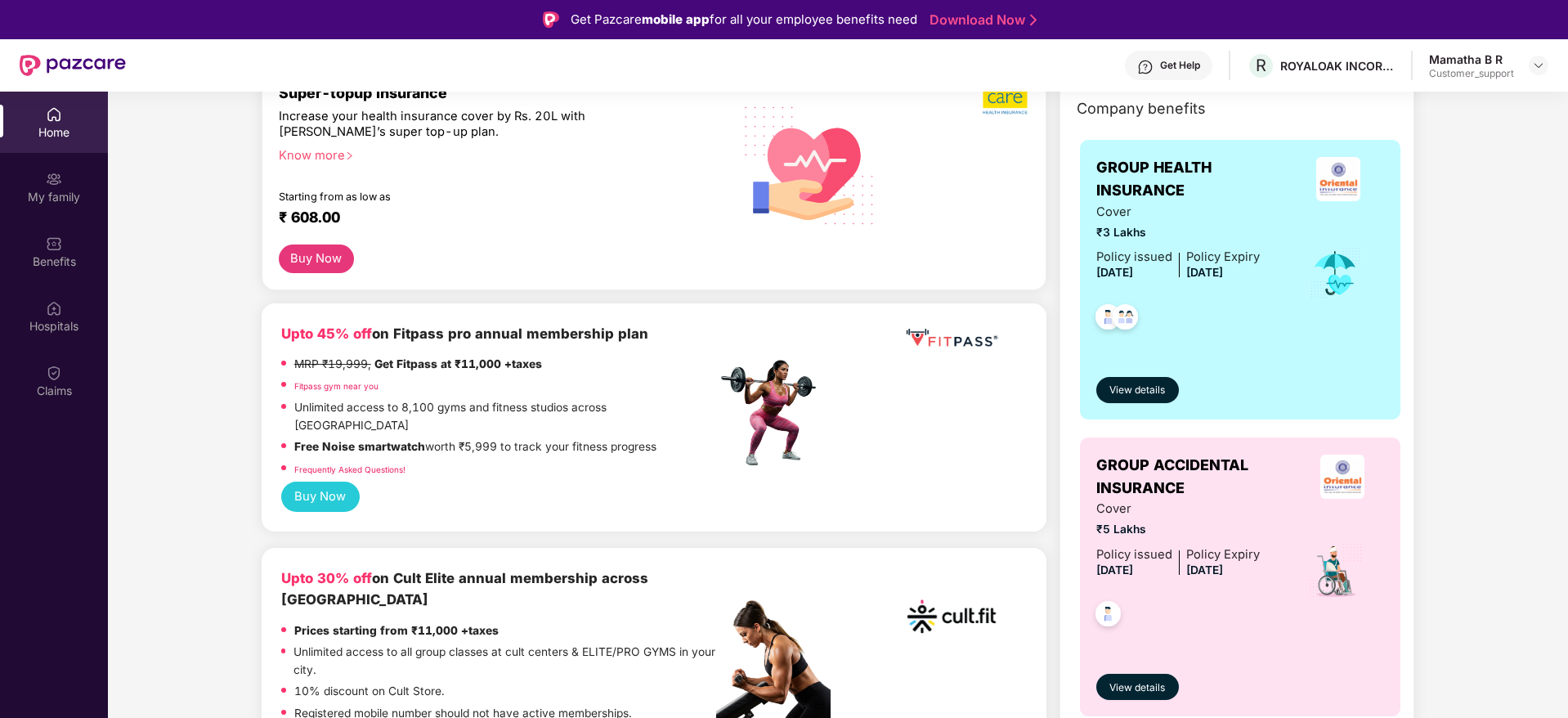
scroll to position [351, 0]
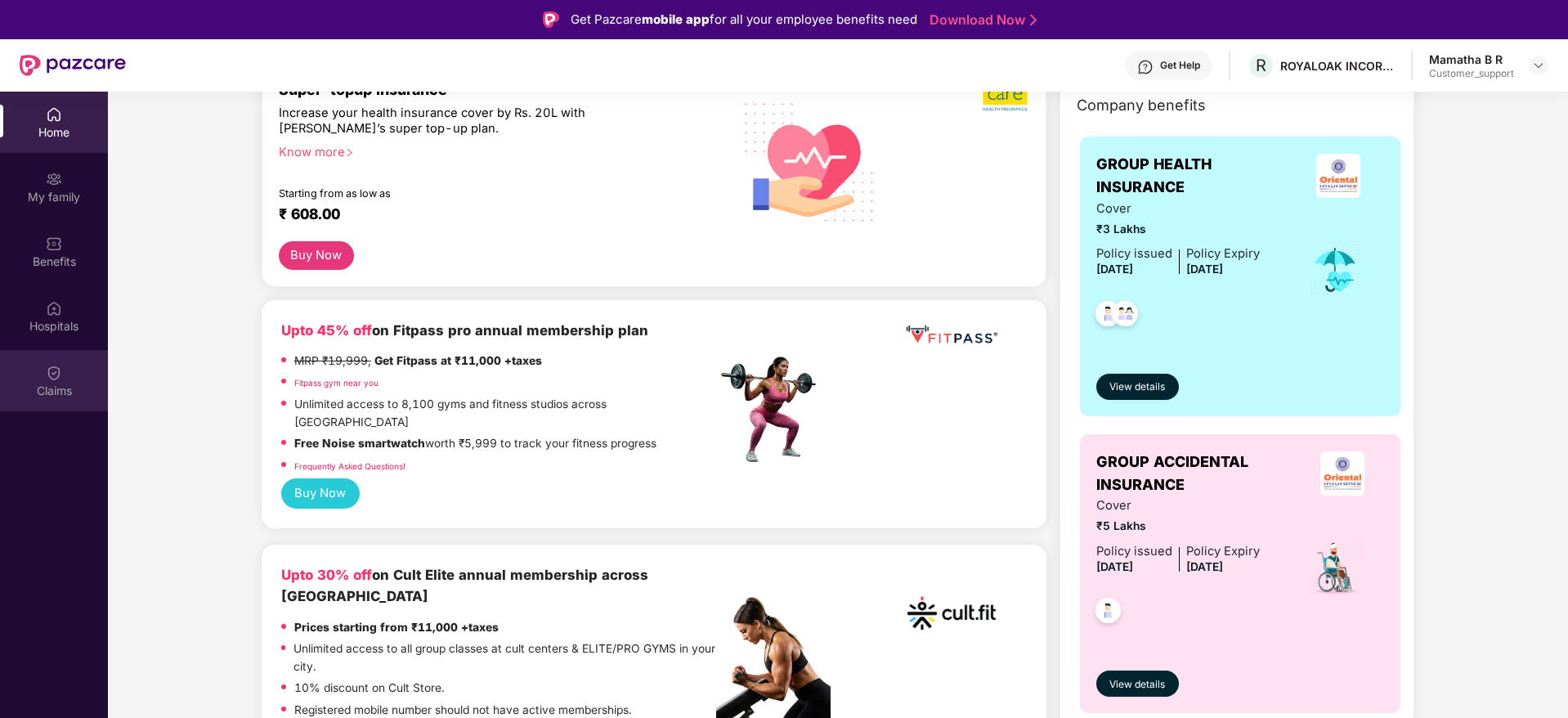
click at [50, 390] on div "Claims" at bounding box center [54, 391] width 108 height 17
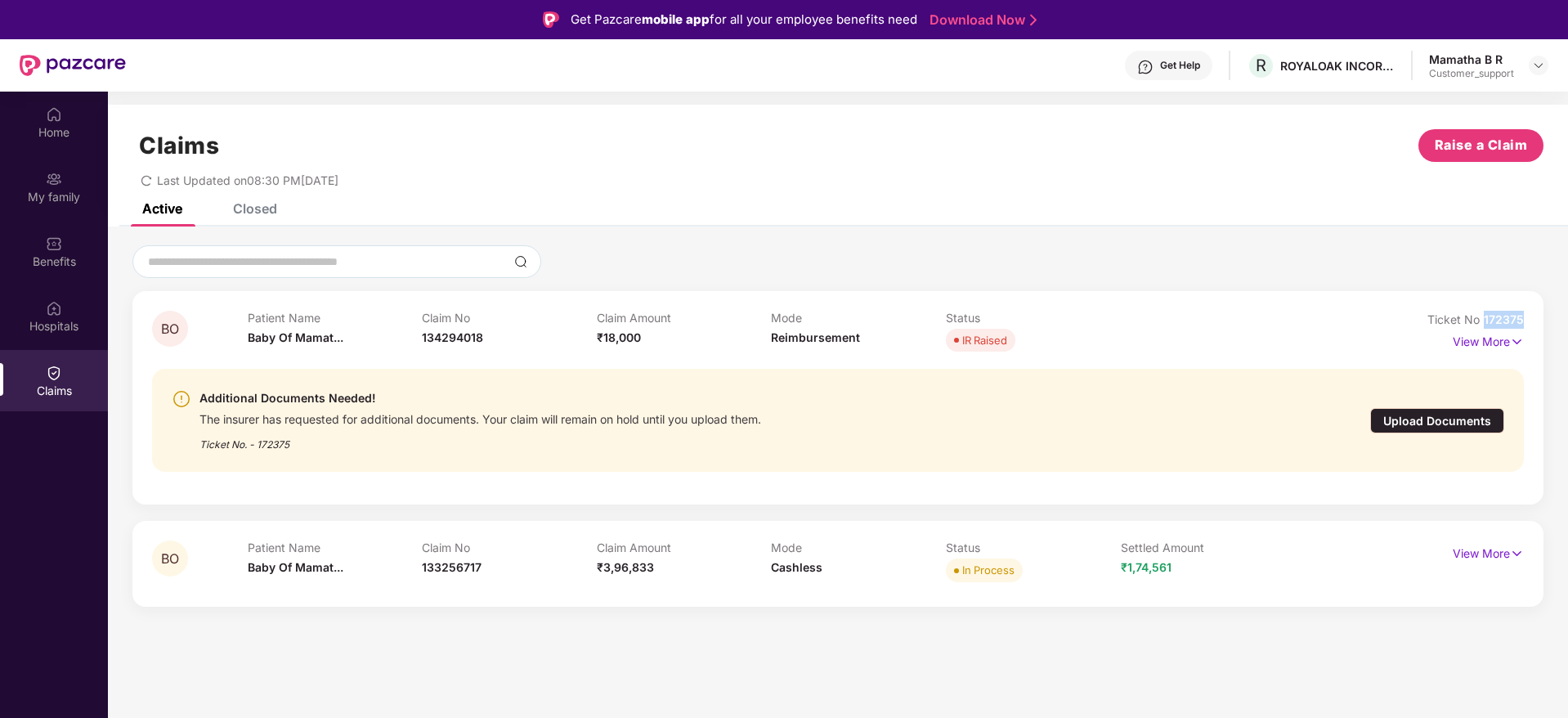
drag, startPoint x: 1523, startPoint y: 319, endPoint x: 1483, endPoint y: 321, distance: 40.0
click at [1483, 321] on div "BO Patient Name Baby Of Mamat... Claim No 134294018 Claim Amount ₹18,000 Mode R…" at bounding box center [838, 398] width 1411 height 214
copy span "172375"
click at [66, 208] on div "My family" at bounding box center [54, 187] width 108 height 61
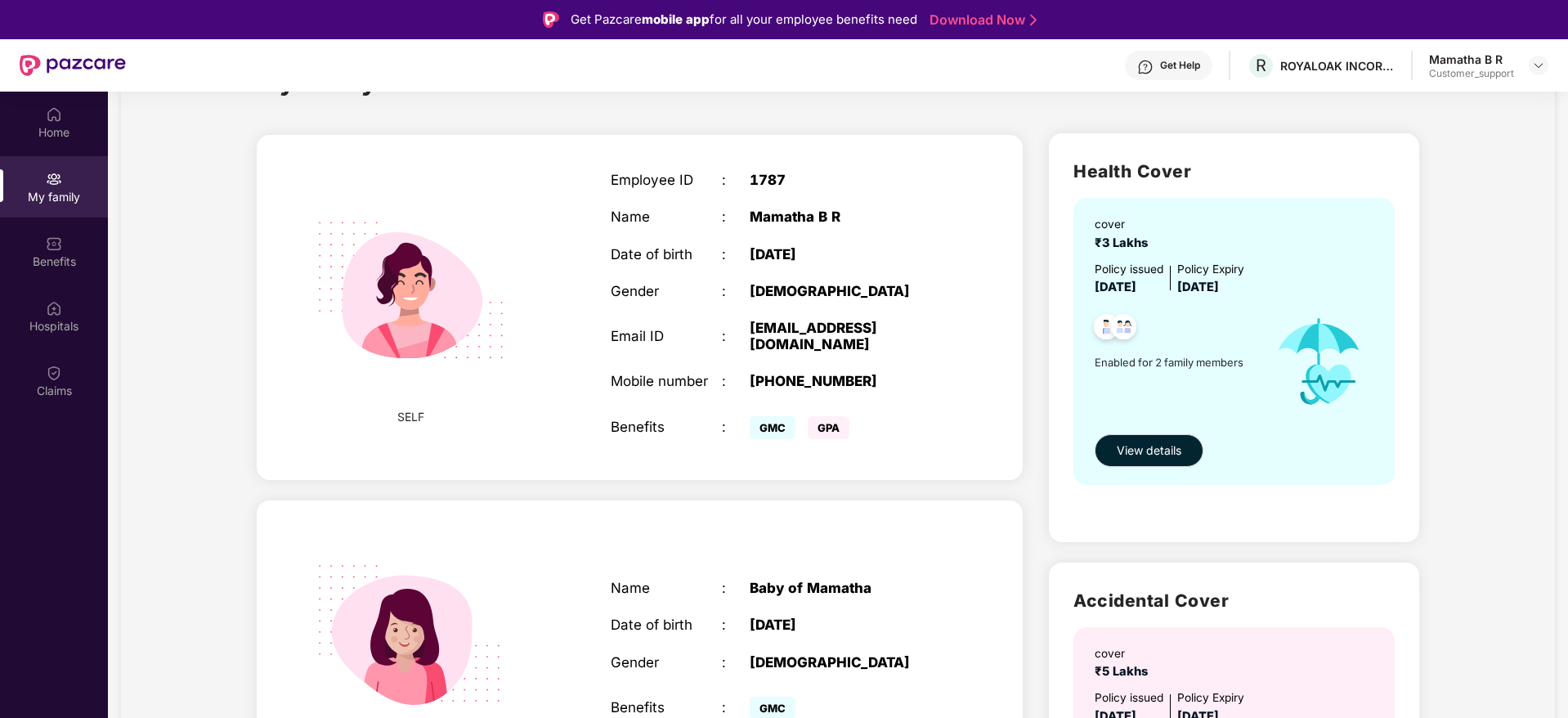
scroll to position [65, 0]
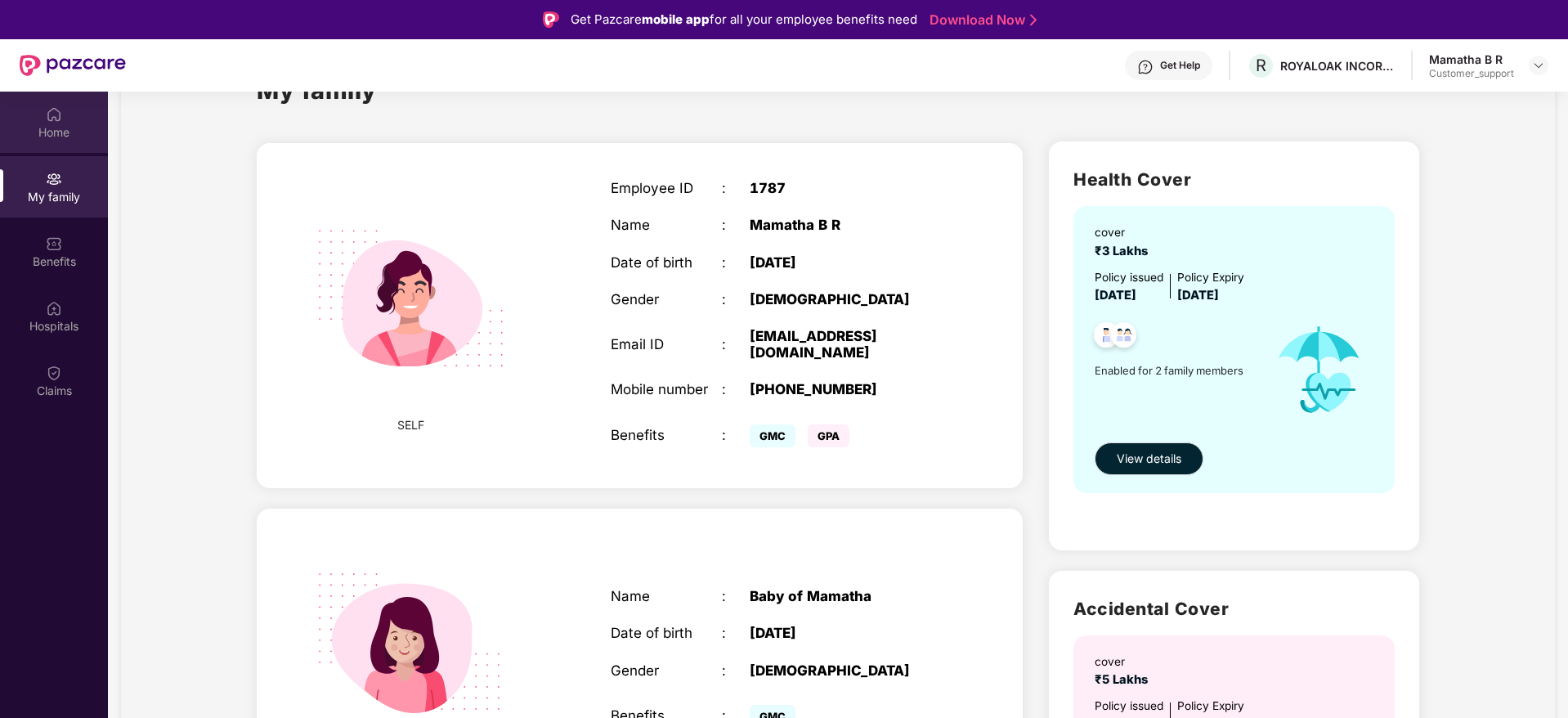
click at [45, 118] on div "Home" at bounding box center [54, 122] width 108 height 61
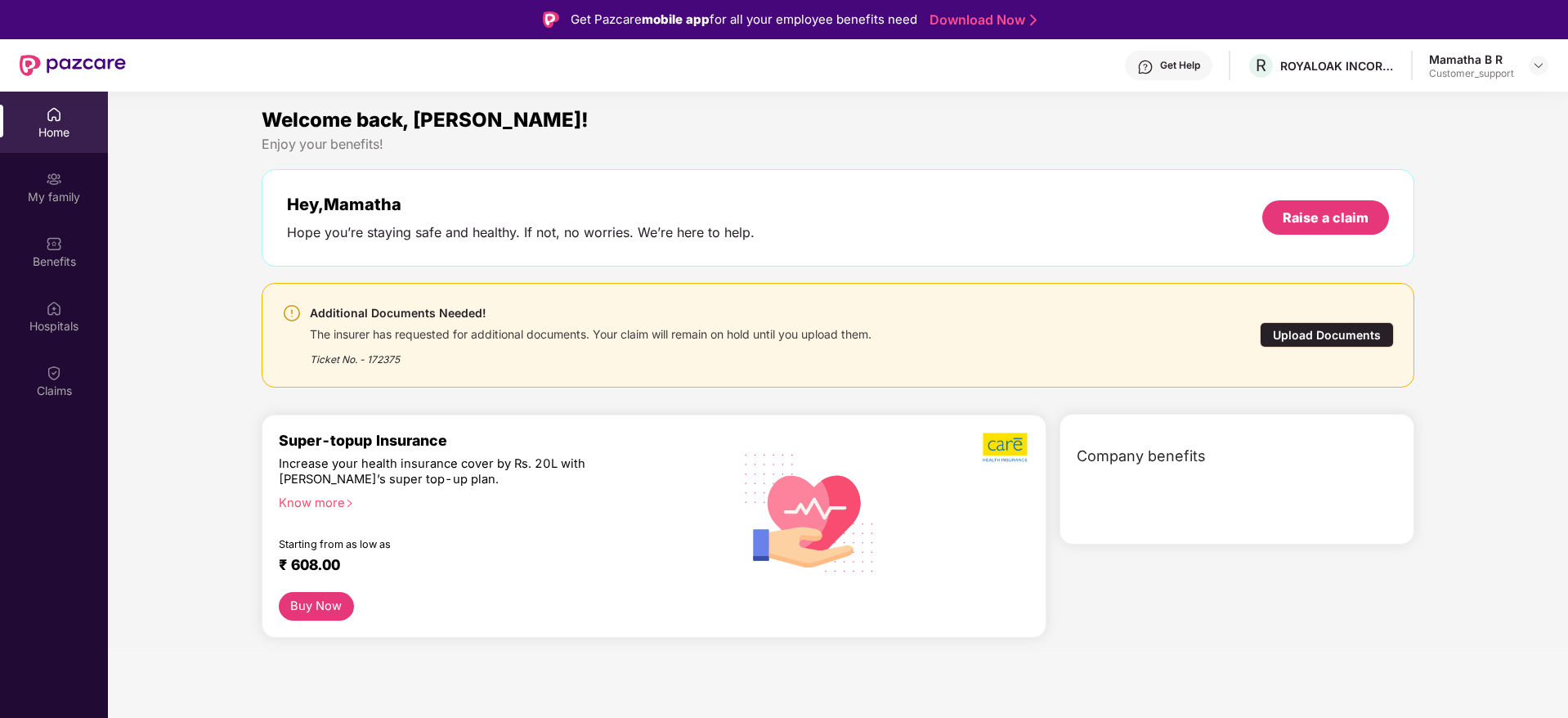
scroll to position [0, 0]
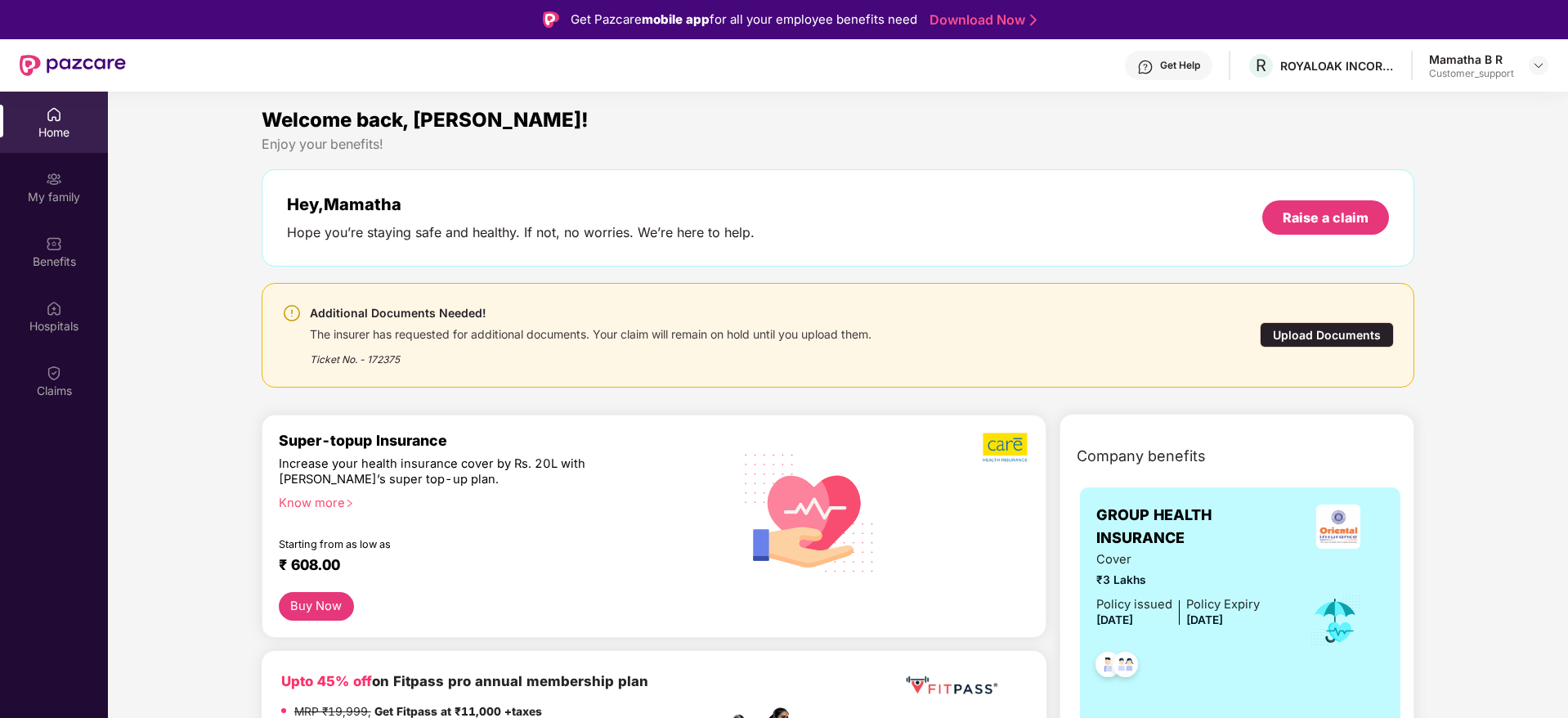
click at [1472, 73] on div "Customer_support" at bounding box center [1471, 73] width 85 height 13
click at [1535, 67] on img at bounding box center [1538, 65] width 13 height 13
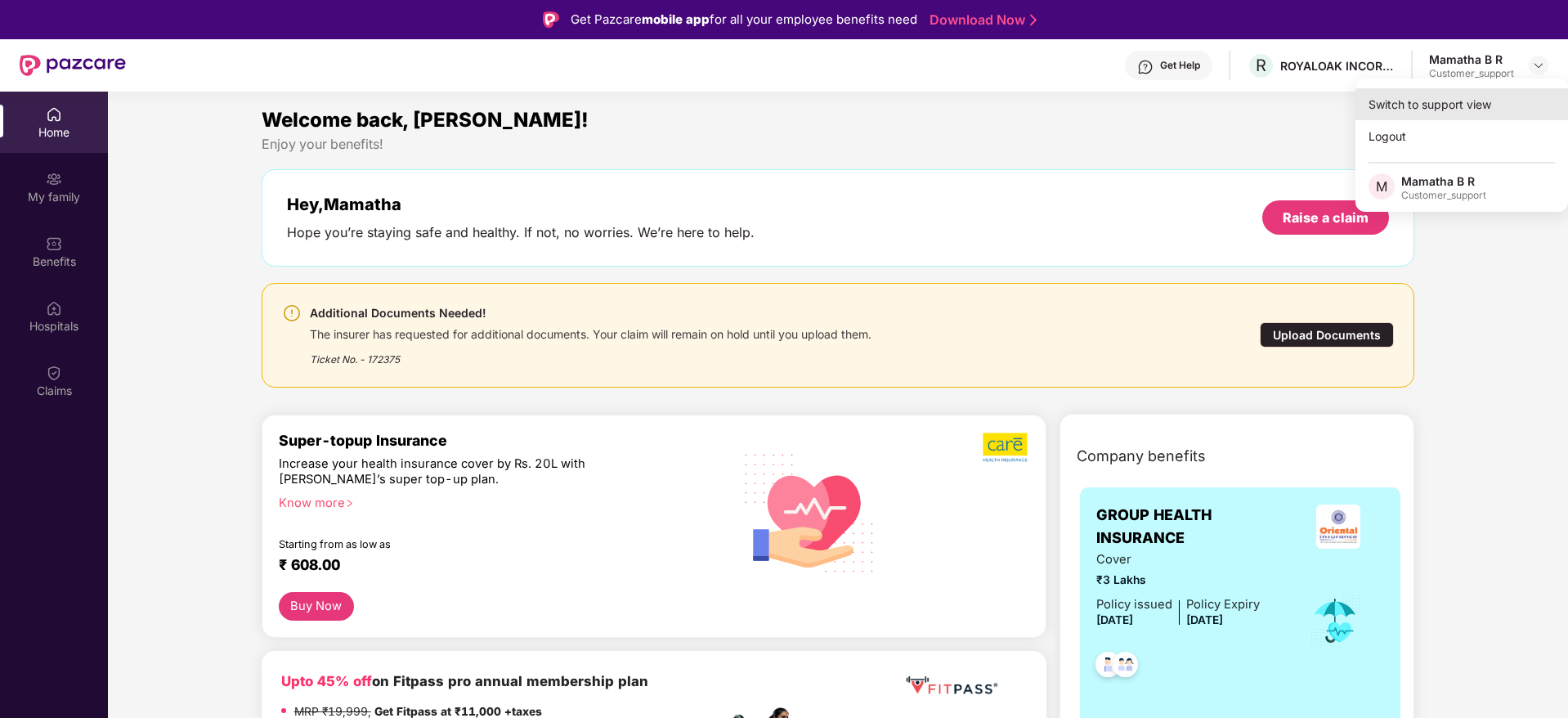
click at [1464, 107] on div "Switch to support view" at bounding box center [1462, 104] width 213 height 32
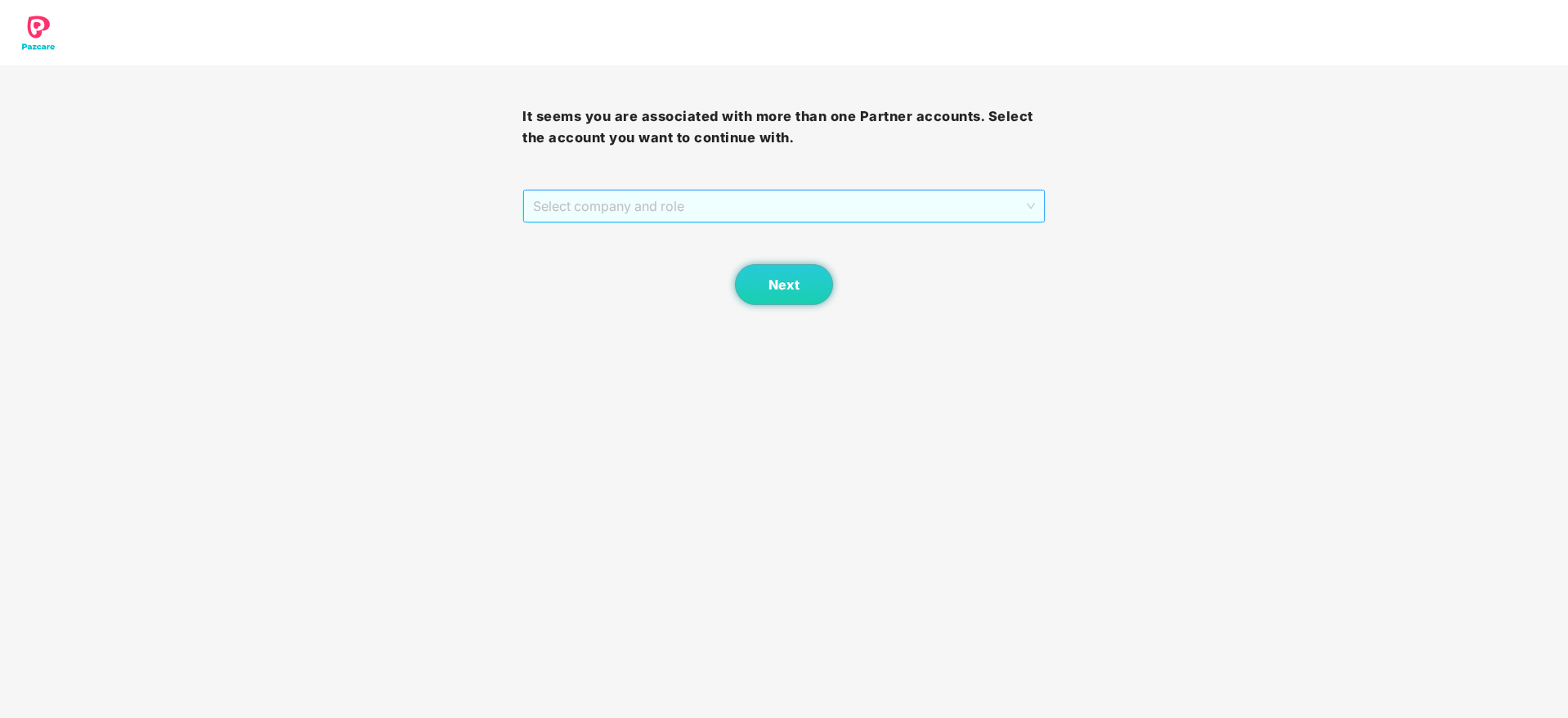
click at [825, 221] on div "Select company and role" at bounding box center [783, 206] width 521 height 33
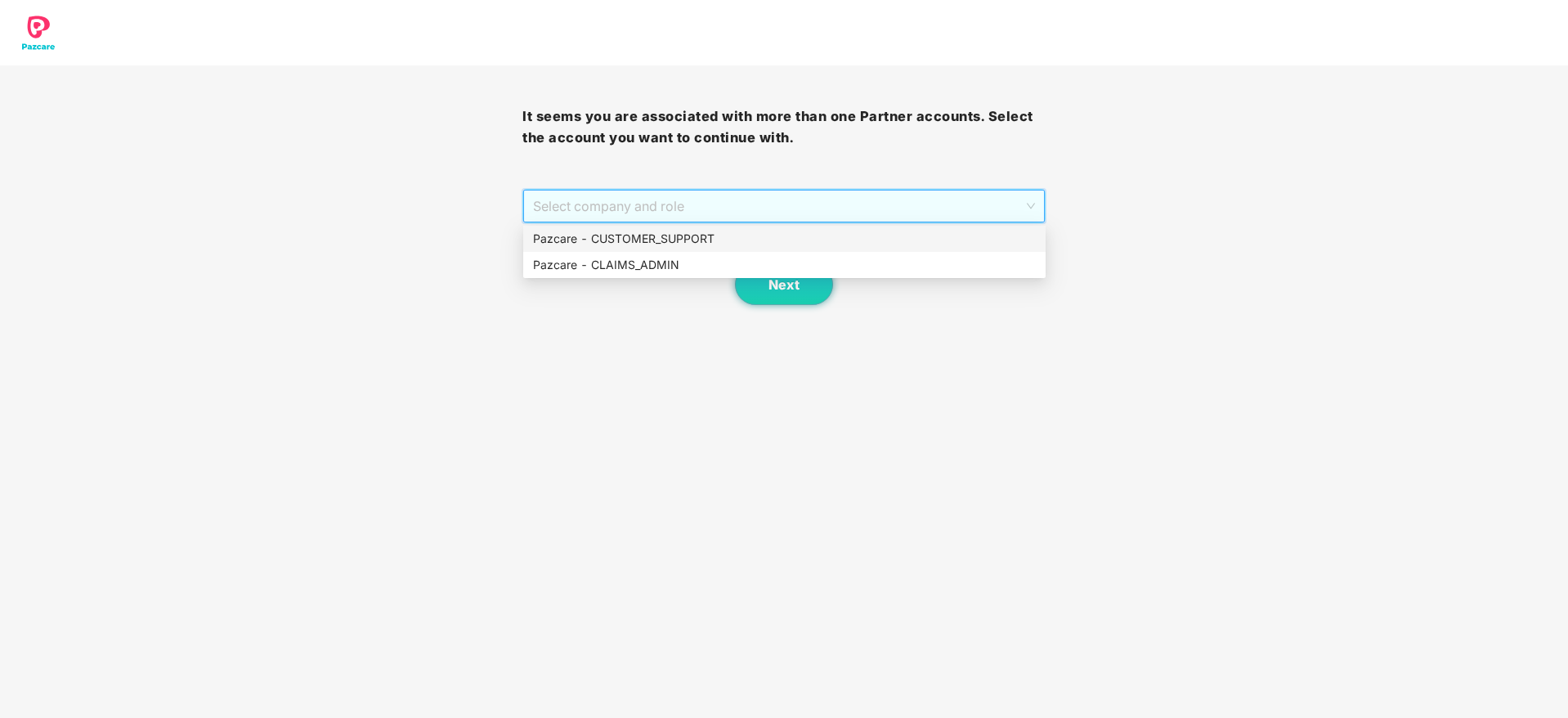
click at [728, 236] on div "Pazcare - CUSTOMER_SUPPORT" at bounding box center [784, 239] width 503 height 18
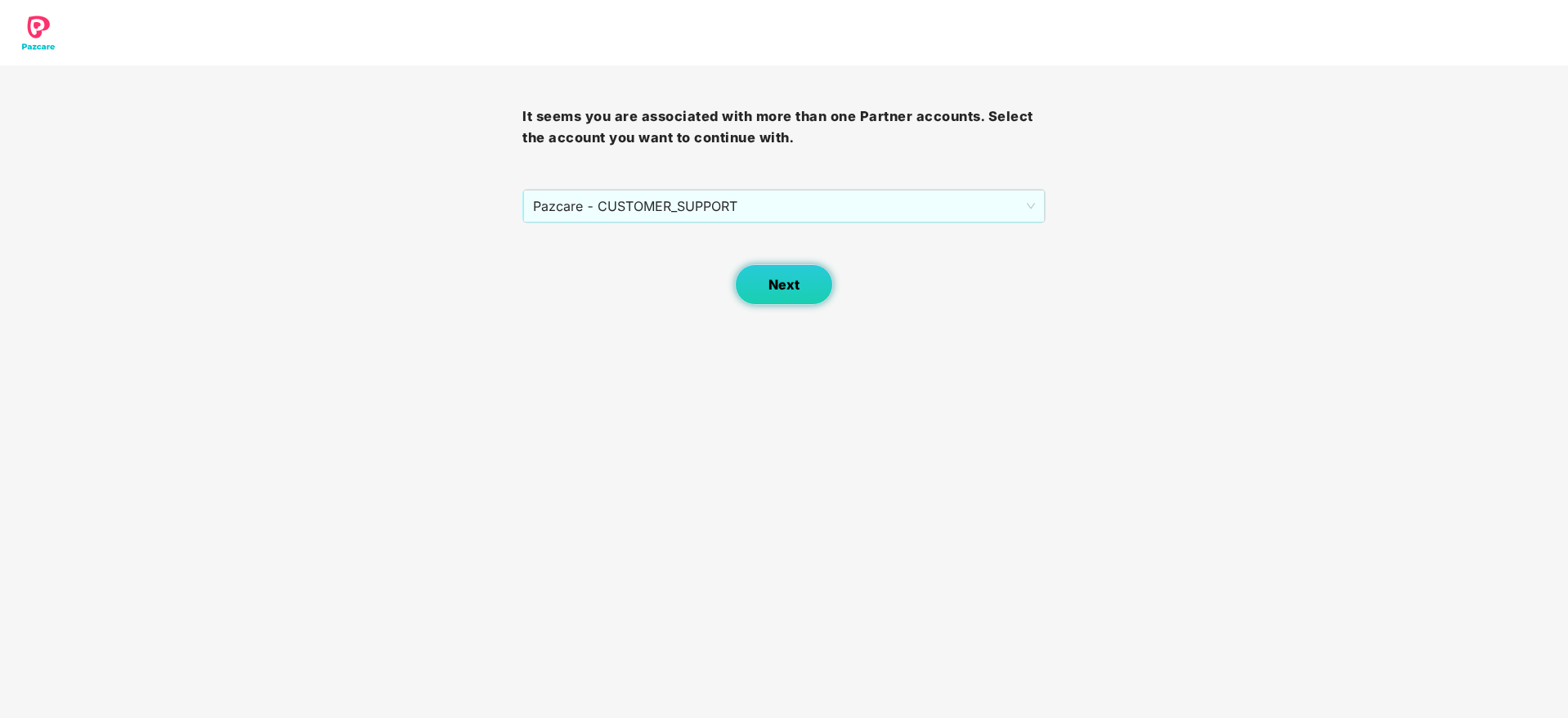
click at [787, 281] on span "Next" at bounding box center [784, 285] width 31 height 16
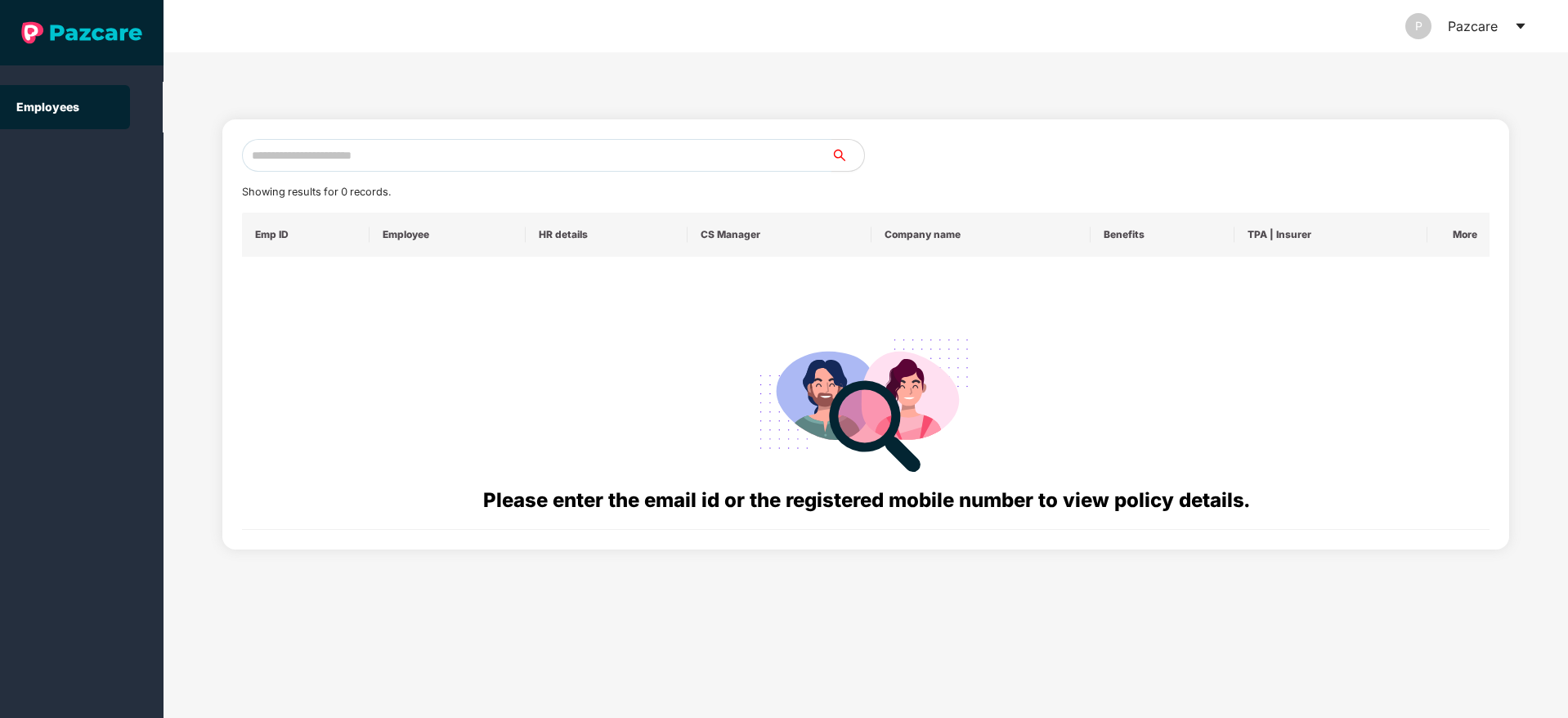
click at [342, 154] on input "text" at bounding box center [536, 155] width 589 height 33
paste input "**********"
click at [266, 152] on input "**********" at bounding box center [536, 155] width 589 height 33
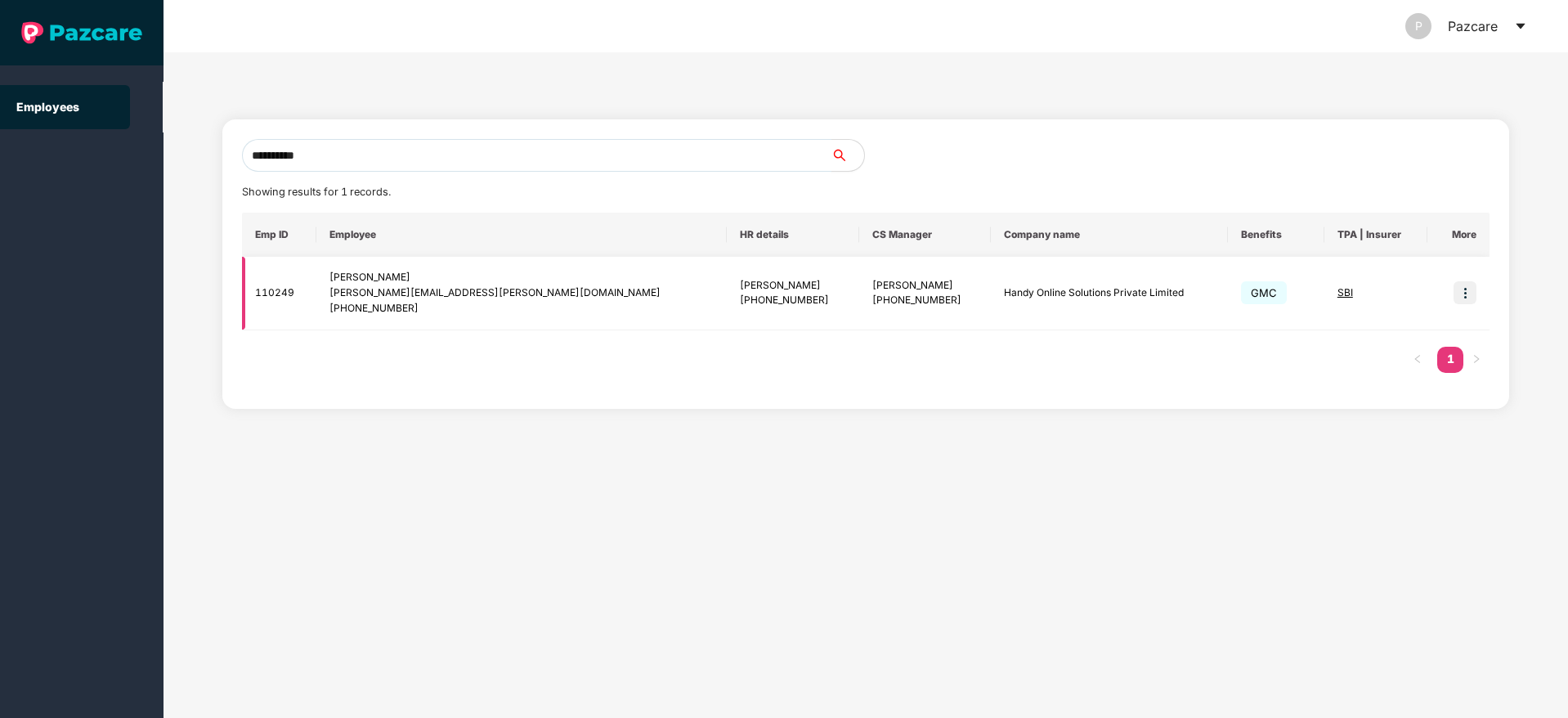
type input "**********"
click at [1460, 287] on img at bounding box center [1465, 293] width 23 height 23
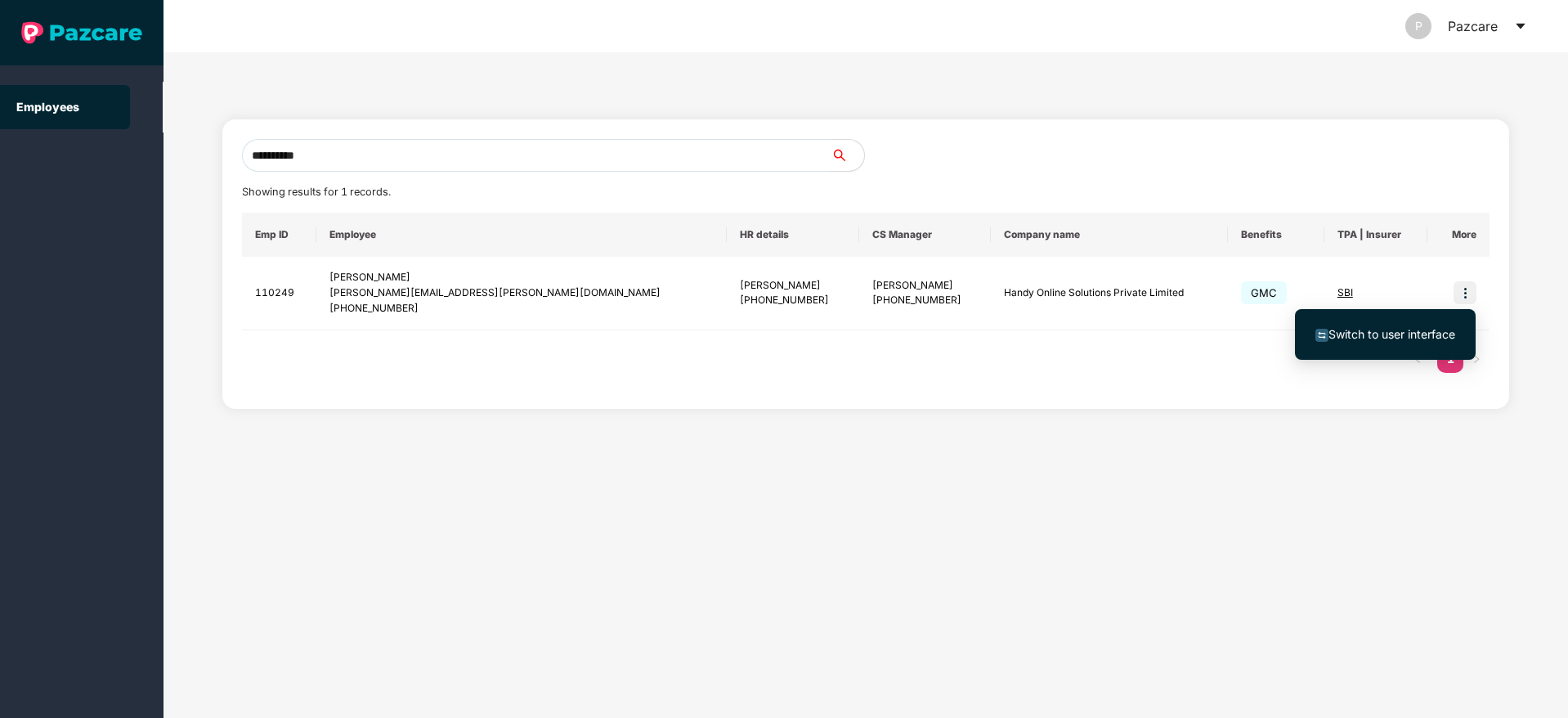
click at [1398, 328] on span "Switch to user interface" at bounding box center [1392, 333] width 127 height 14
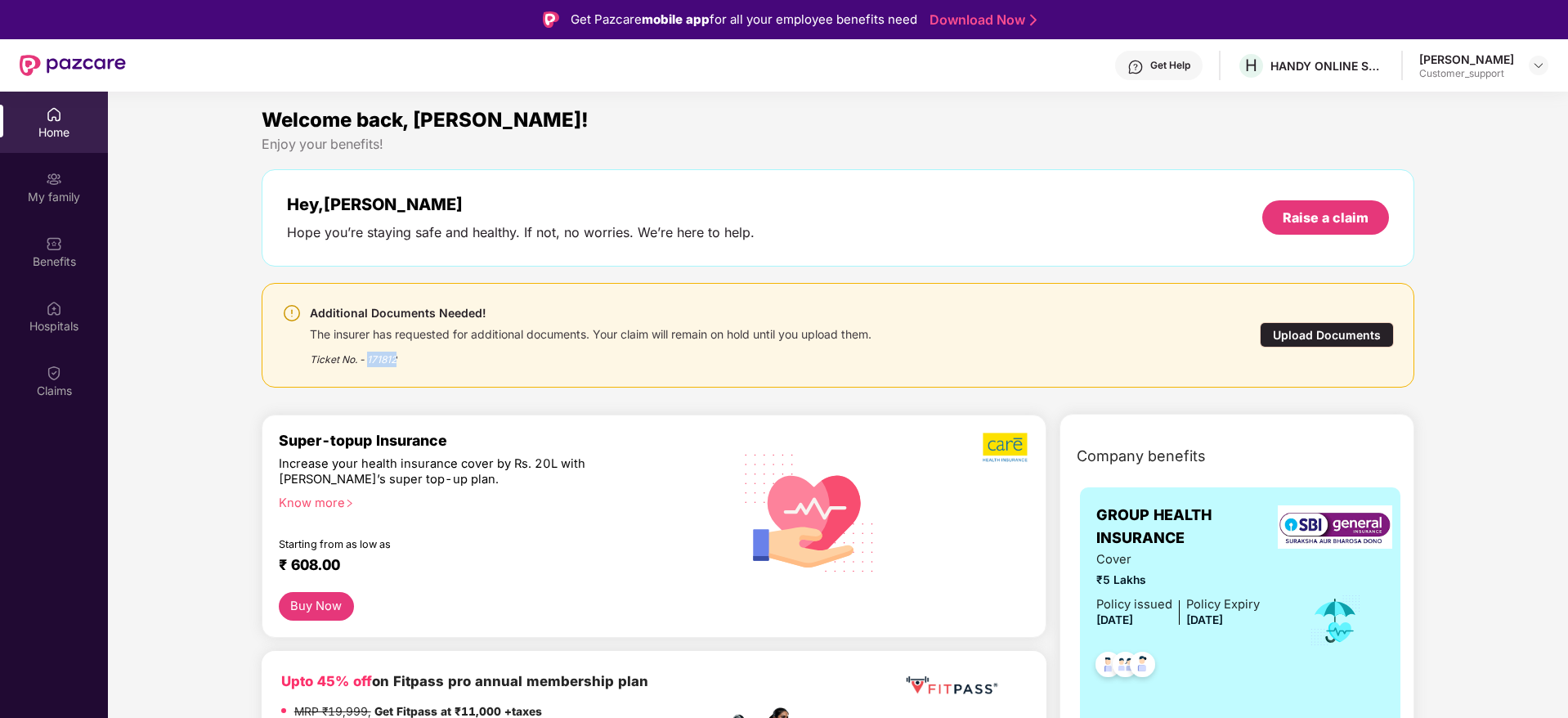
drag, startPoint x: 394, startPoint y: 361, endPoint x: 367, endPoint y: 359, distance: 27.1
click at [367, 359] on div "Ticket No. - 171812" at bounding box center [590, 354] width 561 height 26
copy div "171812"
click at [1270, 332] on div "Upload Documents" at bounding box center [1326, 334] width 134 height 26
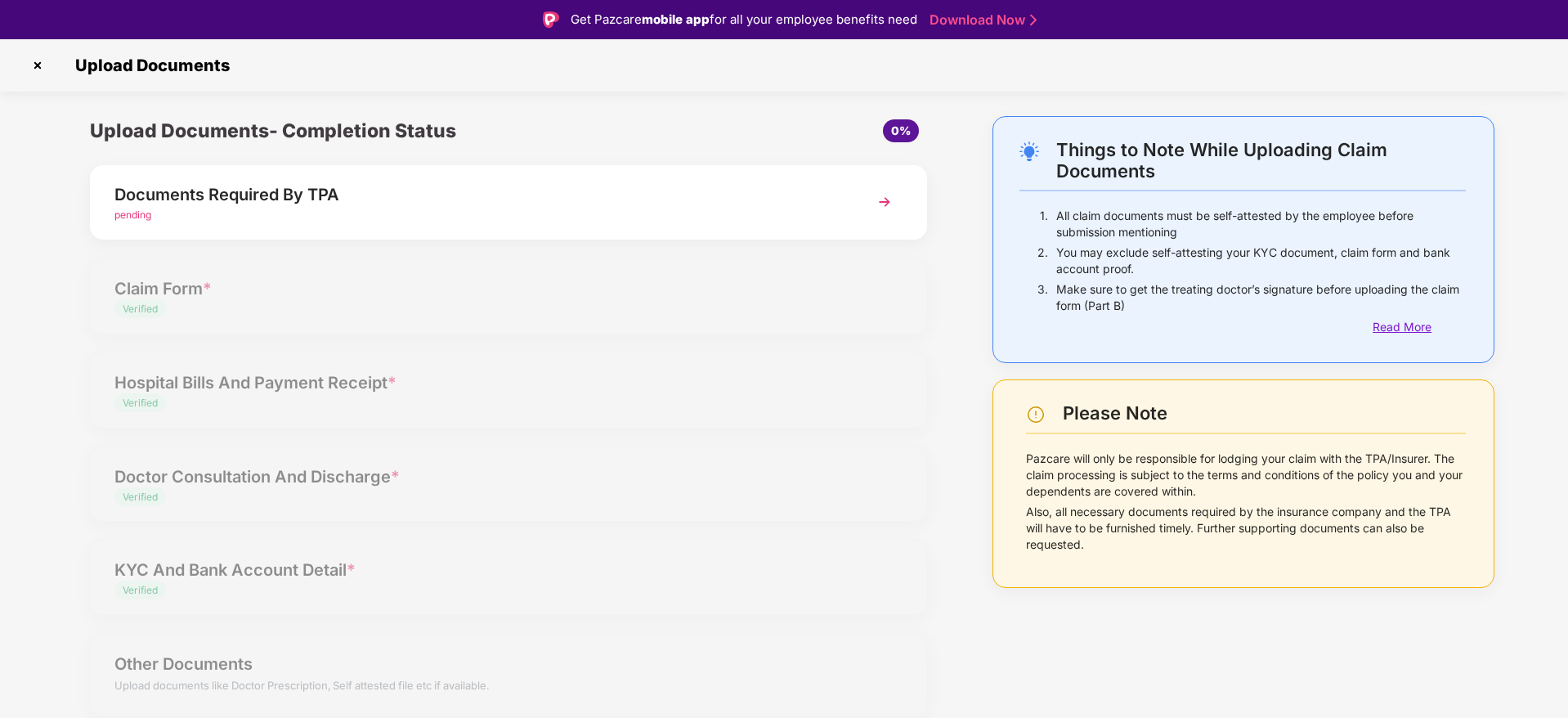
click at [1392, 319] on div "Read More" at bounding box center [1419, 327] width 93 height 18
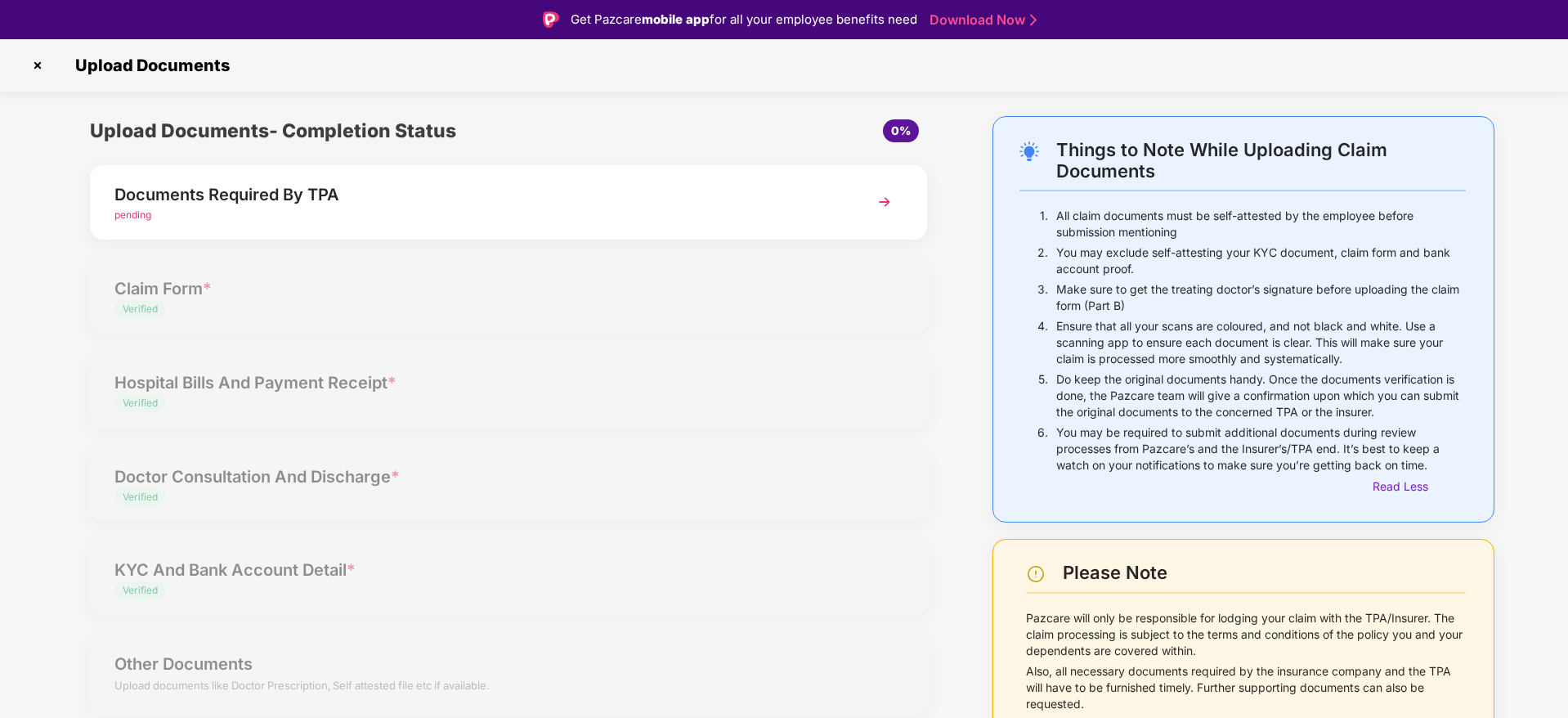
click at [32, 58] on img at bounding box center [38, 65] width 26 height 26
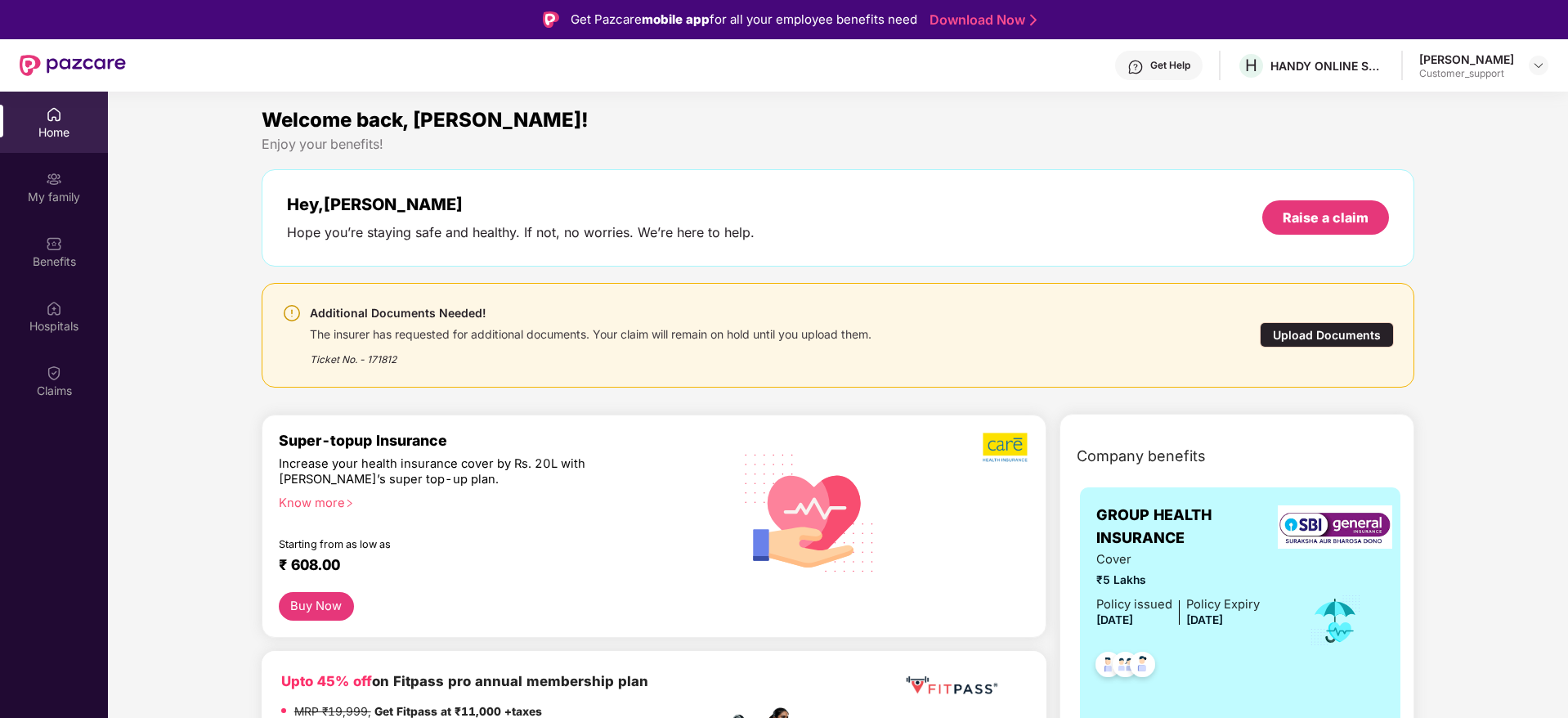
click at [1528, 64] on div "[PERSON_NAME] Customer_support" at bounding box center [1484, 65] width 130 height 29
click at [1542, 64] on img at bounding box center [1538, 65] width 13 height 13
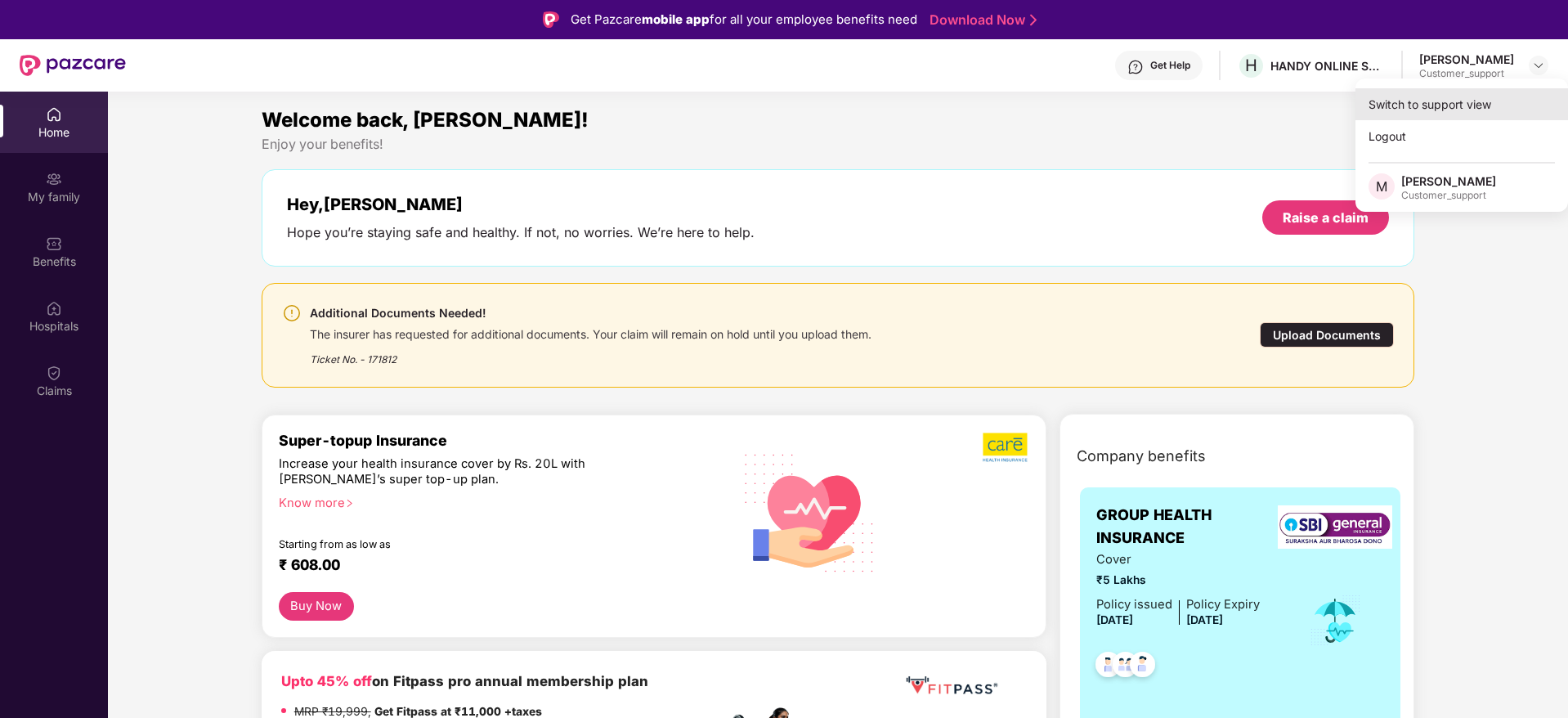
click at [1448, 112] on div "Switch to support view" at bounding box center [1462, 104] width 213 height 32
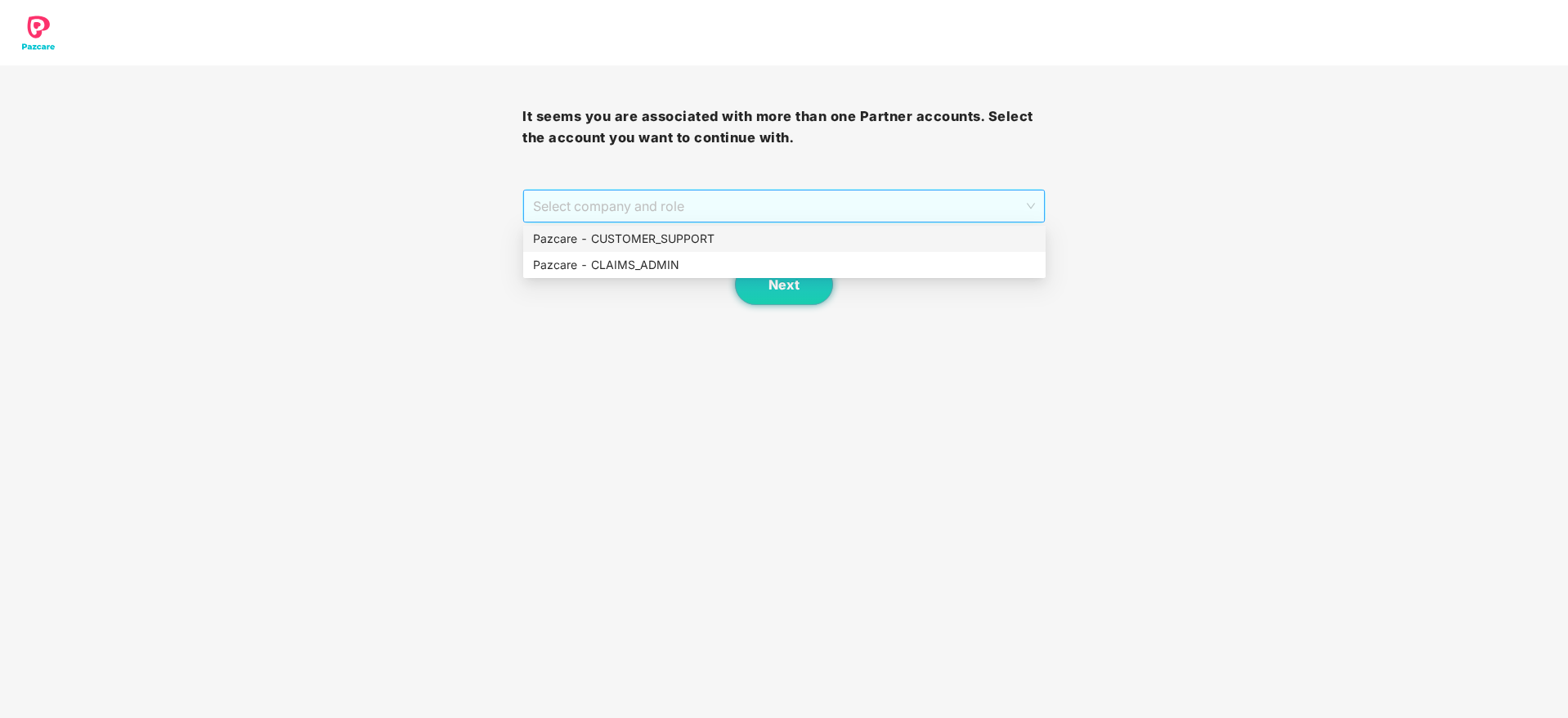
click at [873, 219] on span "Select company and role" at bounding box center [783, 206] width 501 height 31
click at [786, 239] on div "Pazcare - CUSTOMER_SUPPORT" at bounding box center [784, 239] width 503 height 18
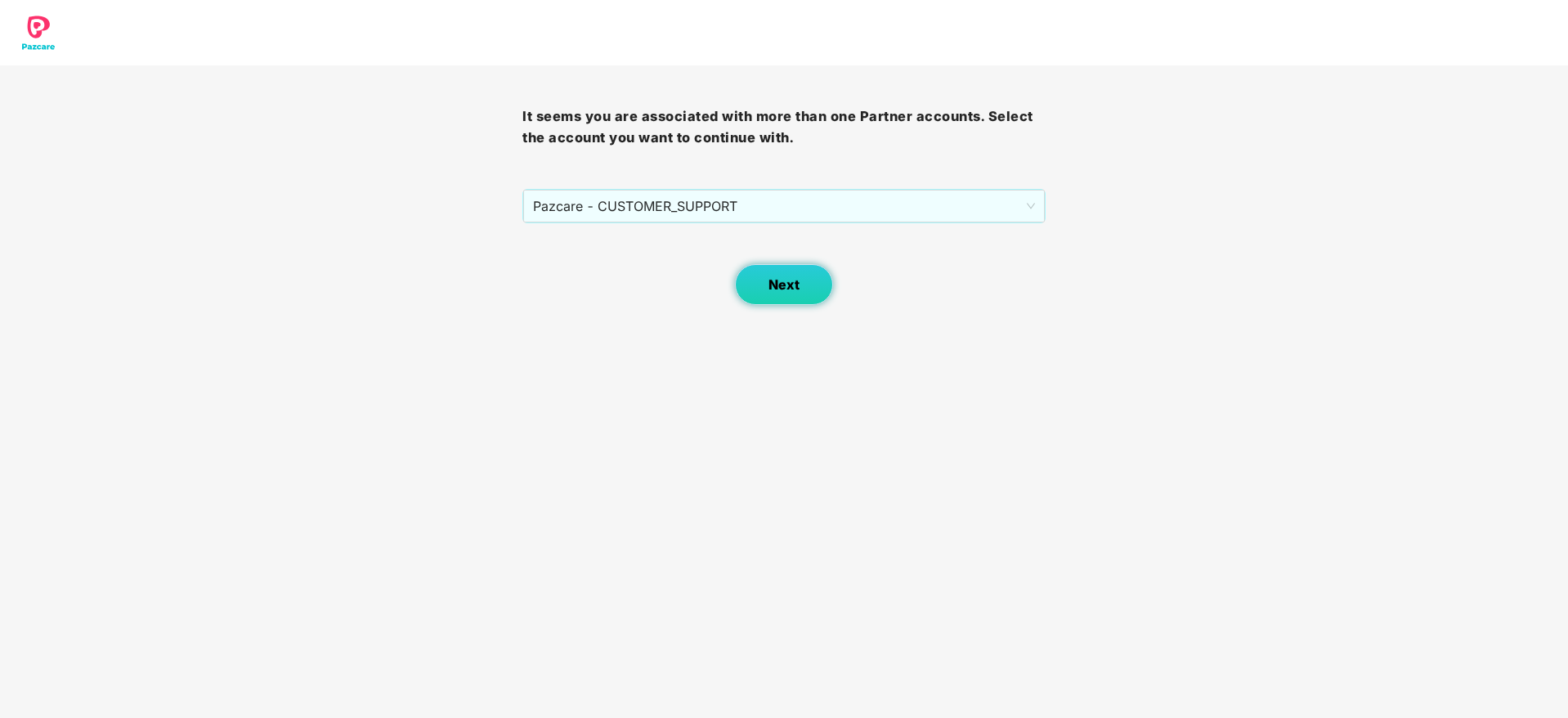
click at [794, 283] on span "Next" at bounding box center [784, 285] width 31 height 16
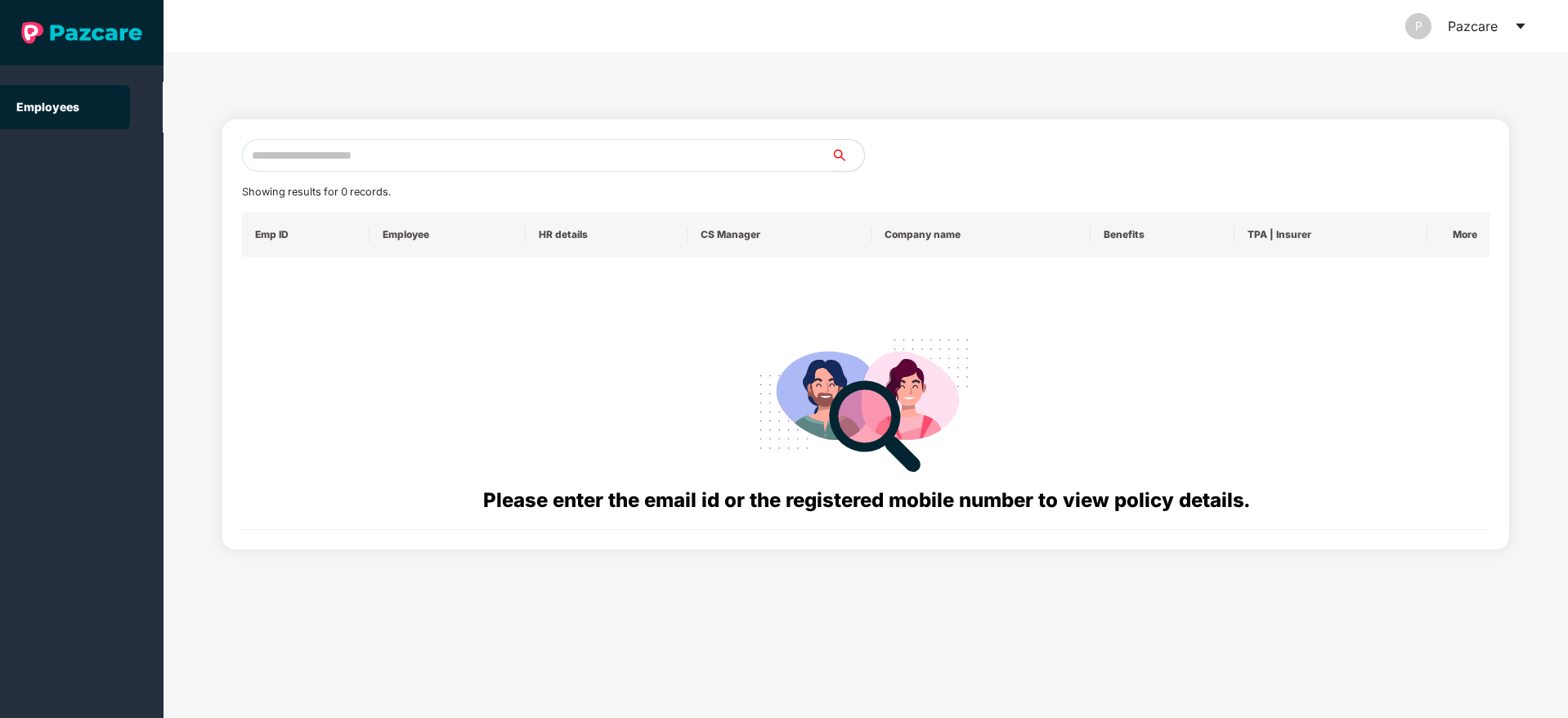
click at [508, 153] on input "text" at bounding box center [536, 155] width 589 height 33
paste input "**********"
click at [267, 151] on input "**********" at bounding box center [536, 155] width 589 height 33
click at [360, 158] on input "**********" at bounding box center [536, 155] width 589 height 33
type input "*"
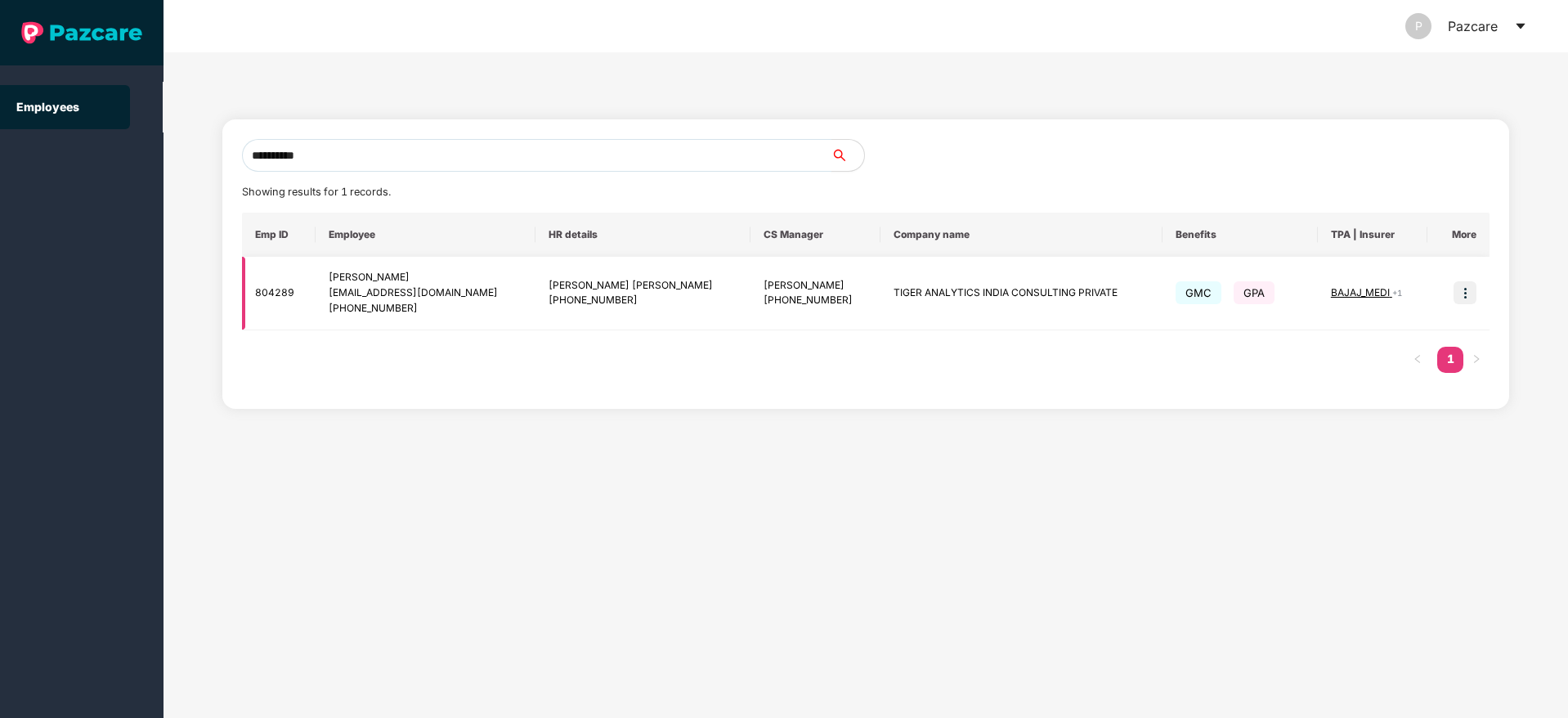
type input "**********"
click at [1474, 300] on img at bounding box center [1465, 293] width 23 height 23
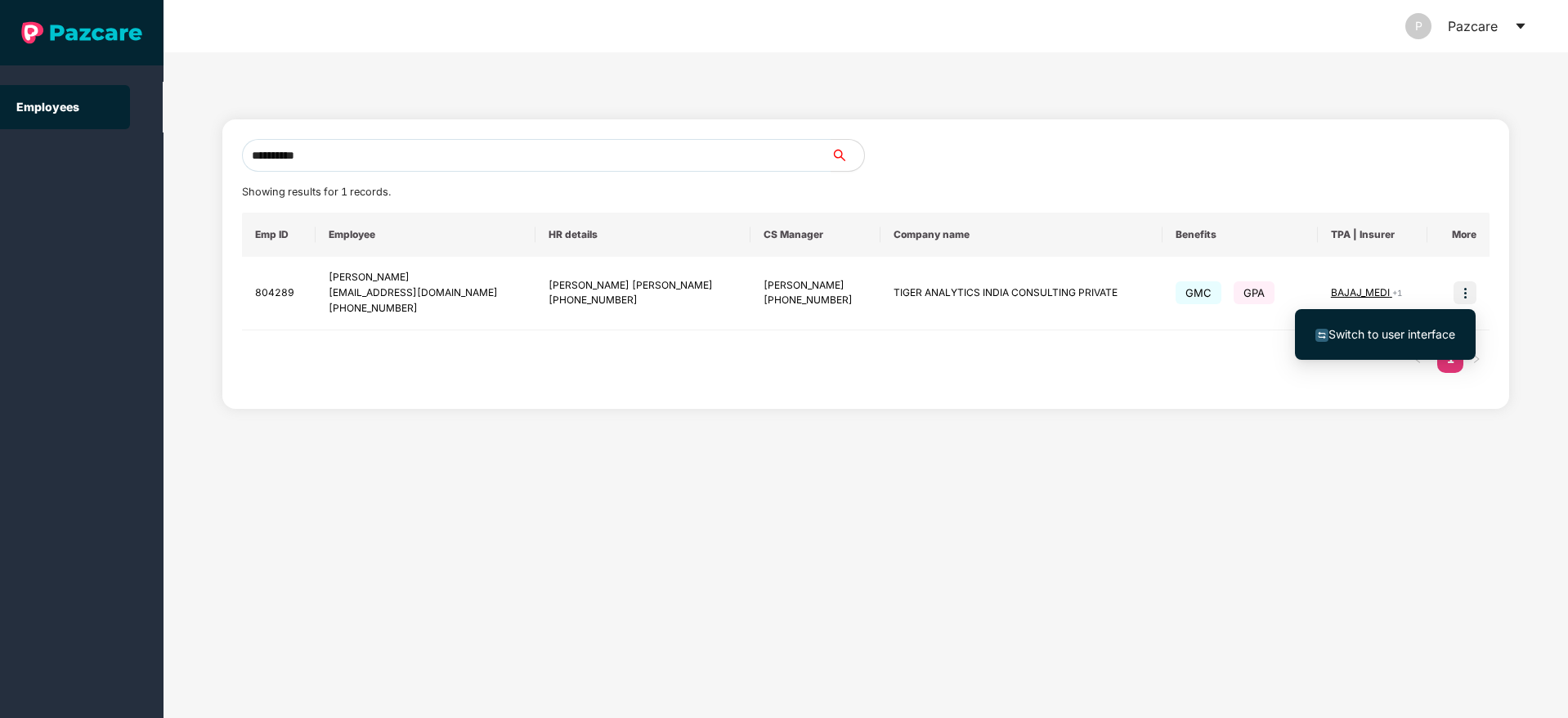
click at [1394, 338] on span "Switch to user interface" at bounding box center [1392, 333] width 127 height 14
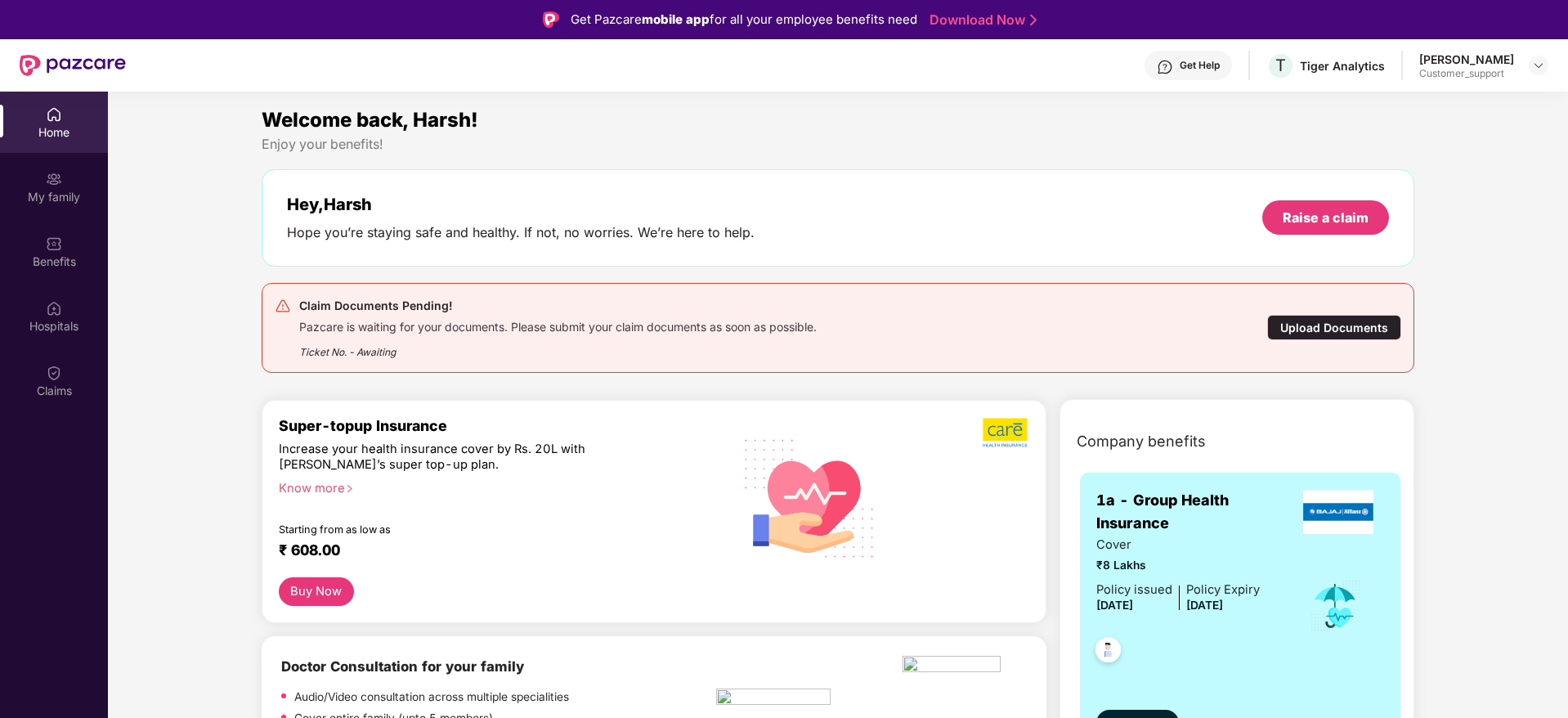
click at [1490, 74] on div "Customer_support" at bounding box center [1466, 73] width 95 height 13
click at [1541, 67] on img at bounding box center [1538, 65] width 13 height 13
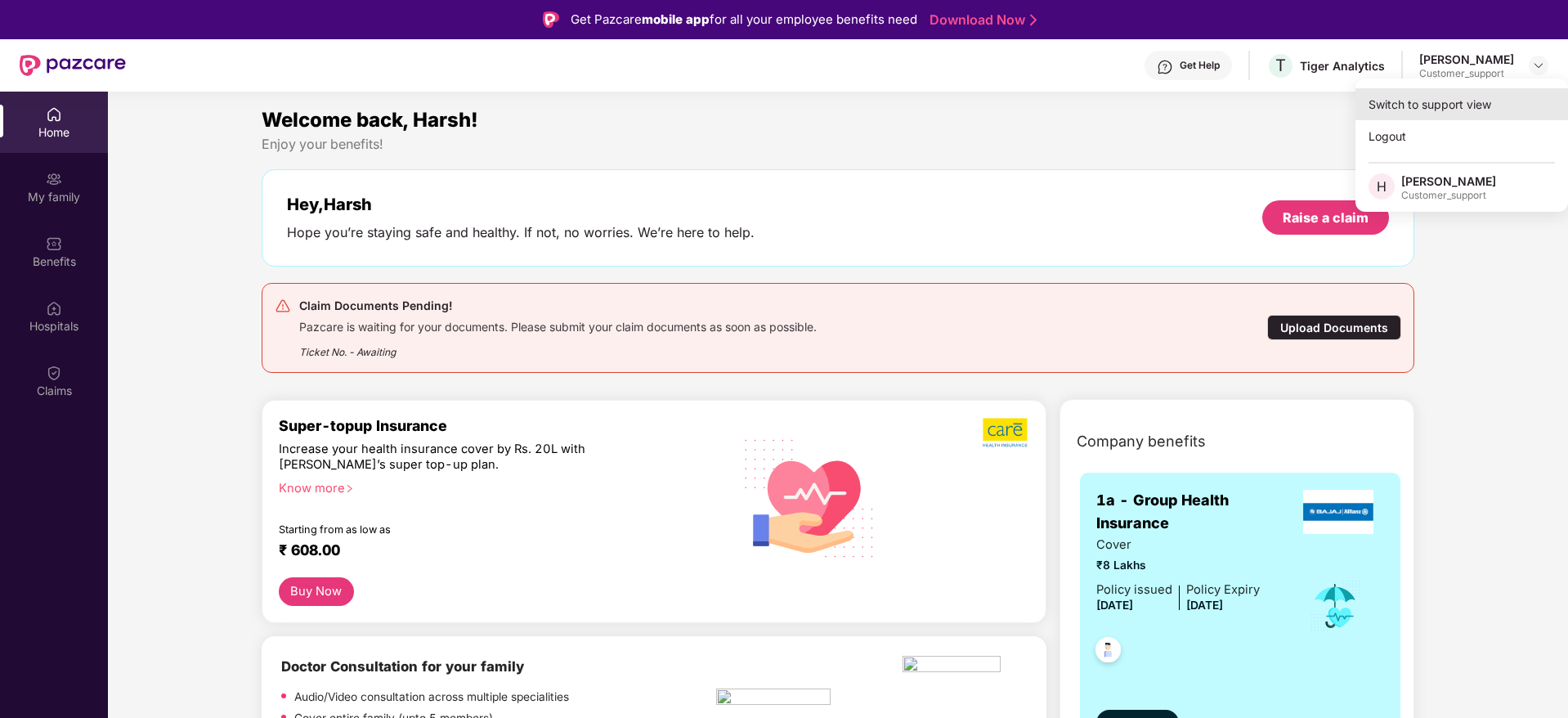
click at [1424, 106] on div "Switch to support view" at bounding box center [1462, 104] width 213 height 32
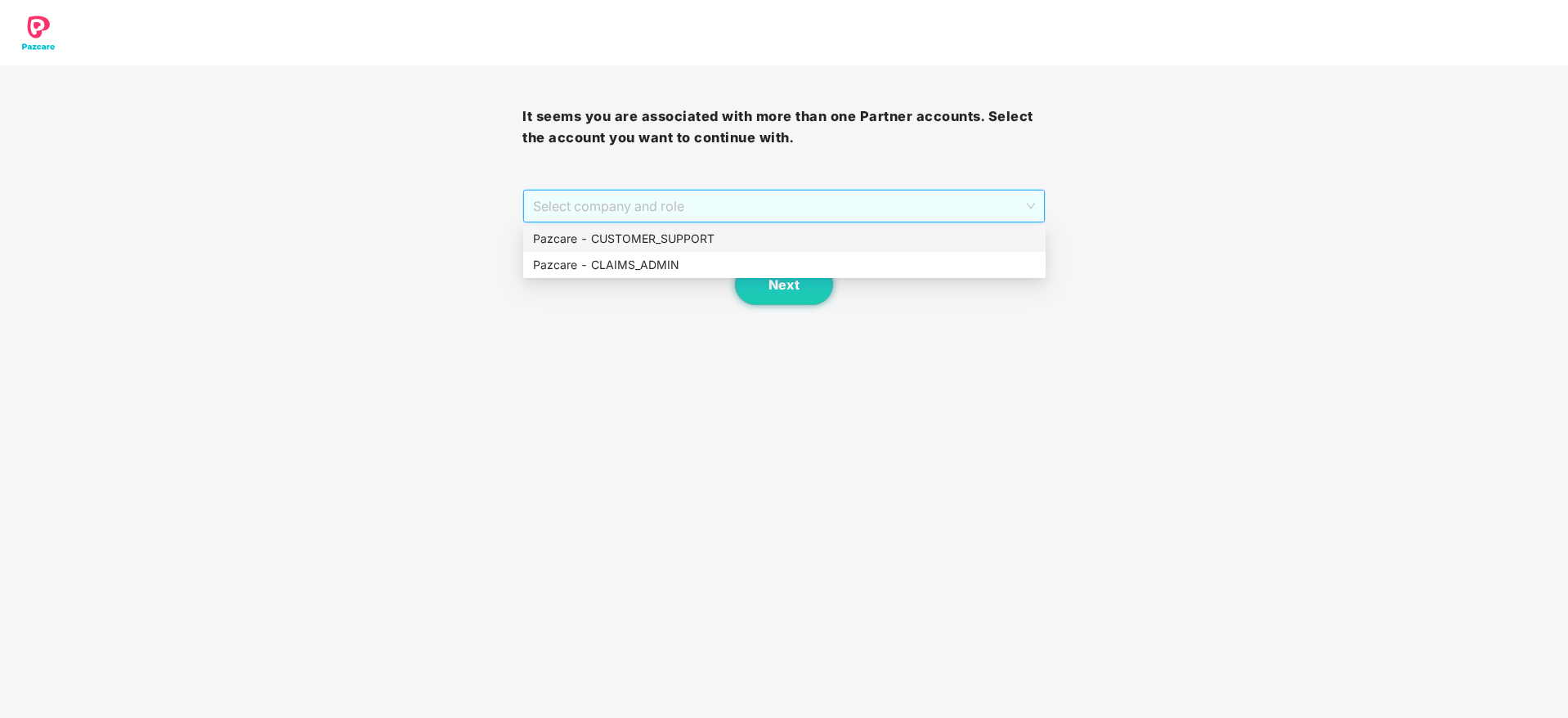
click at [788, 199] on span "Select company and role" at bounding box center [783, 206] width 501 height 31
click at [699, 233] on div "Pazcare - CUSTOMER_SUPPORT" at bounding box center [784, 239] width 503 height 18
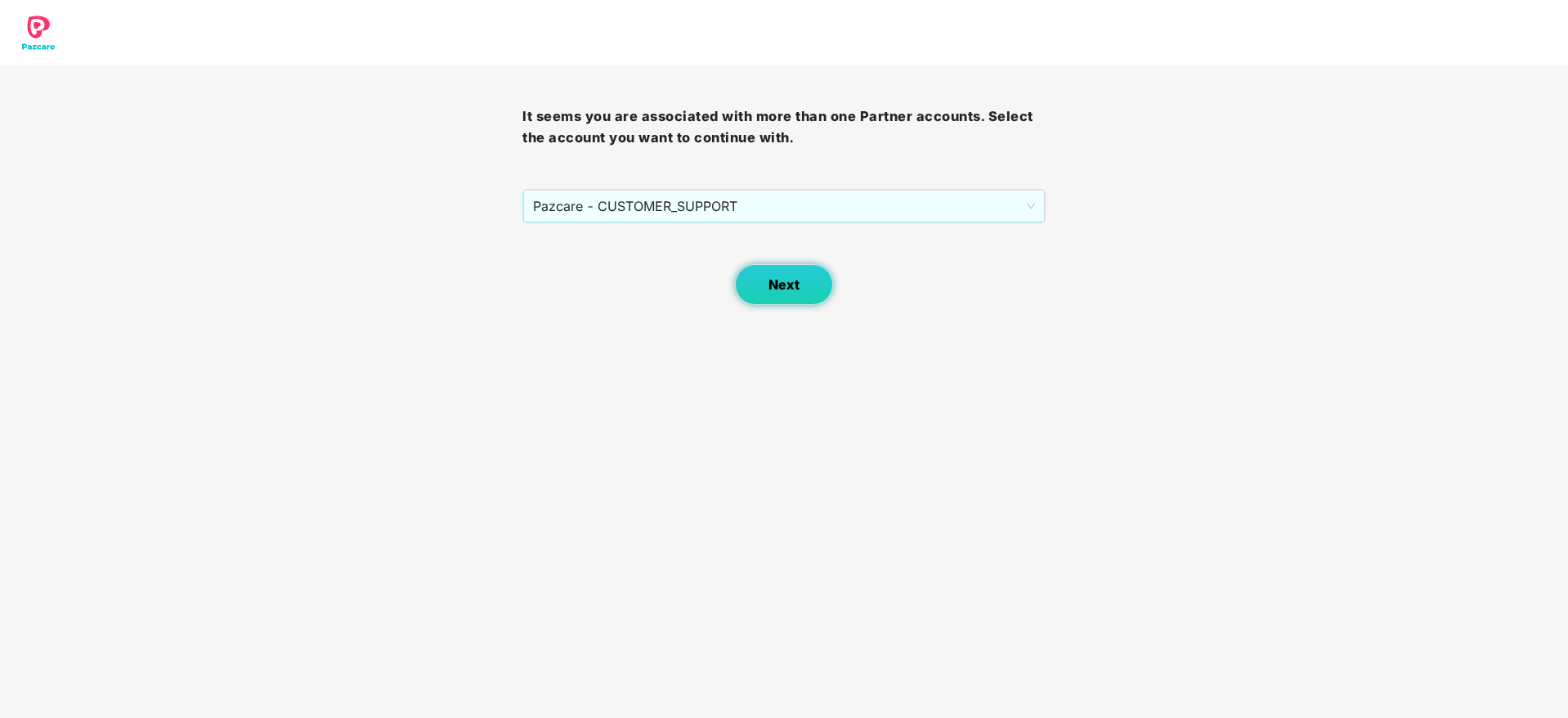
click at [773, 280] on span "Next" at bounding box center [784, 285] width 31 height 16
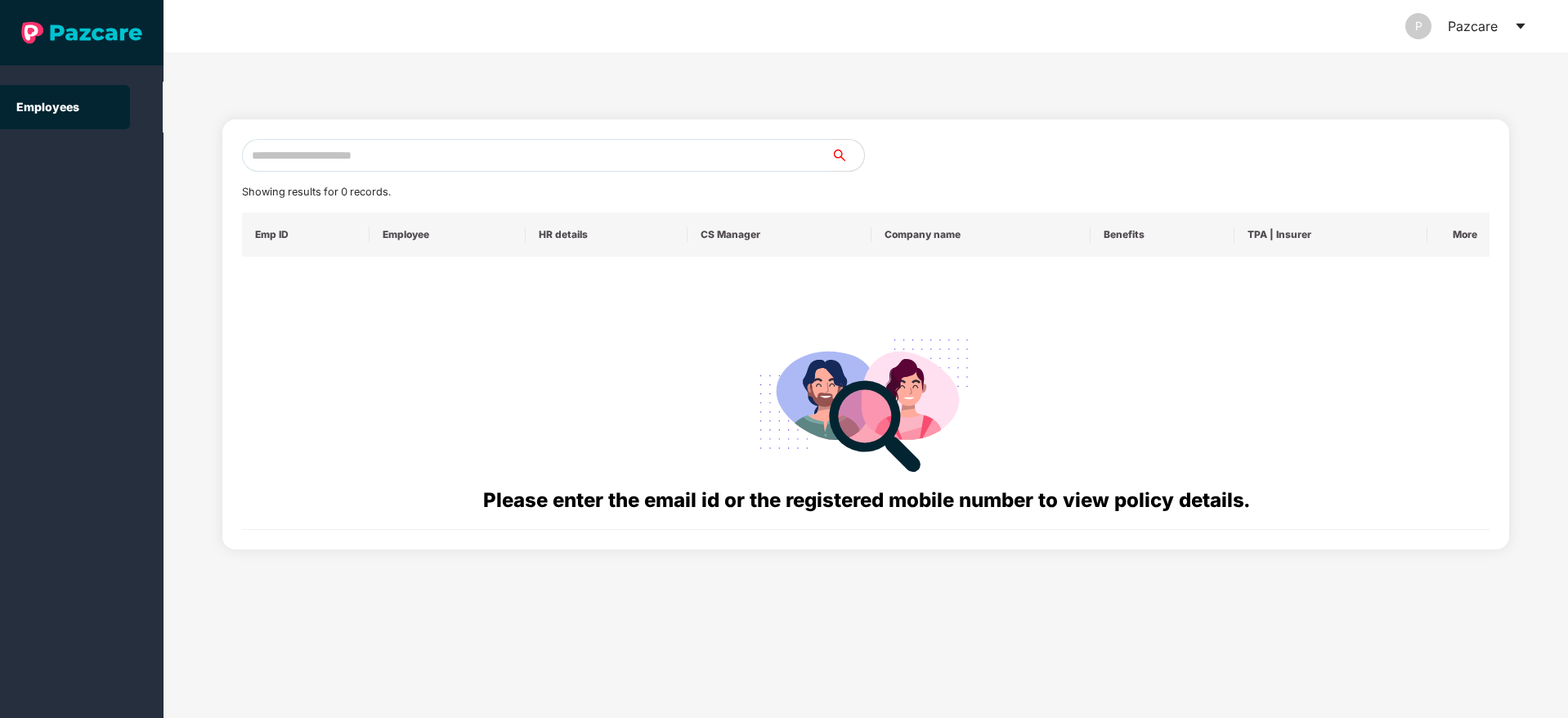
click at [479, 153] on input "text" at bounding box center [536, 155] width 589 height 33
paste input "**********"
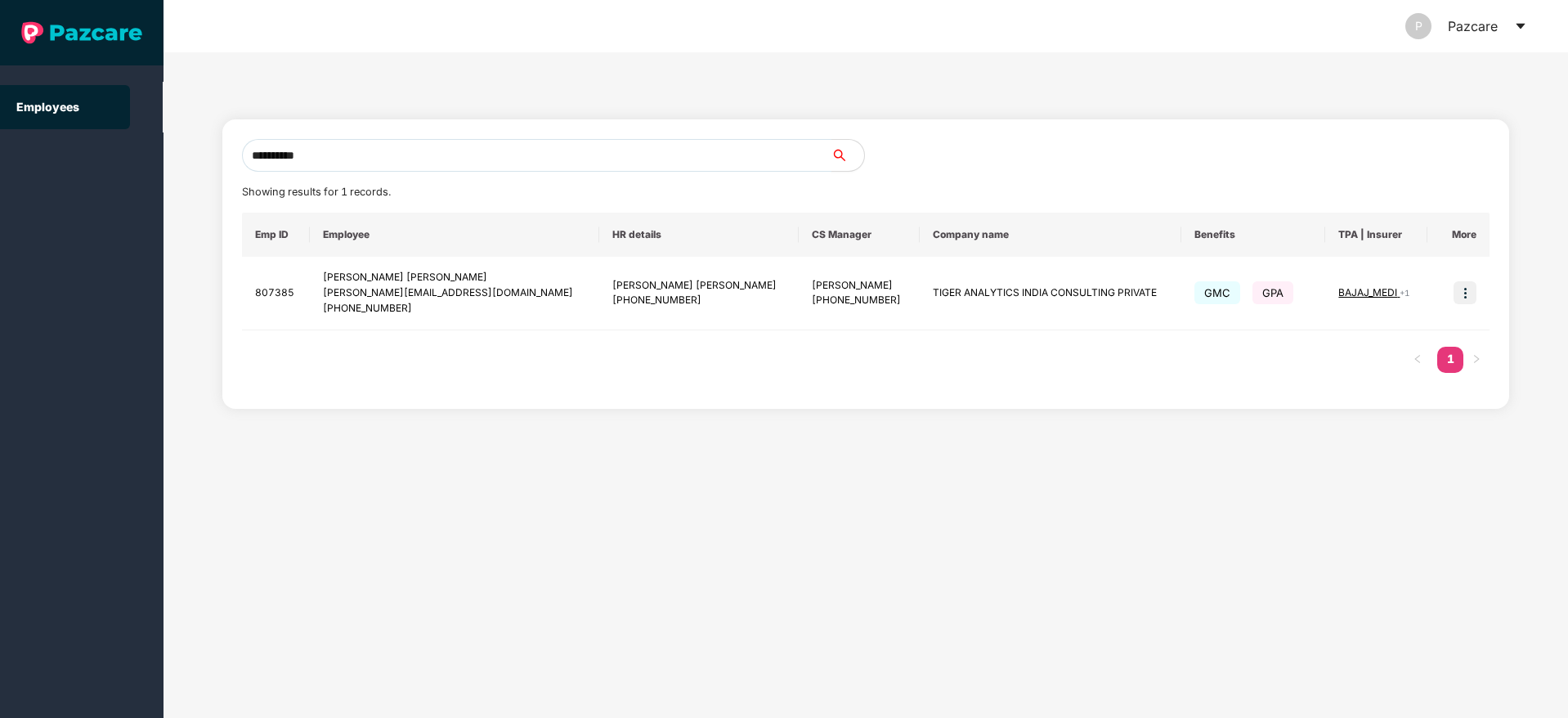
click at [380, 147] on input "**********" at bounding box center [536, 155] width 589 height 33
type input "*"
paste input "**********"
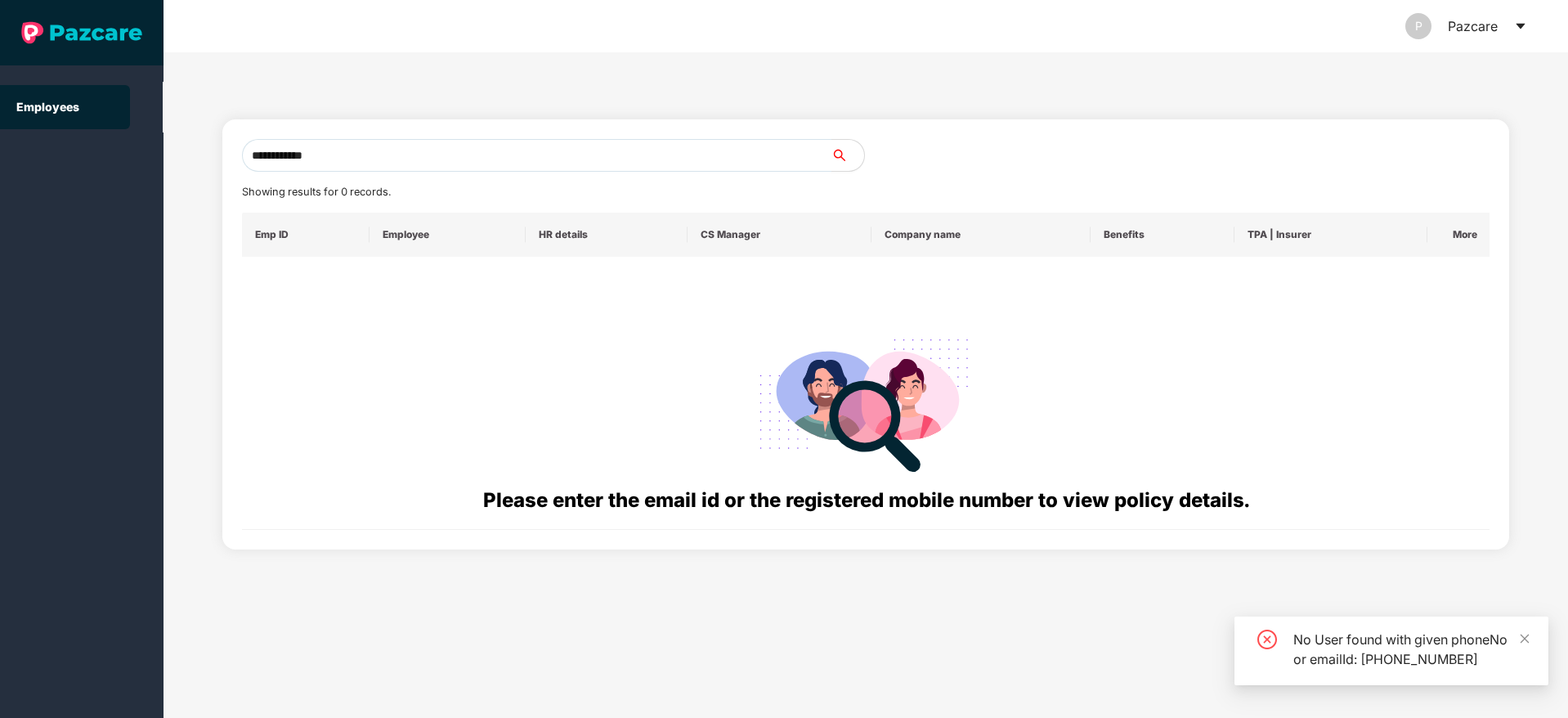
click at [267, 151] on input "**********" at bounding box center [536, 155] width 589 height 33
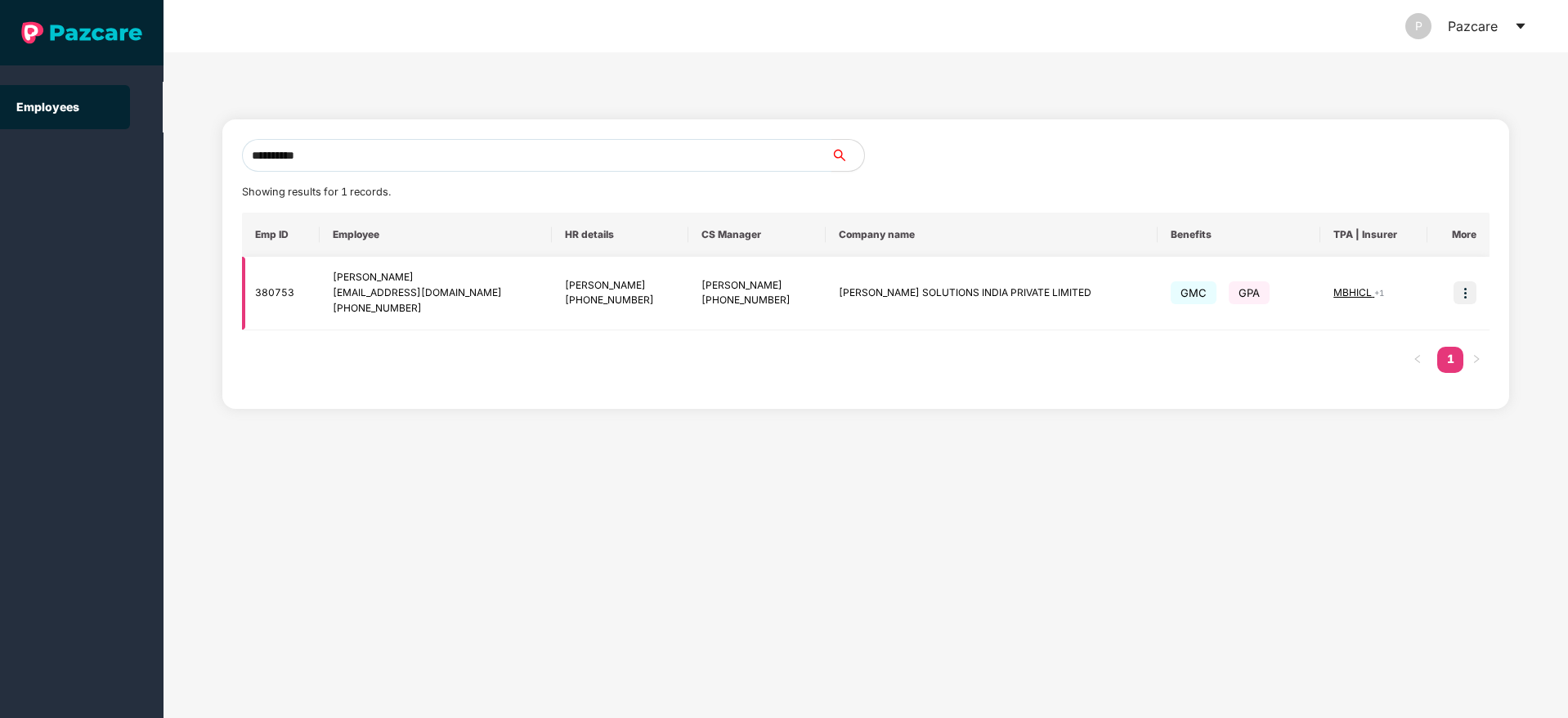
type input "**********"
click at [1462, 302] on img at bounding box center [1465, 293] width 23 height 23
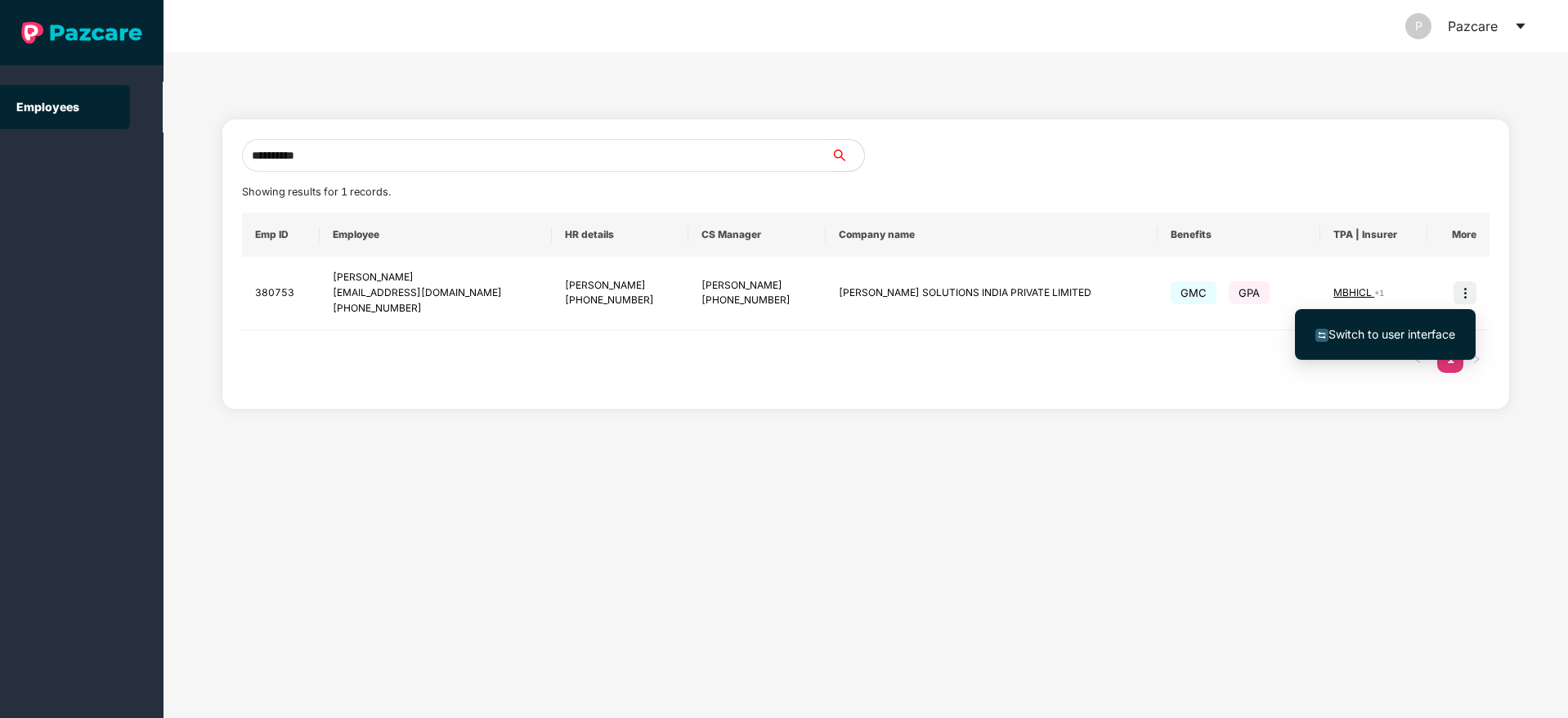
click at [1400, 334] on span "Switch to user interface" at bounding box center [1392, 333] width 127 height 14
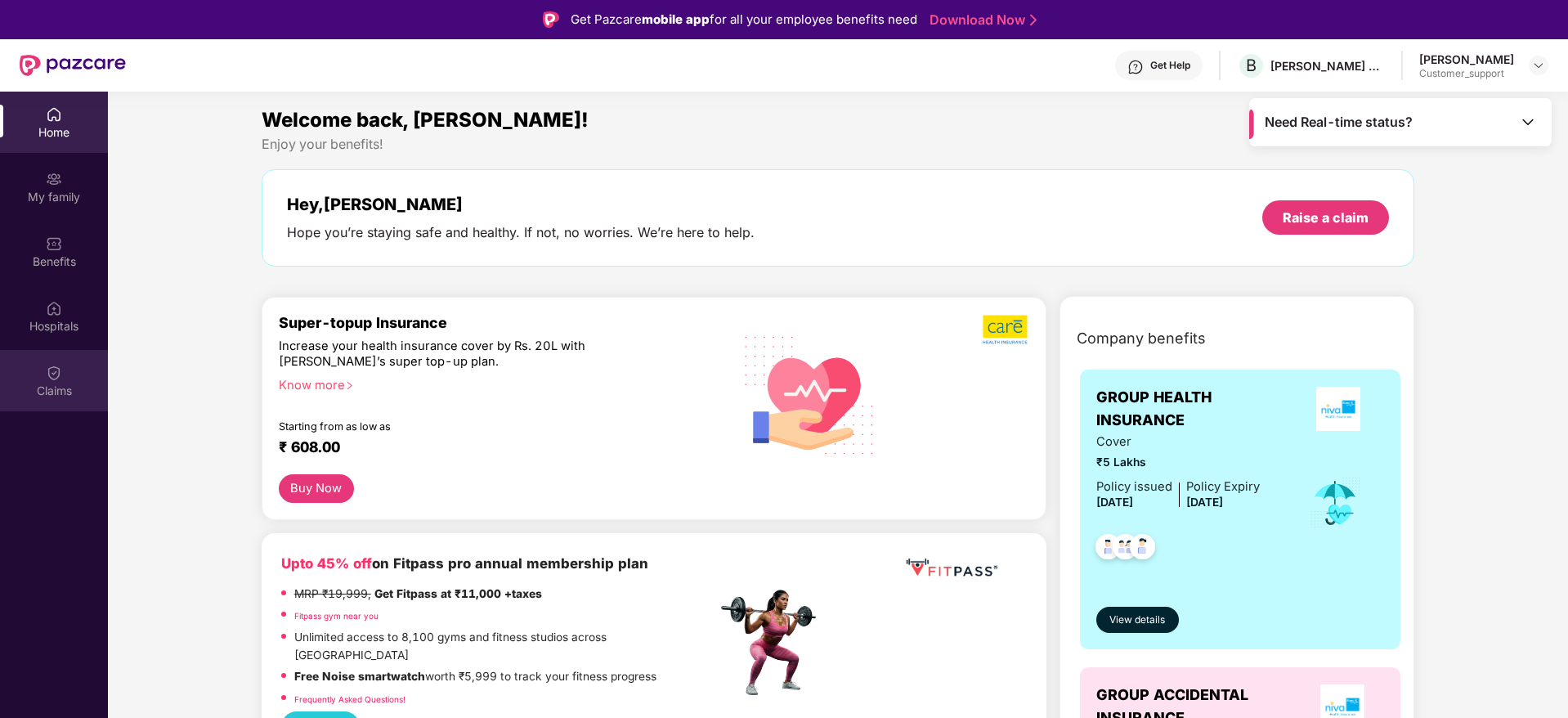
click at [65, 370] on div "Claims" at bounding box center [54, 380] width 108 height 61
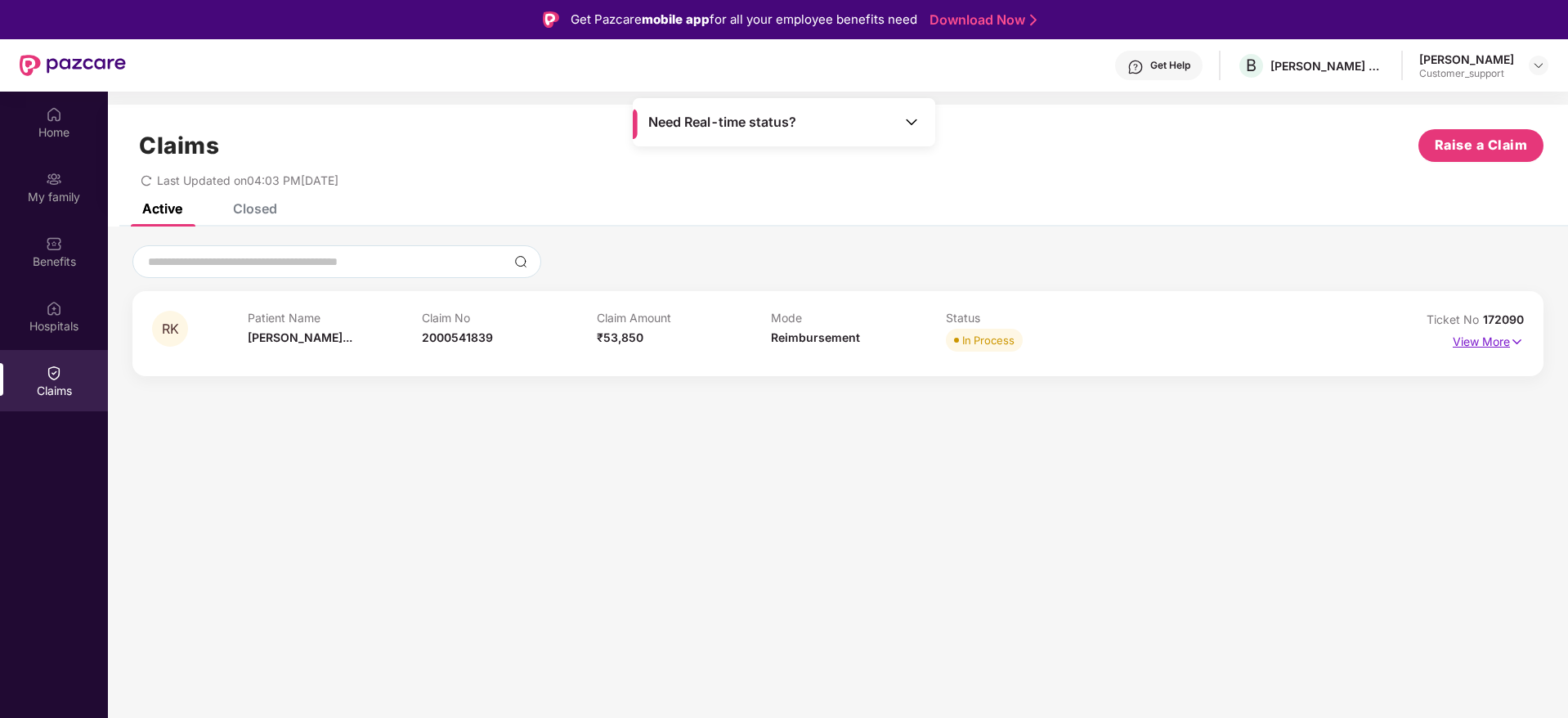
click at [1522, 347] on img at bounding box center [1516, 342] width 14 height 18
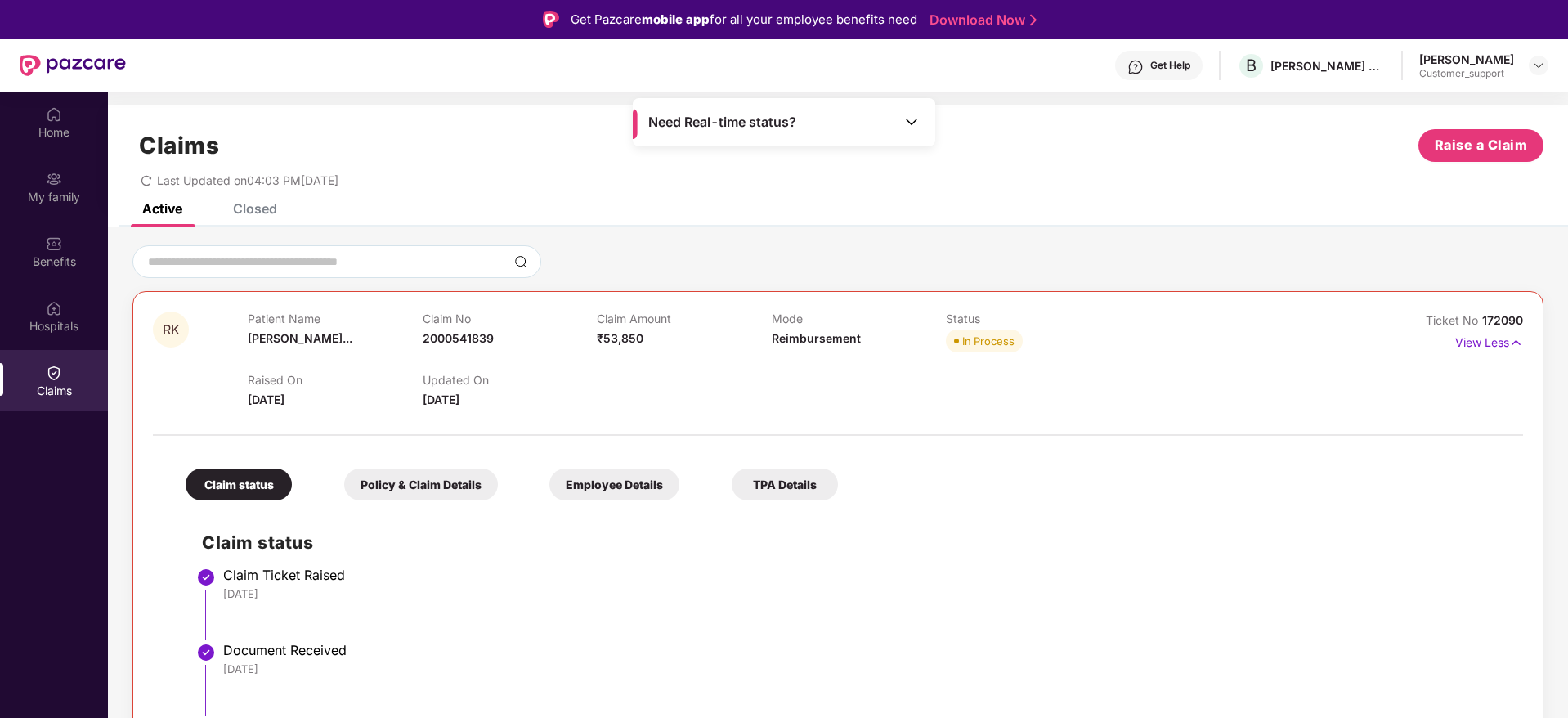
click at [1525, 320] on div "RK Patient Name Rohan Karmaka... Claim No 2000541839 Claim Amount ₹53,850 Mode …" at bounding box center [838, 605] width 1411 height 627
click at [1529, 318] on div "RK Patient Name Rohan Karmaka... Claim No 2000541839 Claim Amount ₹53,850 Mode …" at bounding box center [838, 605] width 1411 height 627
drag, startPoint x: 1529, startPoint y: 317, endPoint x: 1481, endPoint y: 321, distance: 48.2
click at [1481, 321] on div "RK Patient Name Rohan Karmaka... Claim No 2000541839 Claim Amount ₹53,850 Mode …" at bounding box center [838, 605] width 1411 height 627
copy span "172090"
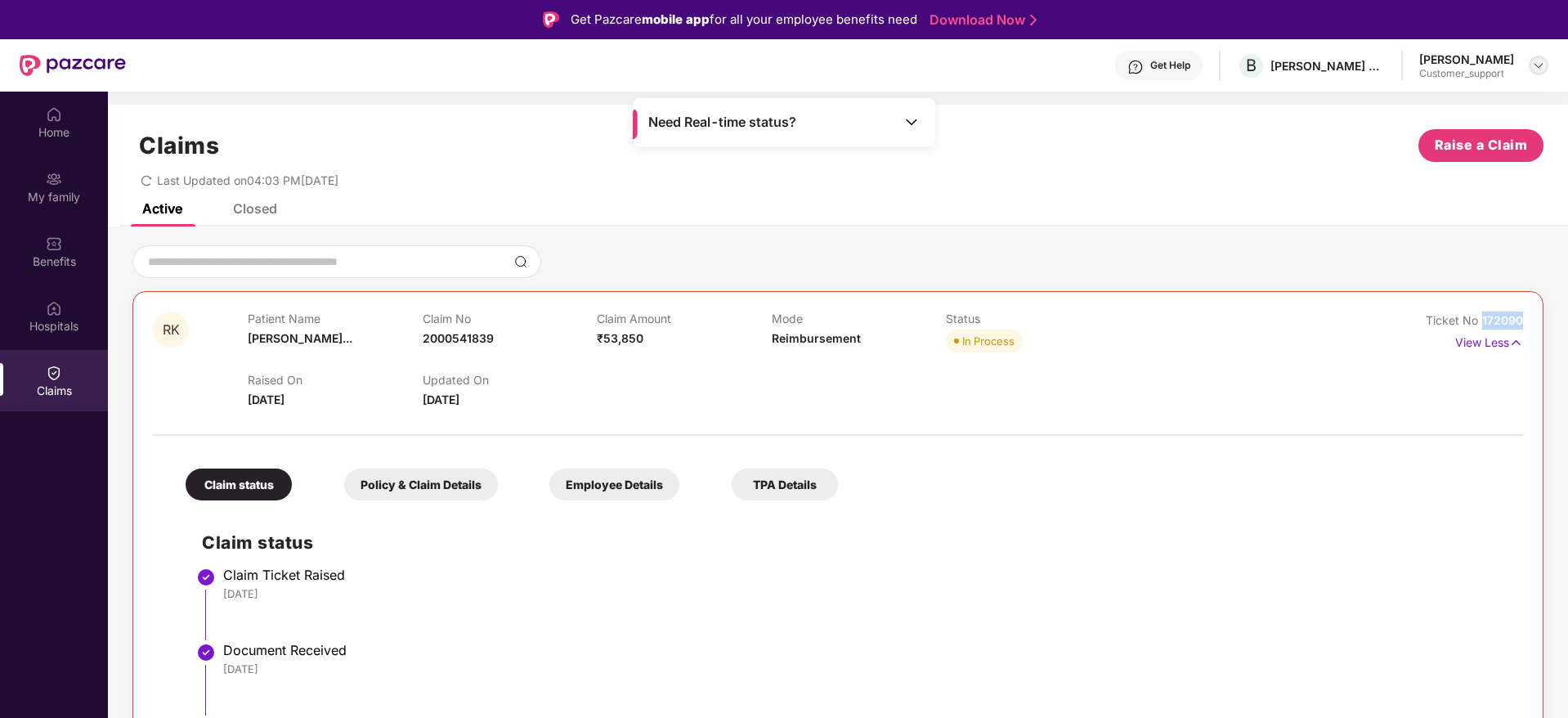
click at [1533, 68] on img at bounding box center [1538, 65] width 13 height 13
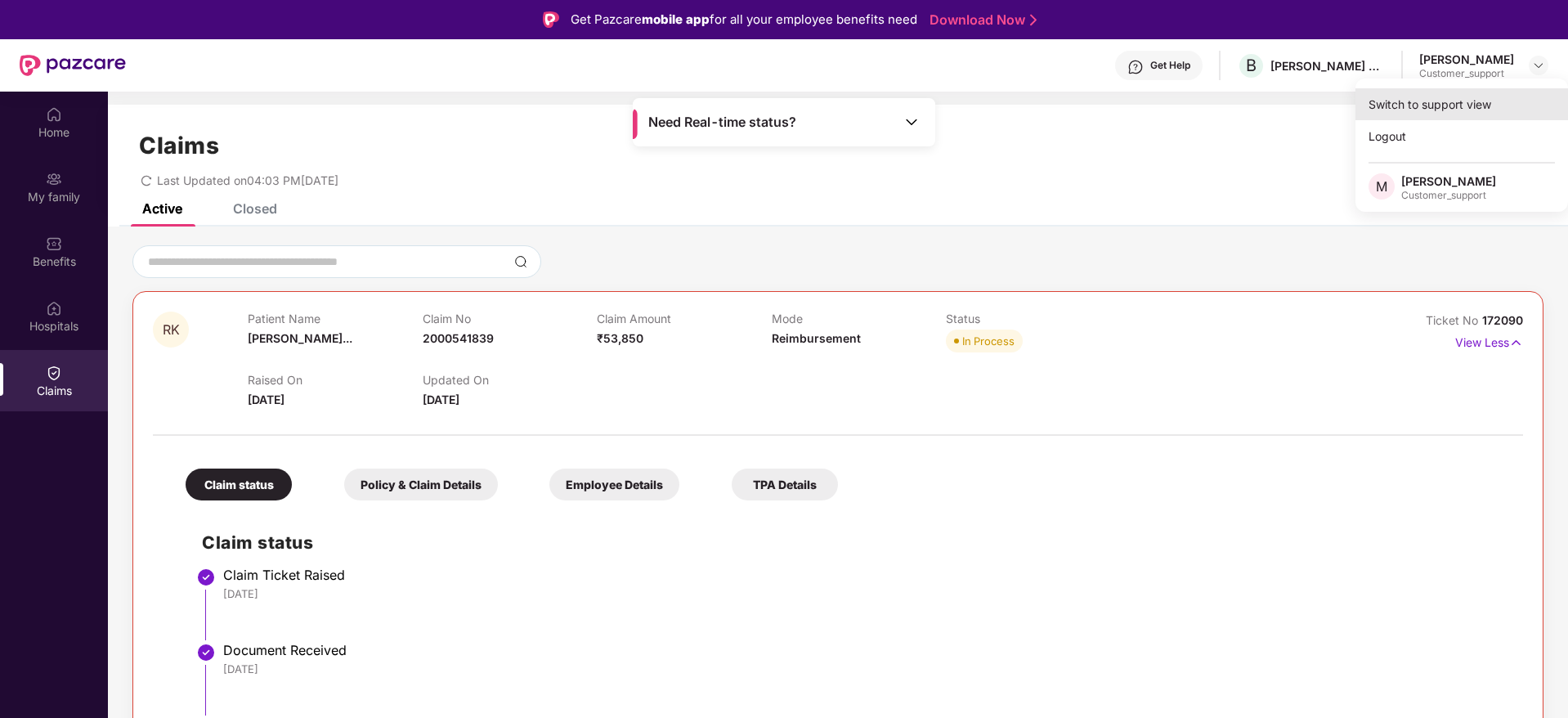
click at [1452, 95] on div "Switch to support view" at bounding box center [1462, 104] width 213 height 32
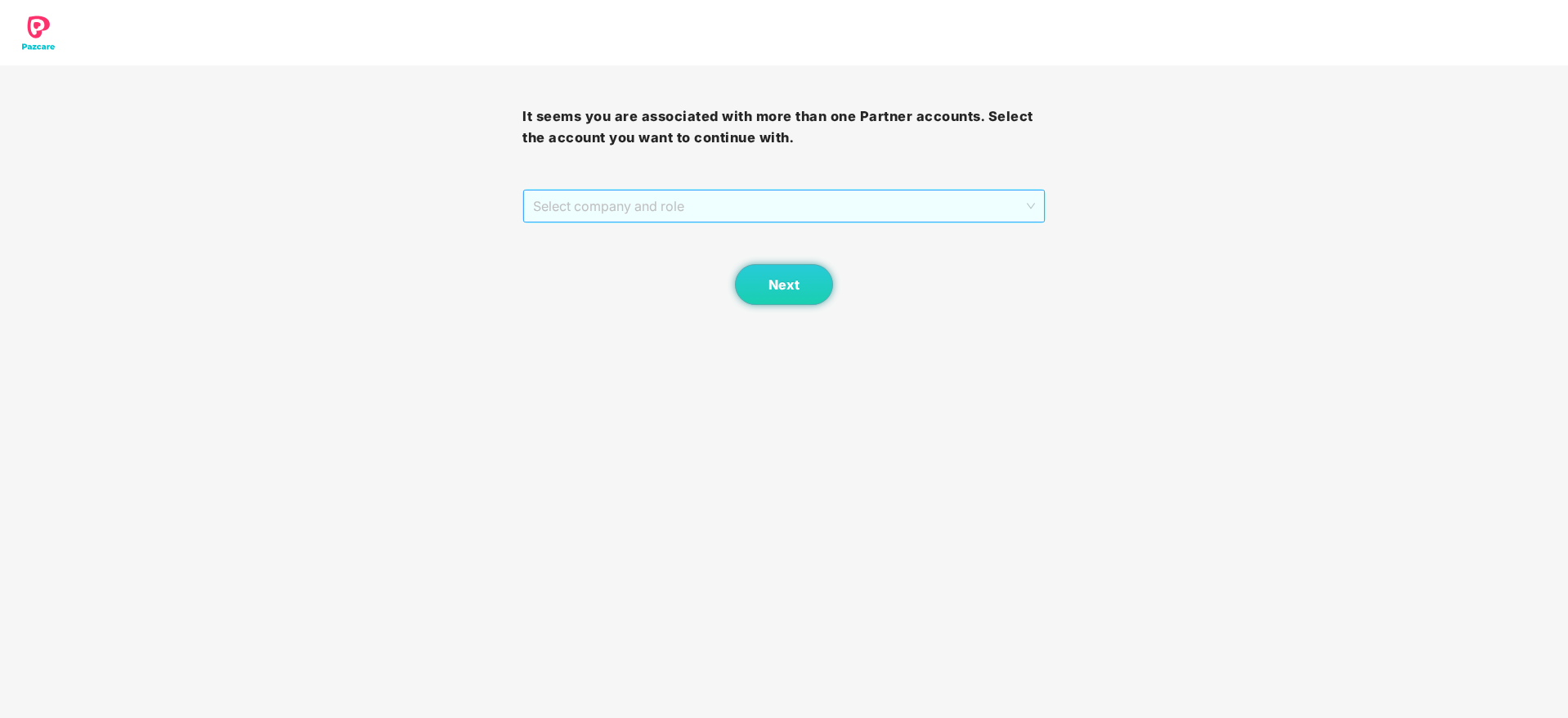
click at [635, 200] on span "Select company and role" at bounding box center [783, 206] width 501 height 31
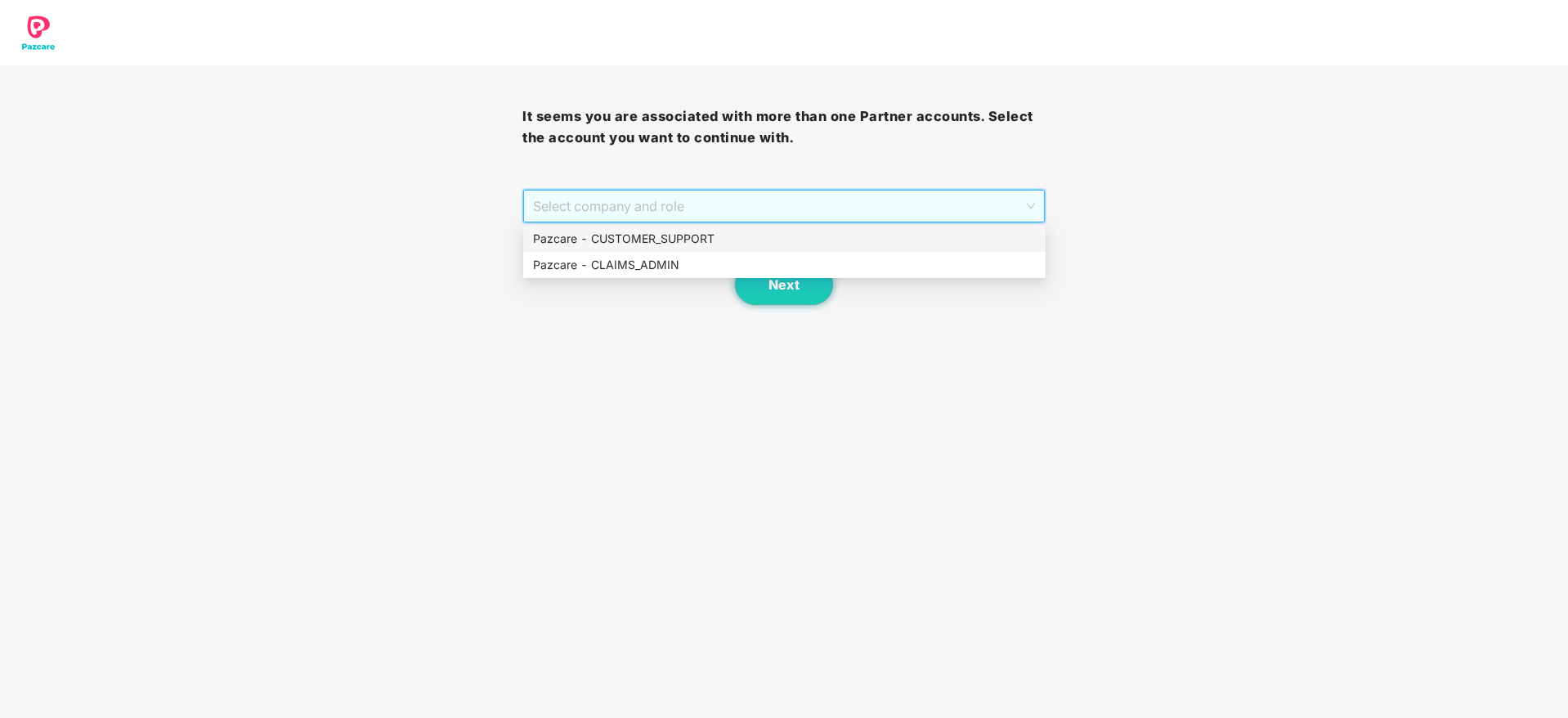
click at [644, 237] on div "Pazcare - CUSTOMER_SUPPORT" at bounding box center [784, 239] width 503 height 18
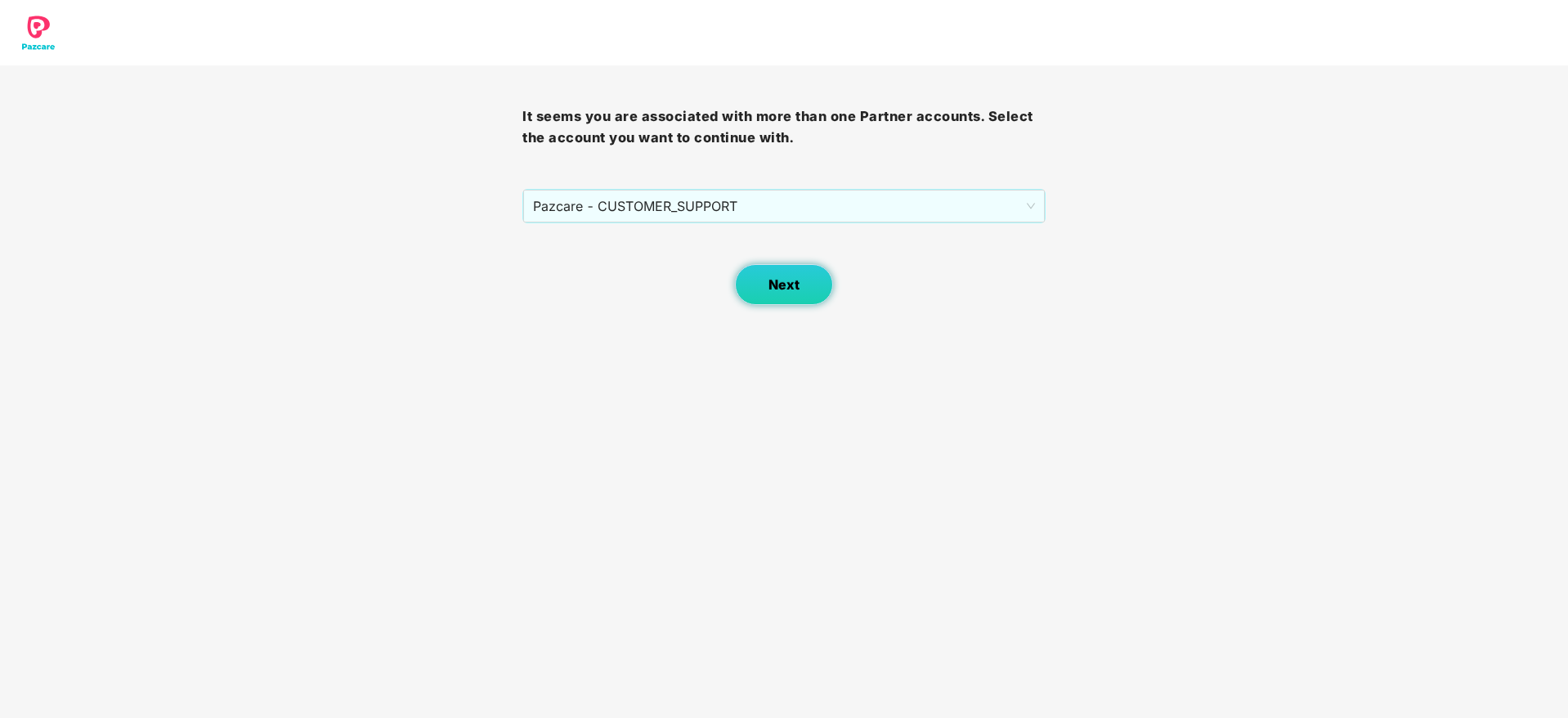
click at [765, 286] on button "Next" at bounding box center [783, 285] width 98 height 41
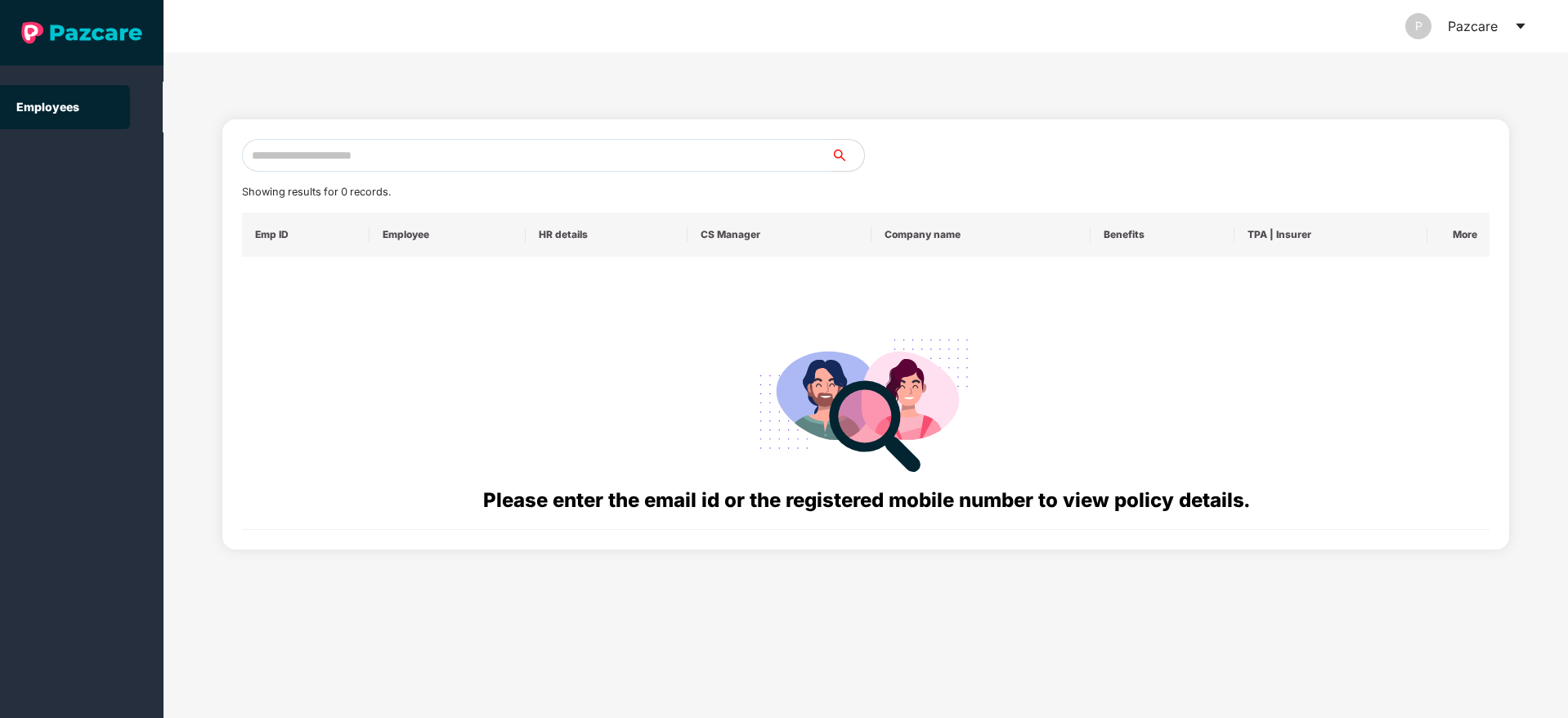
click at [269, 163] on input "text" at bounding box center [536, 155] width 589 height 33
paste input "**********"
click at [266, 151] on input "**********" at bounding box center [536, 155] width 589 height 33
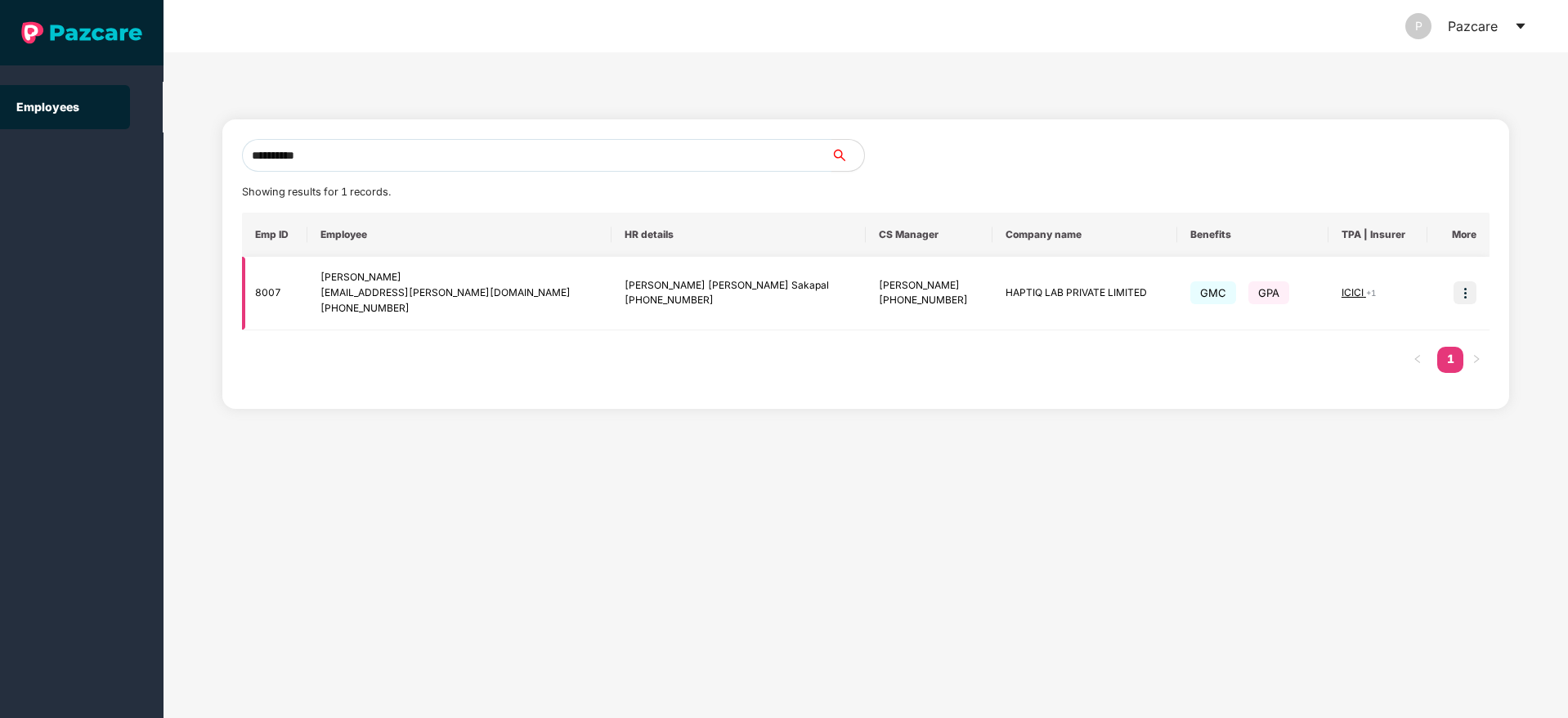
type input "**********"
click at [1464, 301] on img at bounding box center [1465, 293] width 23 height 23
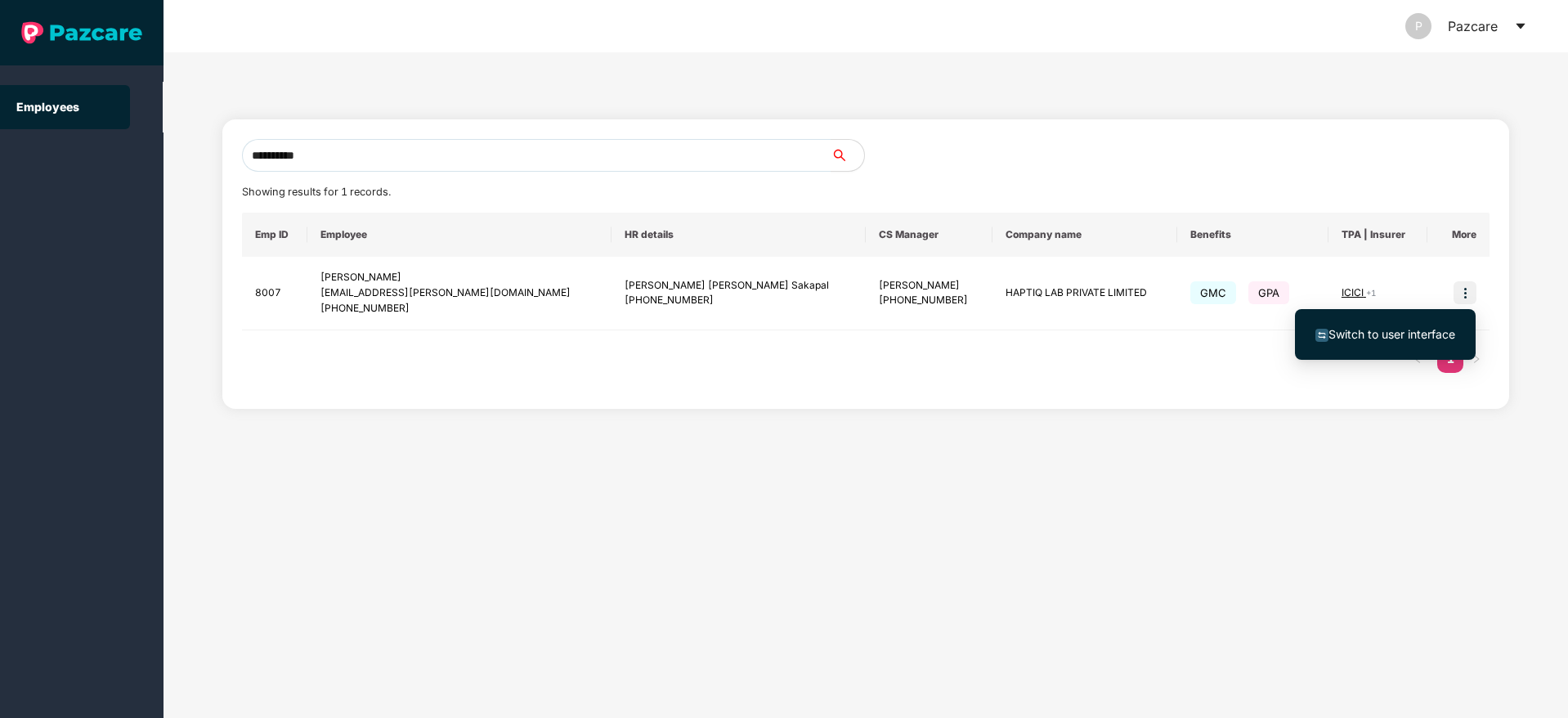
click at [1393, 335] on span "Switch to user interface" at bounding box center [1392, 333] width 127 height 14
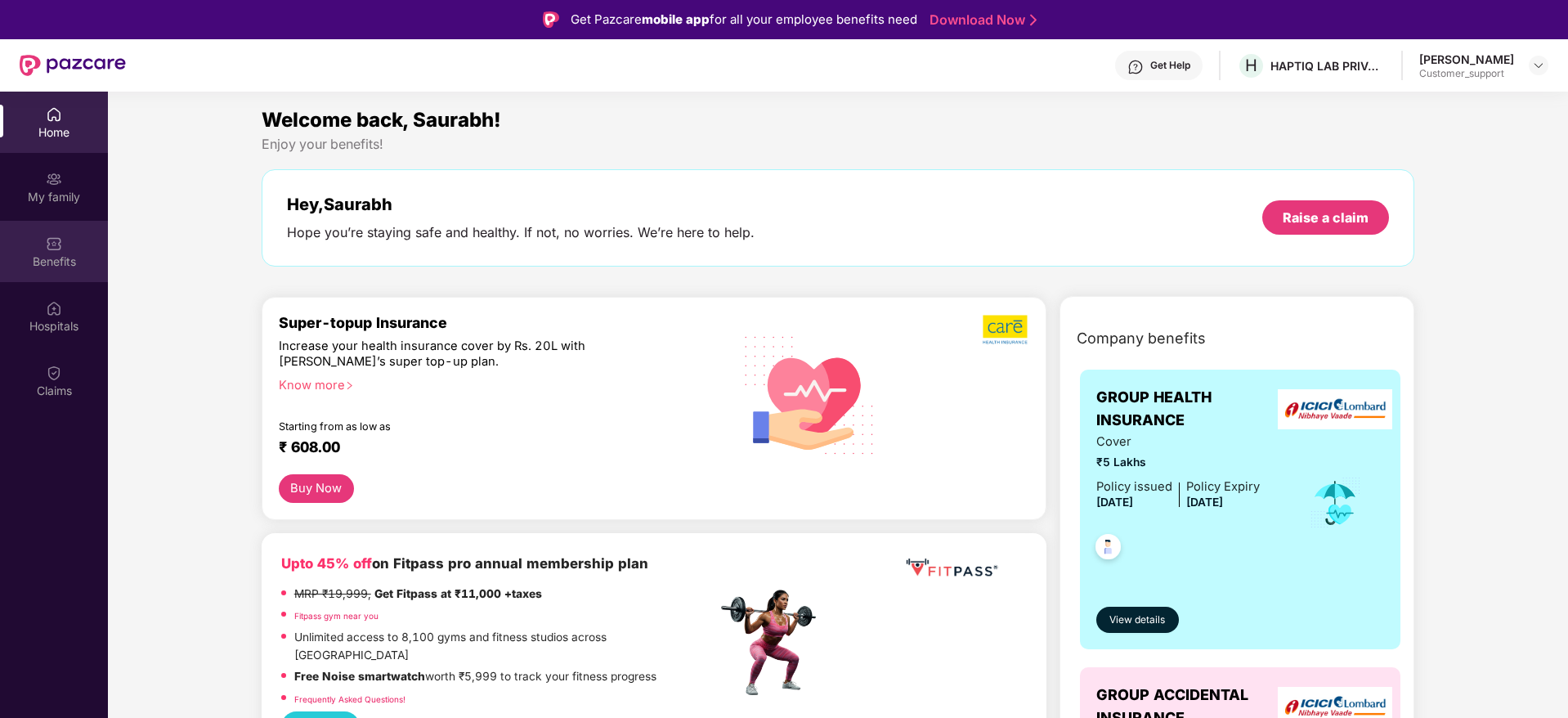
click at [63, 260] on div "Benefits" at bounding box center [54, 262] width 108 height 17
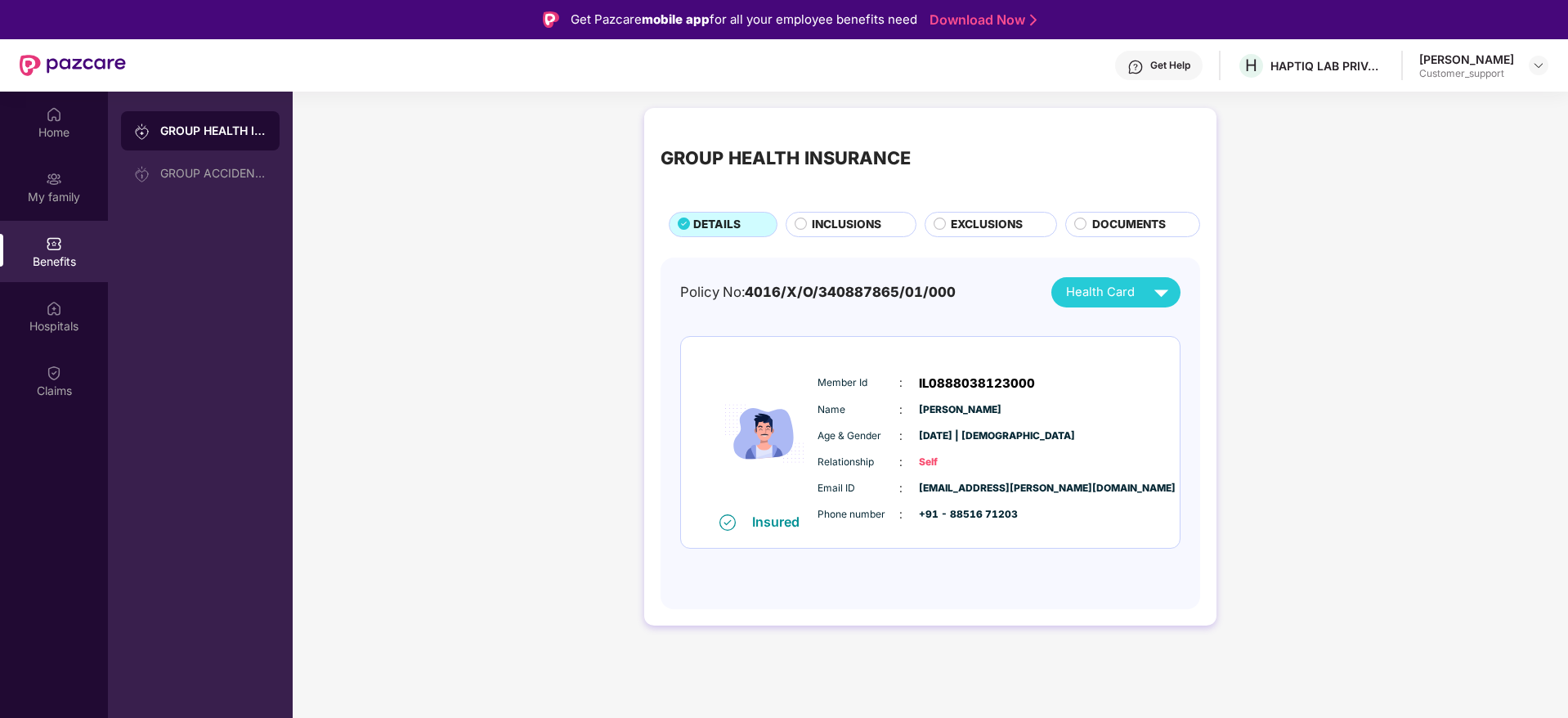
click at [847, 230] on span "INCLUSIONS" at bounding box center [847, 224] width 69 height 18
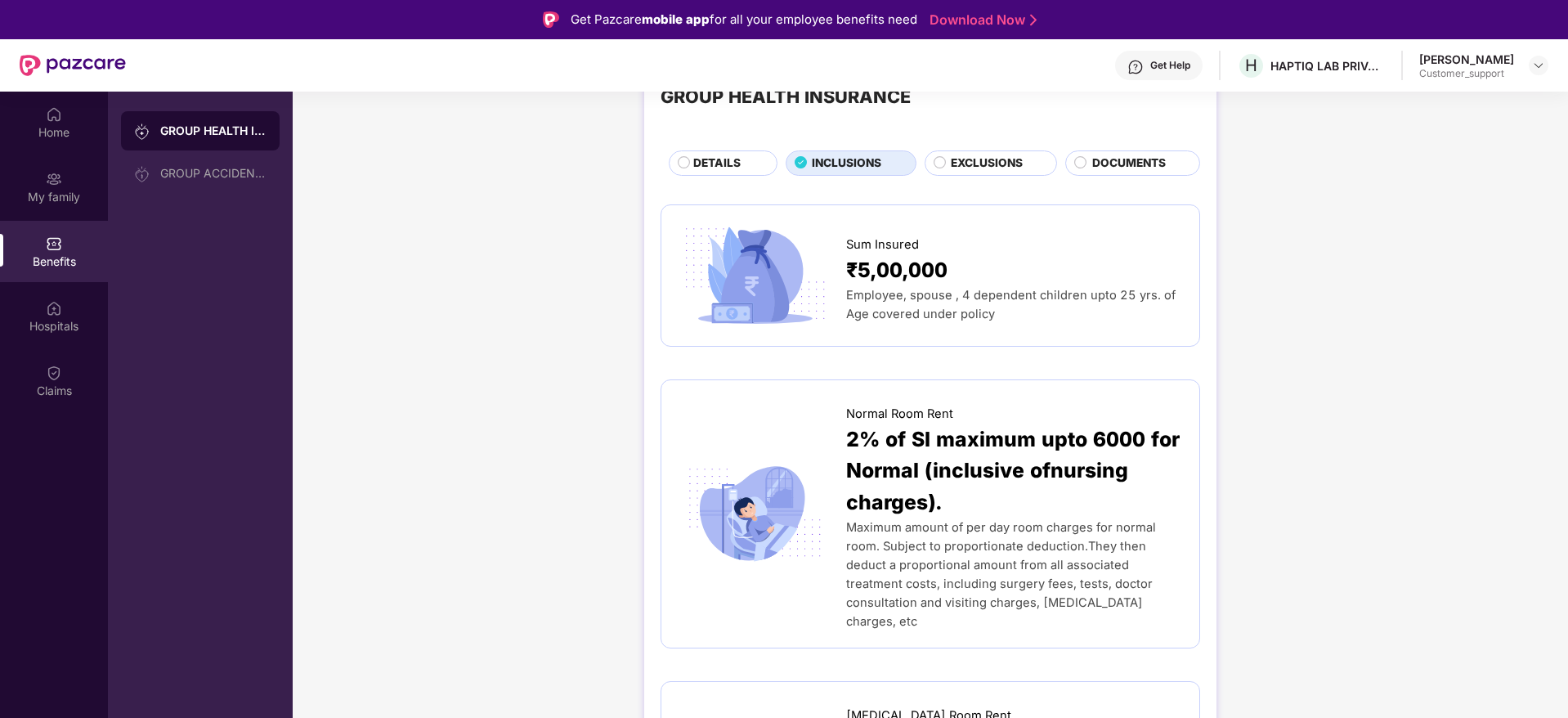
scroll to position [64, 0]
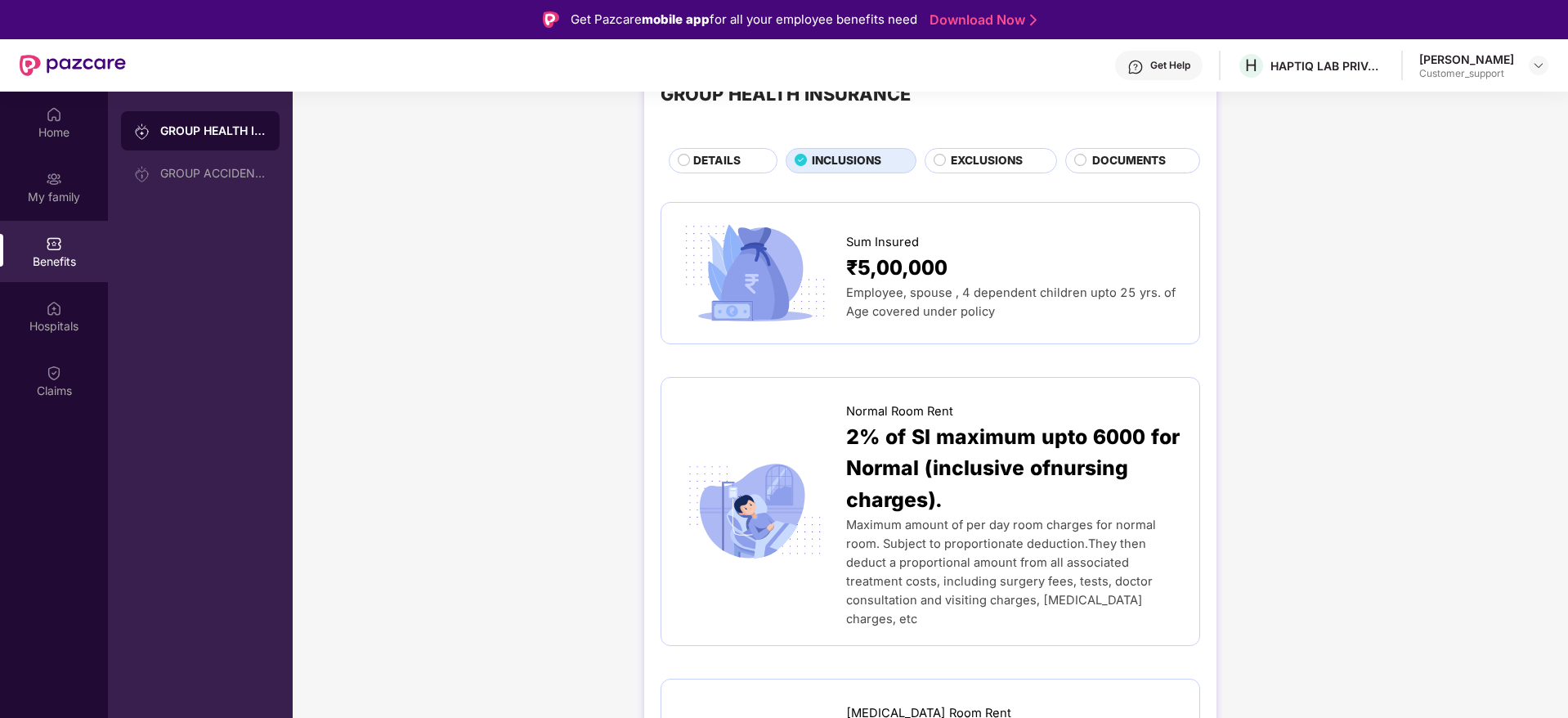
click at [1001, 158] on span "EXCLUSIONS" at bounding box center [986, 161] width 72 height 18
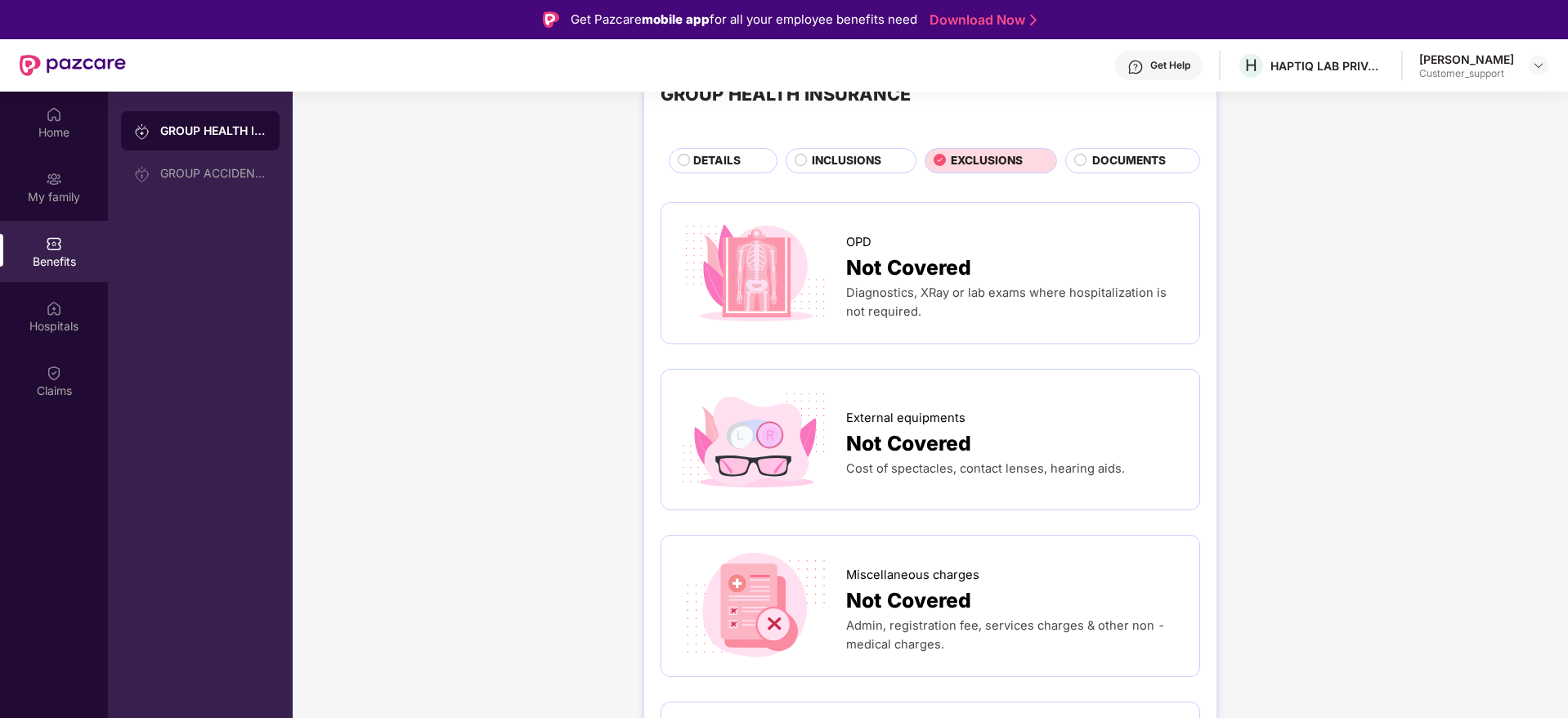
click at [826, 158] on span "INCLUSIONS" at bounding box center [847, 161] width 69 height 18
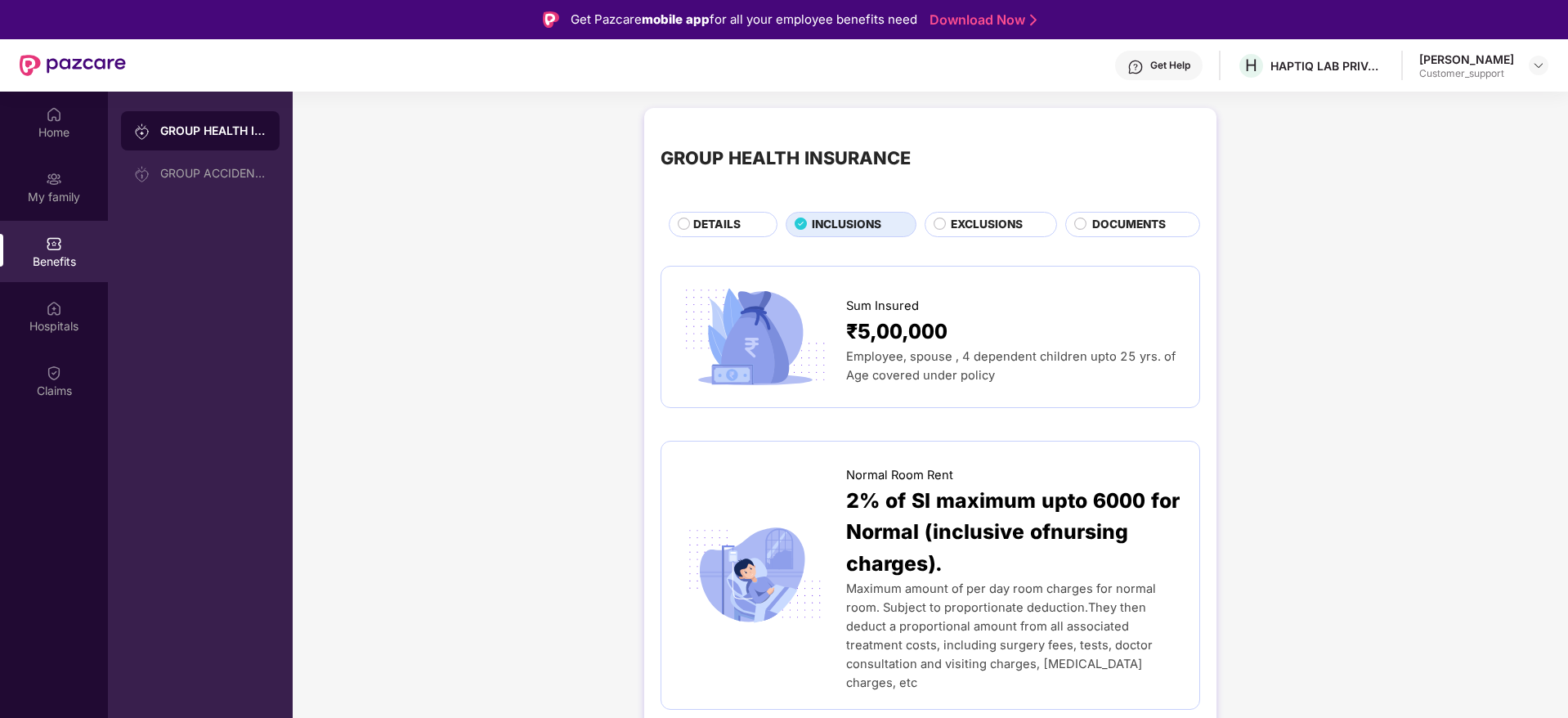
scroll to position [2, 0]
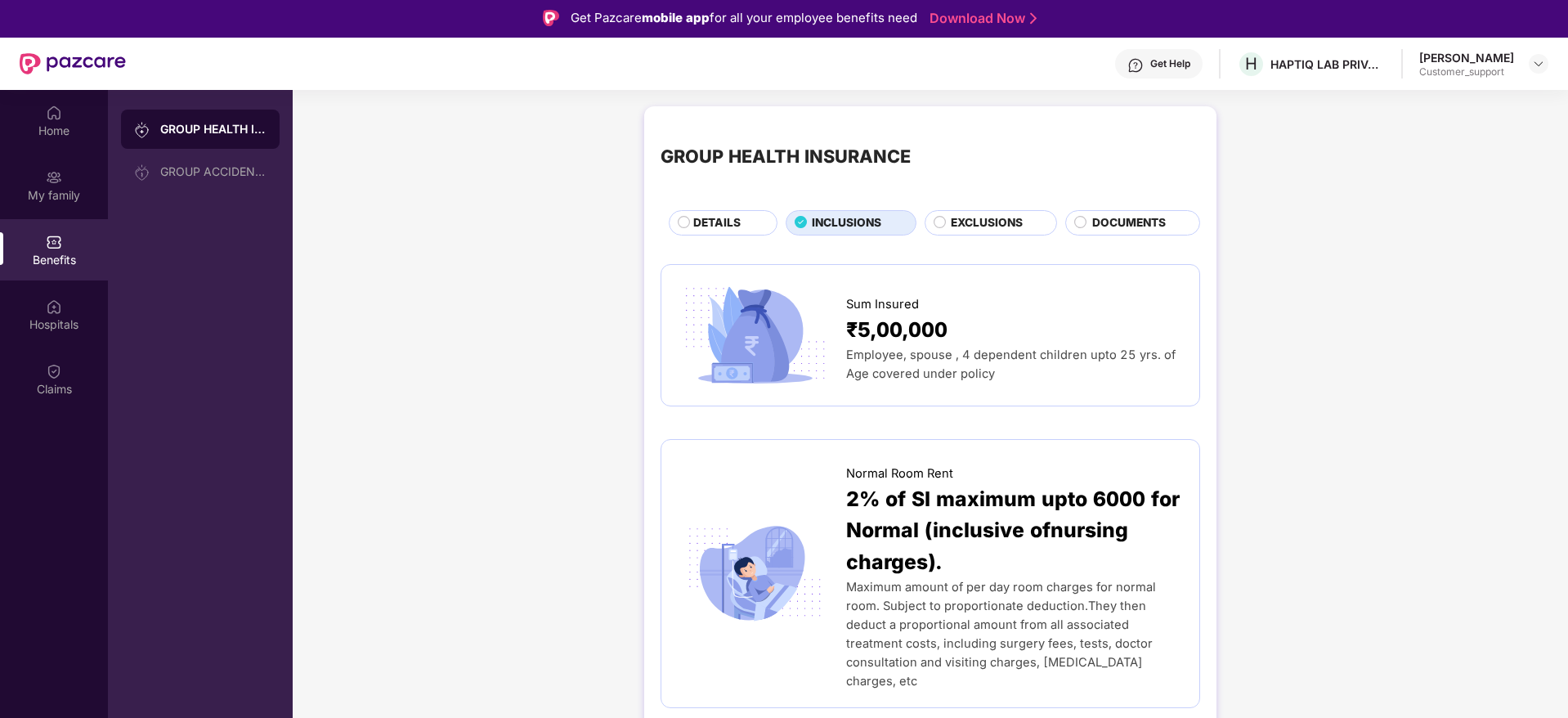
click at [978, 228] on span "EXCLUSIONS" at bounding box center [986, 224] width 72 height 18
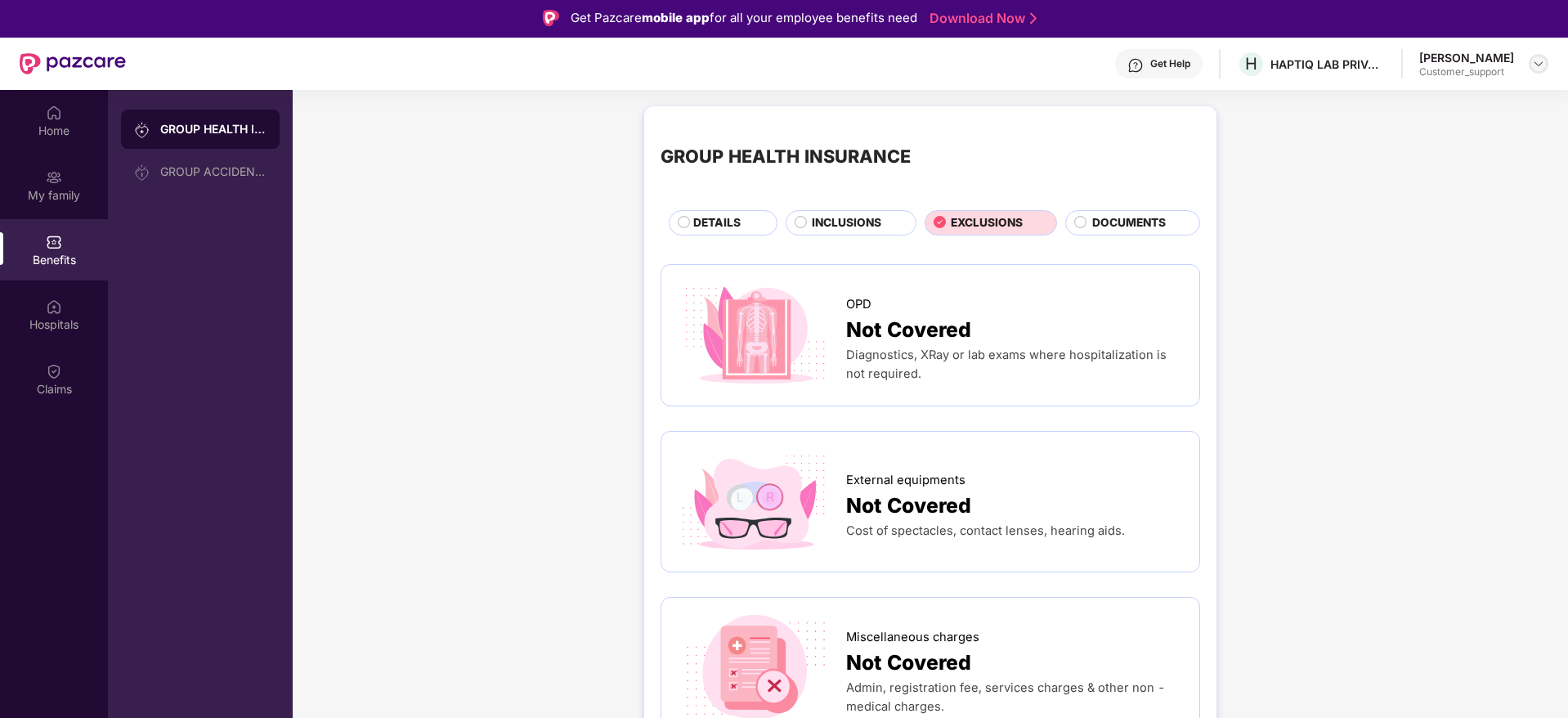
click at [1544, 64] on img at bounding box center [1538, 64] width 13 height 13
click at [1439, 100] on div "Switch to support view" at bounding box center [1462, 102] width 213 height 32
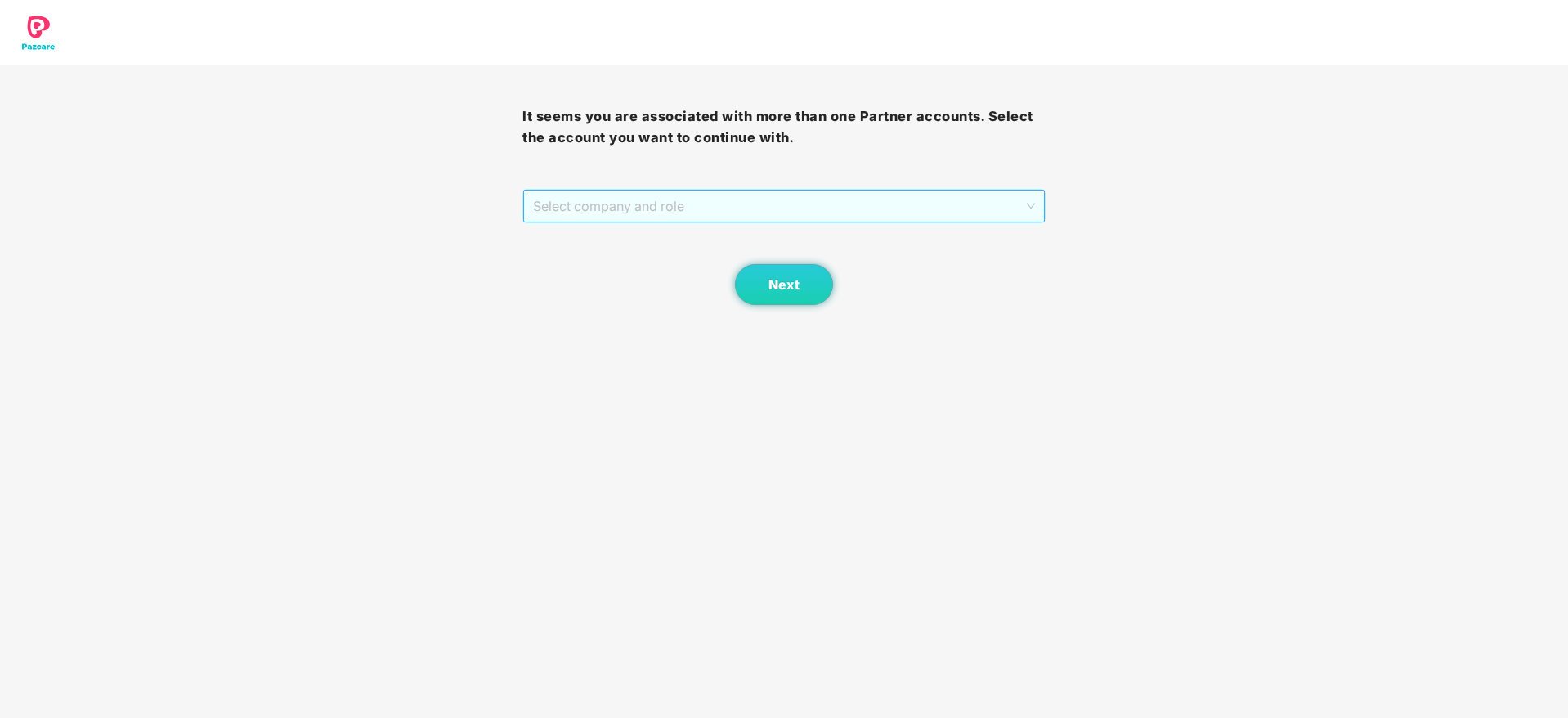
click at [827, 210] on span "Select company and role" at bounding box center [783, 206] width 501 height 31
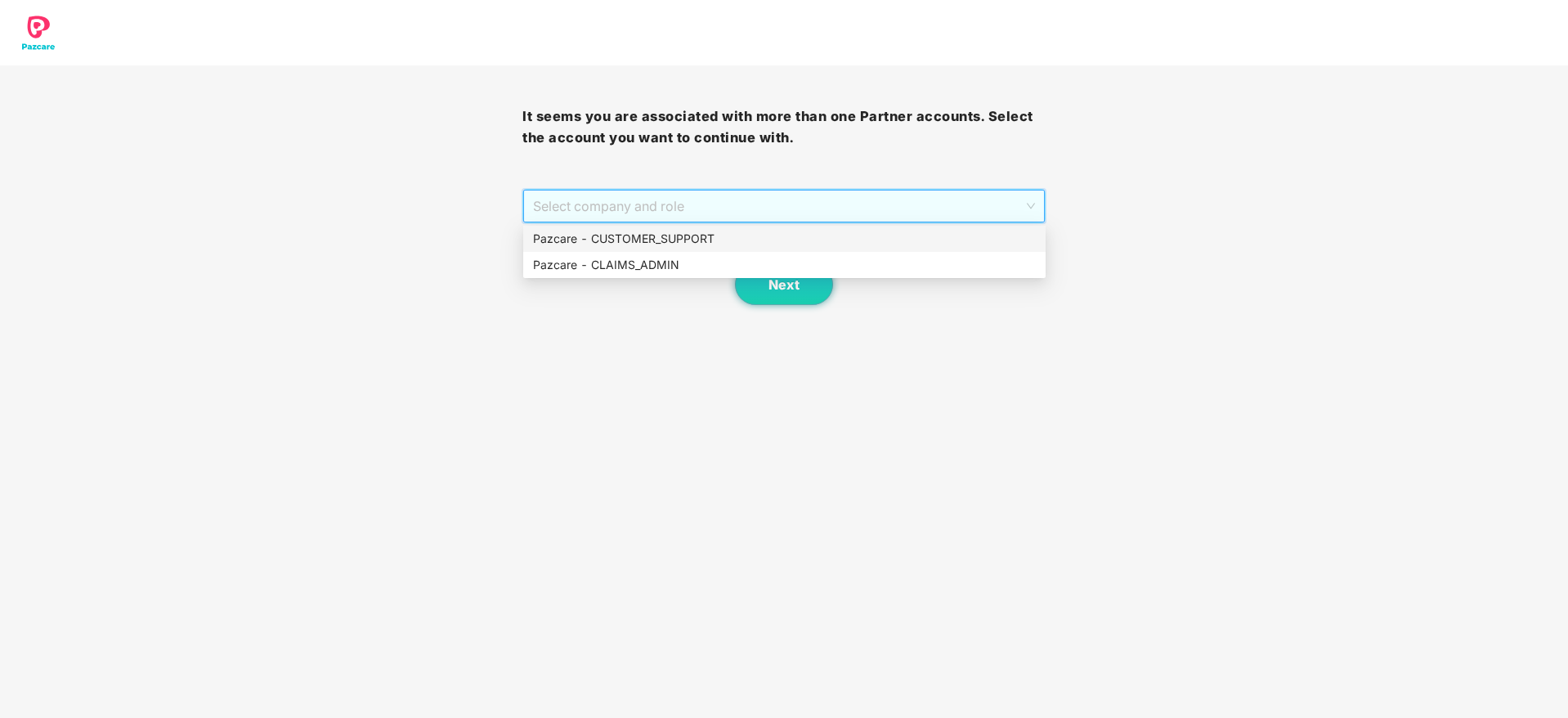
click at [734, 245] on div "Pazcare - CUSTOMER_SUPPORT" at bounding box center [784, 239] width 503 height 18
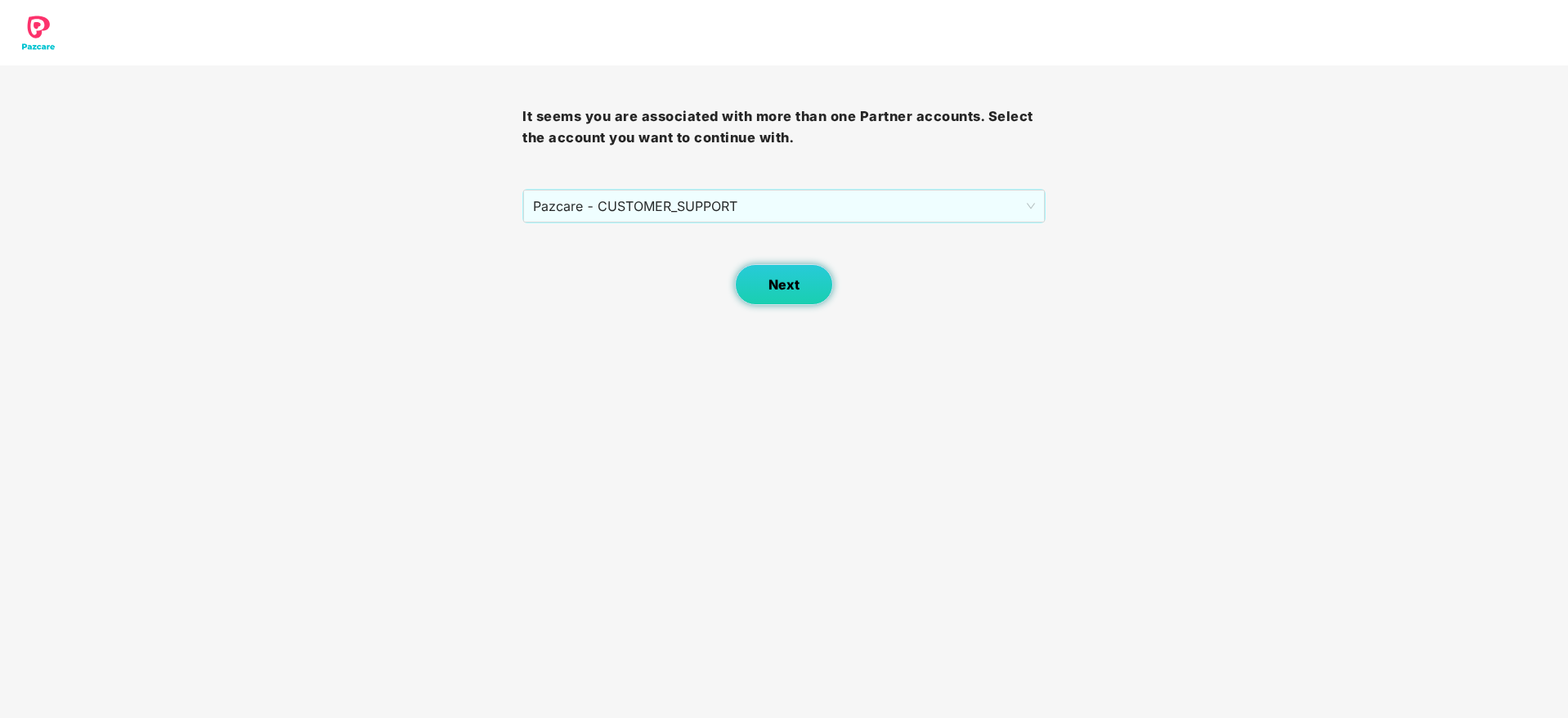
click at [771, 282] on span "Next" at bounding box center [784, 285] width 31 height 16
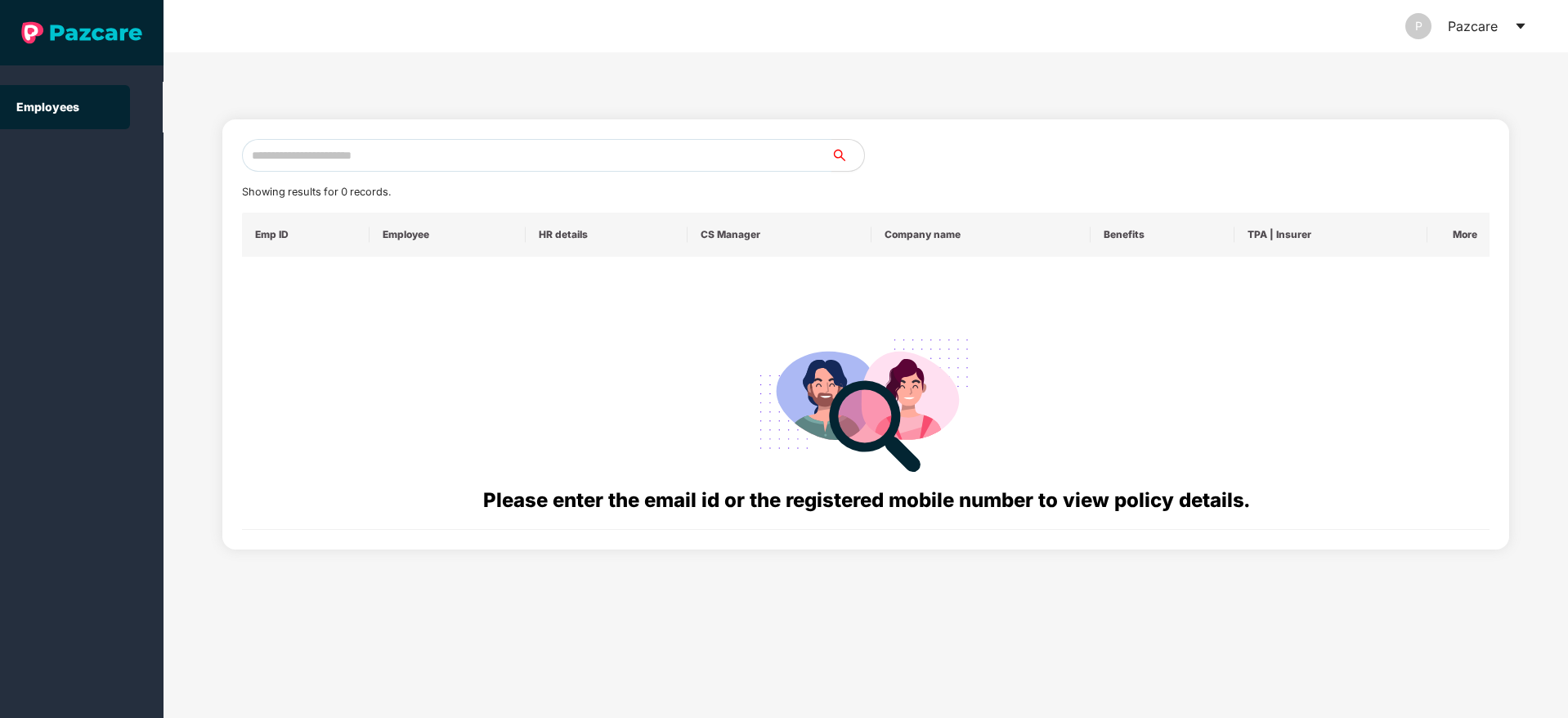
click at [356, 154] on input "text" at bounding box center [536, 155] width 589 height 33
paste input "**********"
type input "**********"
